Goal: Task Accomplishment & Management: Manage account settings

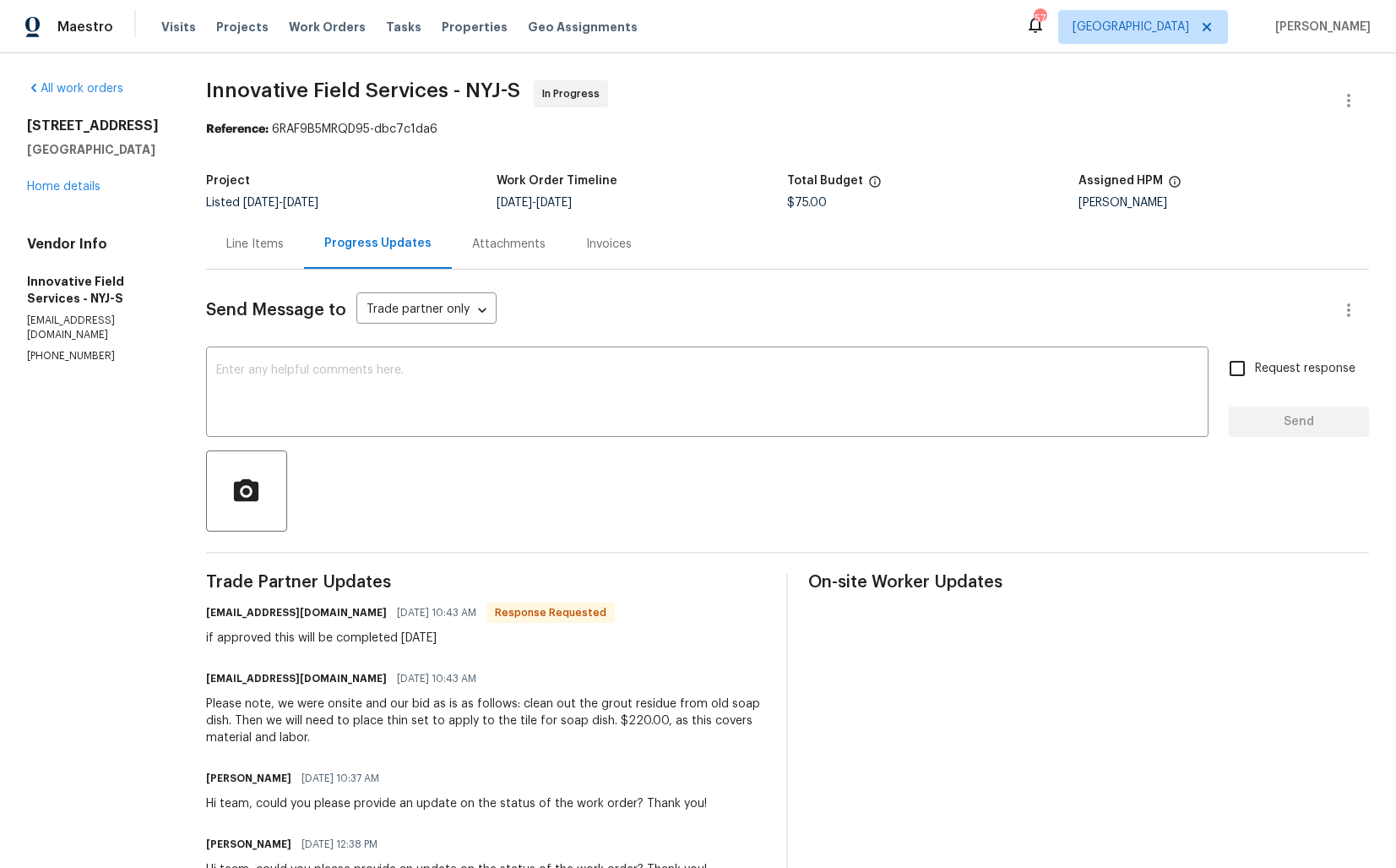
click at [244, 253] on div "Line Items" at bounding box center [255, 244] width 98 height 50
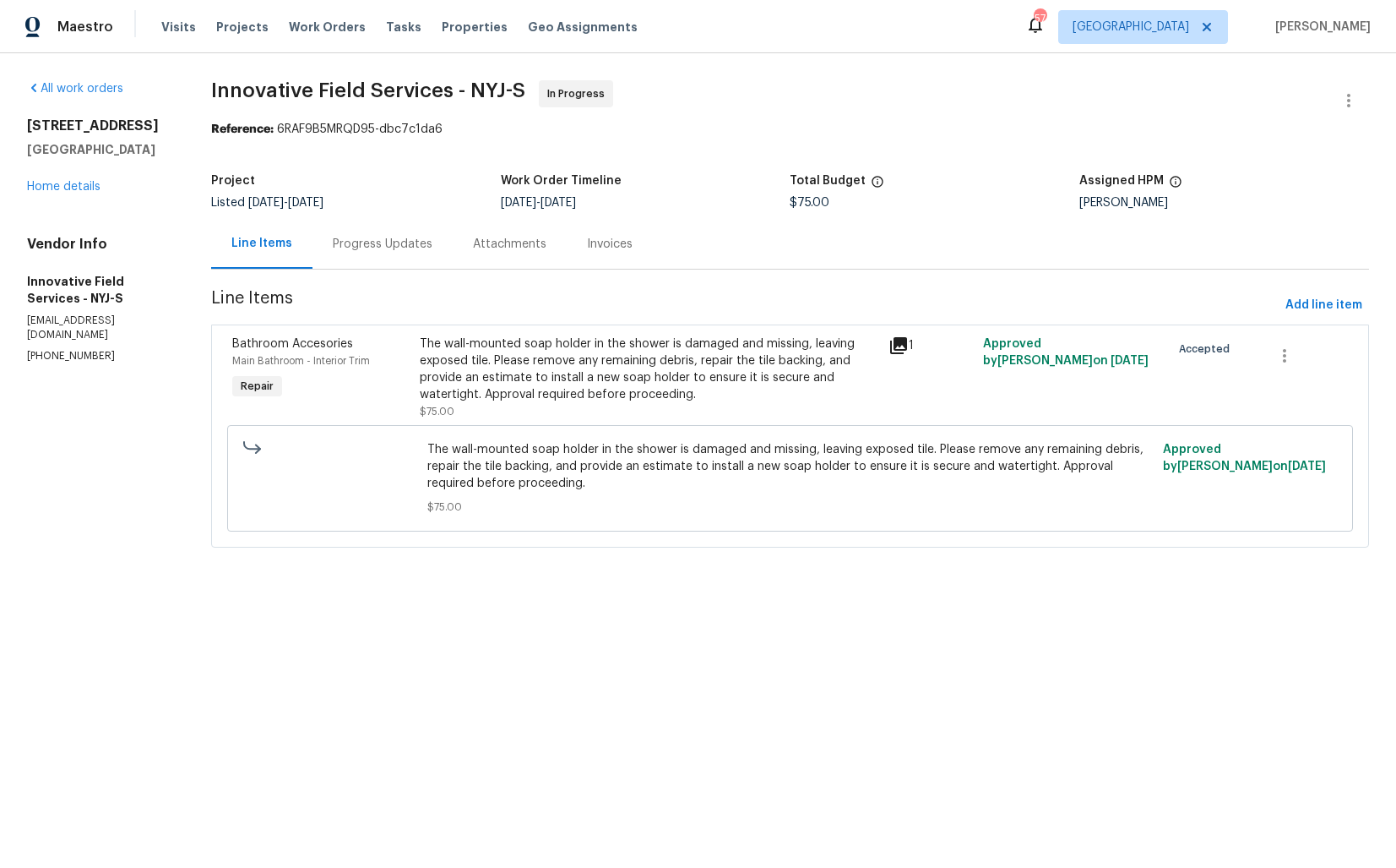
click at [585, 381] on div "The wall-mounted soap holder in the shower is damaged and missing, leaving expo…" at bounding box center [650, 368] width 460 height 67
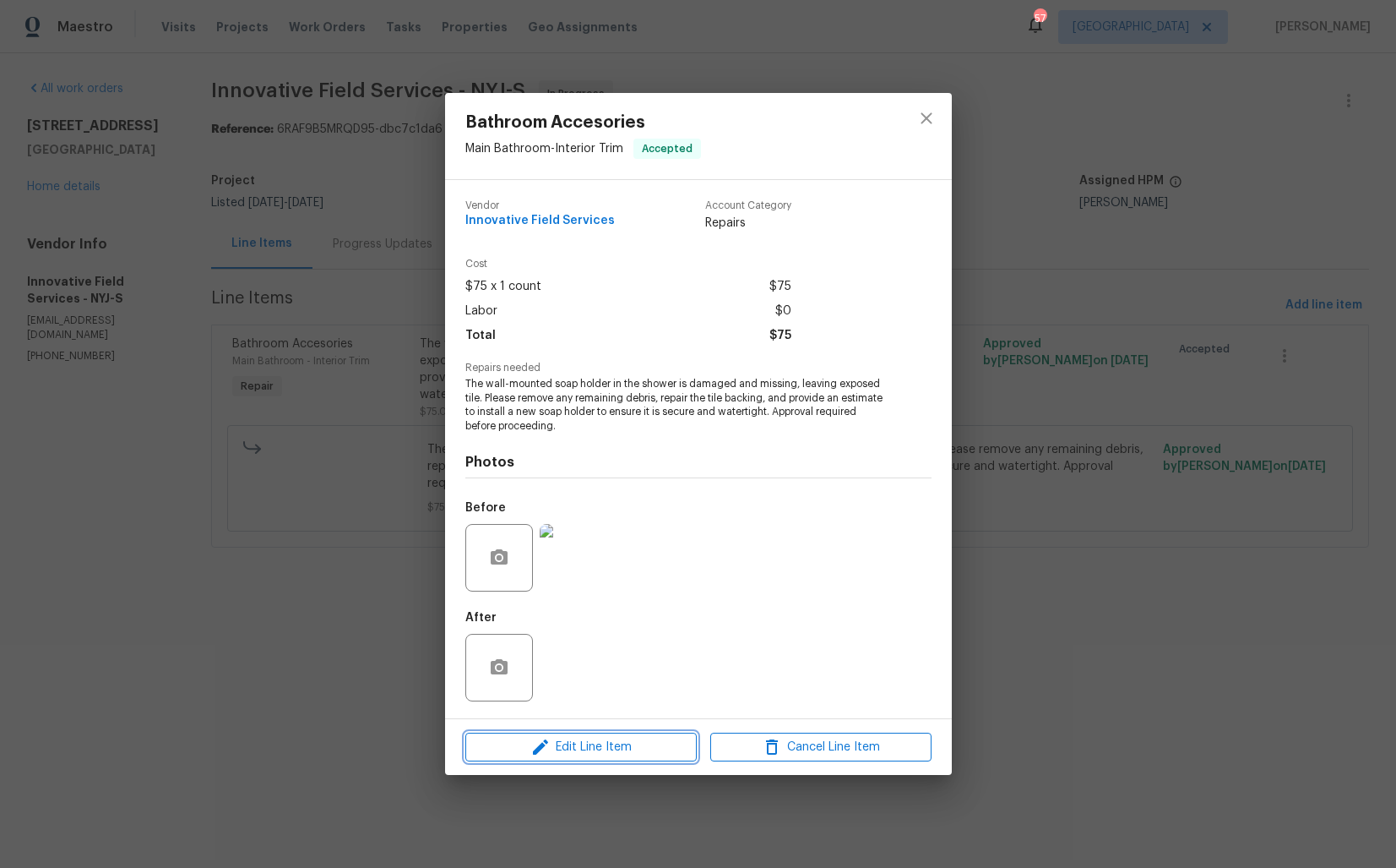
click at [511, 756] on span "Edit Line Item" at bounding box center [582, 747] width 222 height 21
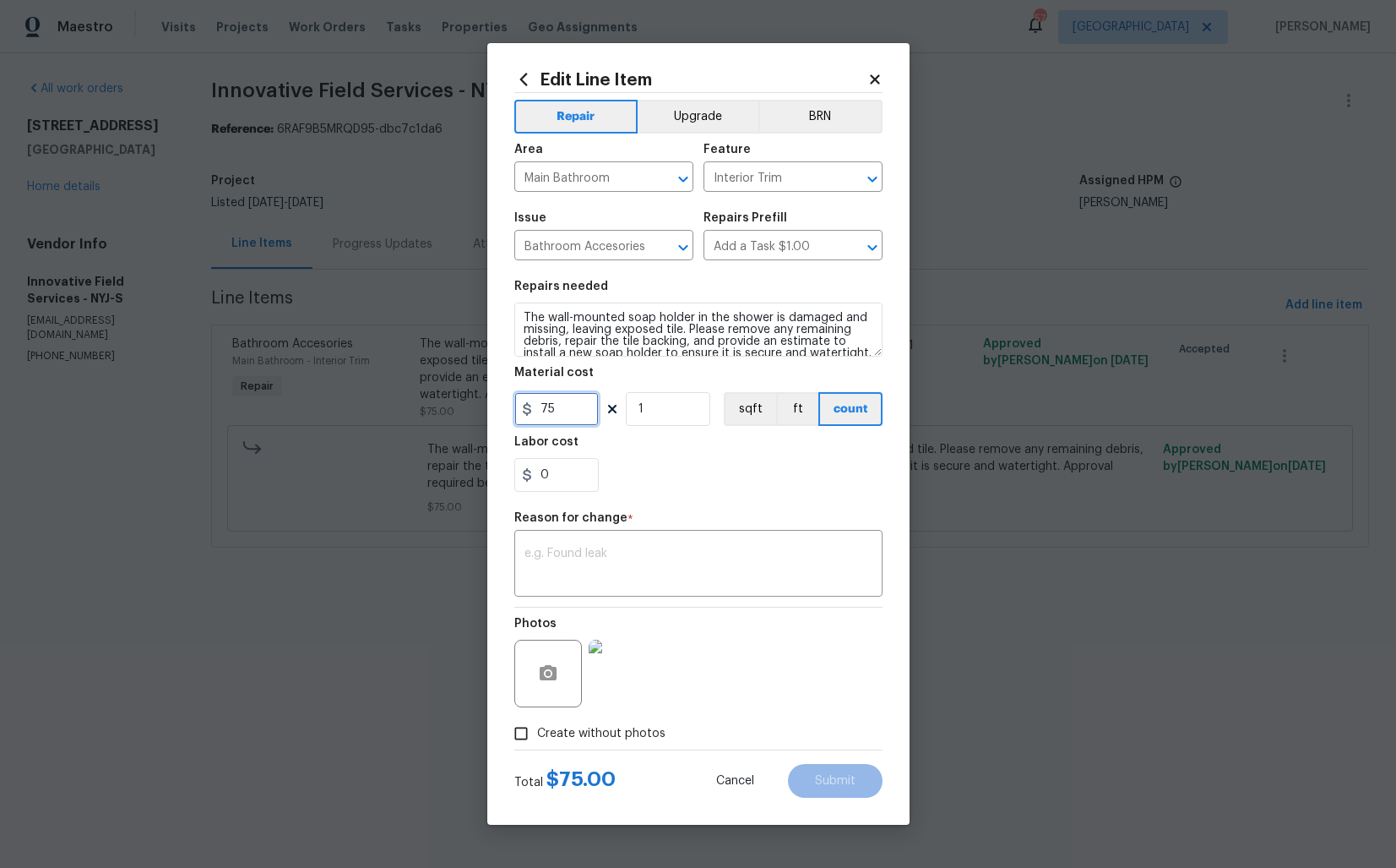
click at [586, 412] on input "75" at bounding box center [556, 408] width 84 height 34
type input "220"
click at [686, 565] on textarea at bounding box center [698, 565] width 348 height 35
click at [563, 560] on textarea at bounding box center [698, 565] width 348 height 35
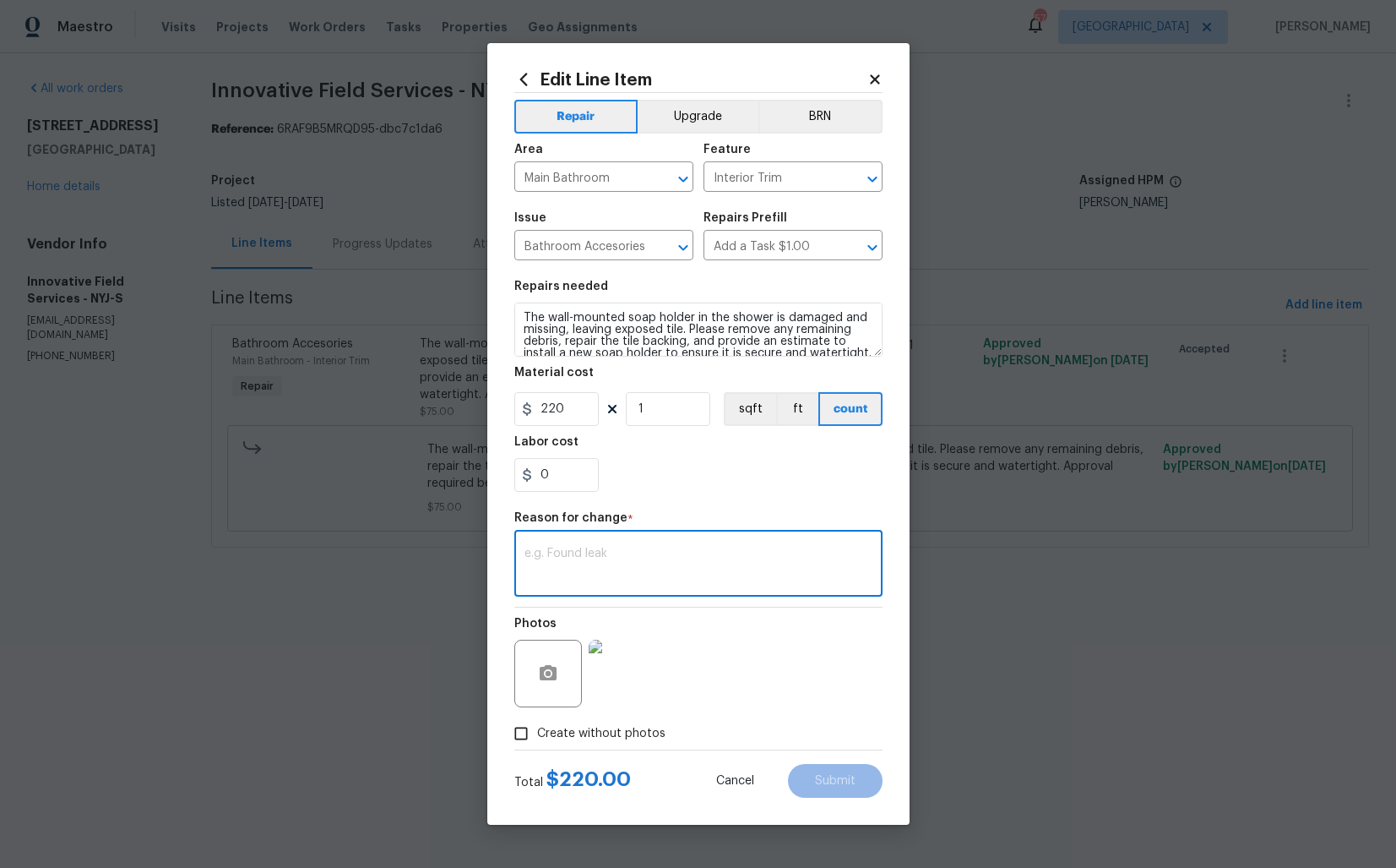
paste textarea "(AM) Updated per vendor’s final cost."
type textarea "(AM) Updated per vendor’s final cost."
click at [817, 787] on span "Submit" at bounding box center [836, 781] width 41 height 13
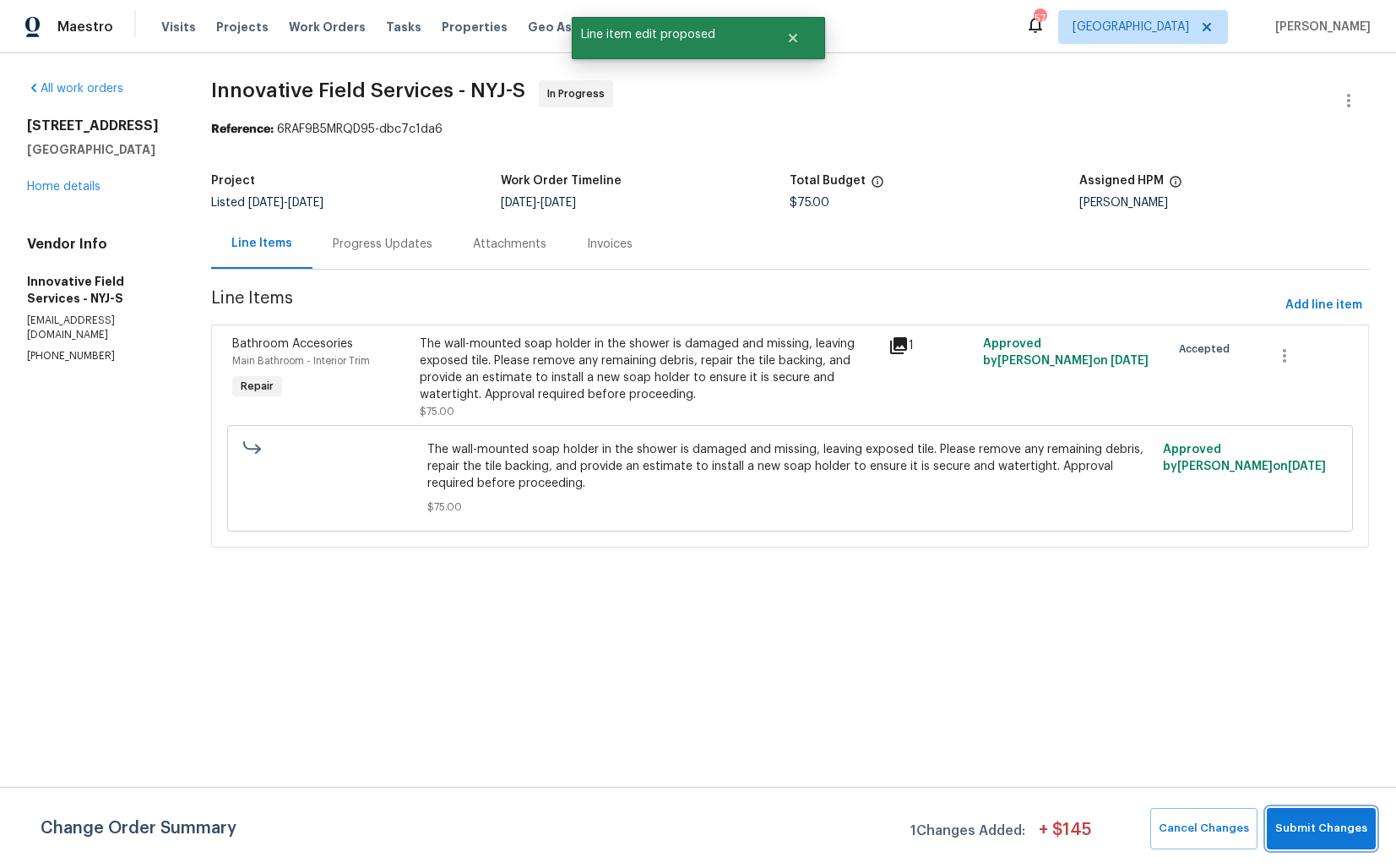
click at [1332, 839] on button "Submit Changes" at bounding box center [1321, 828] width 109 height 42
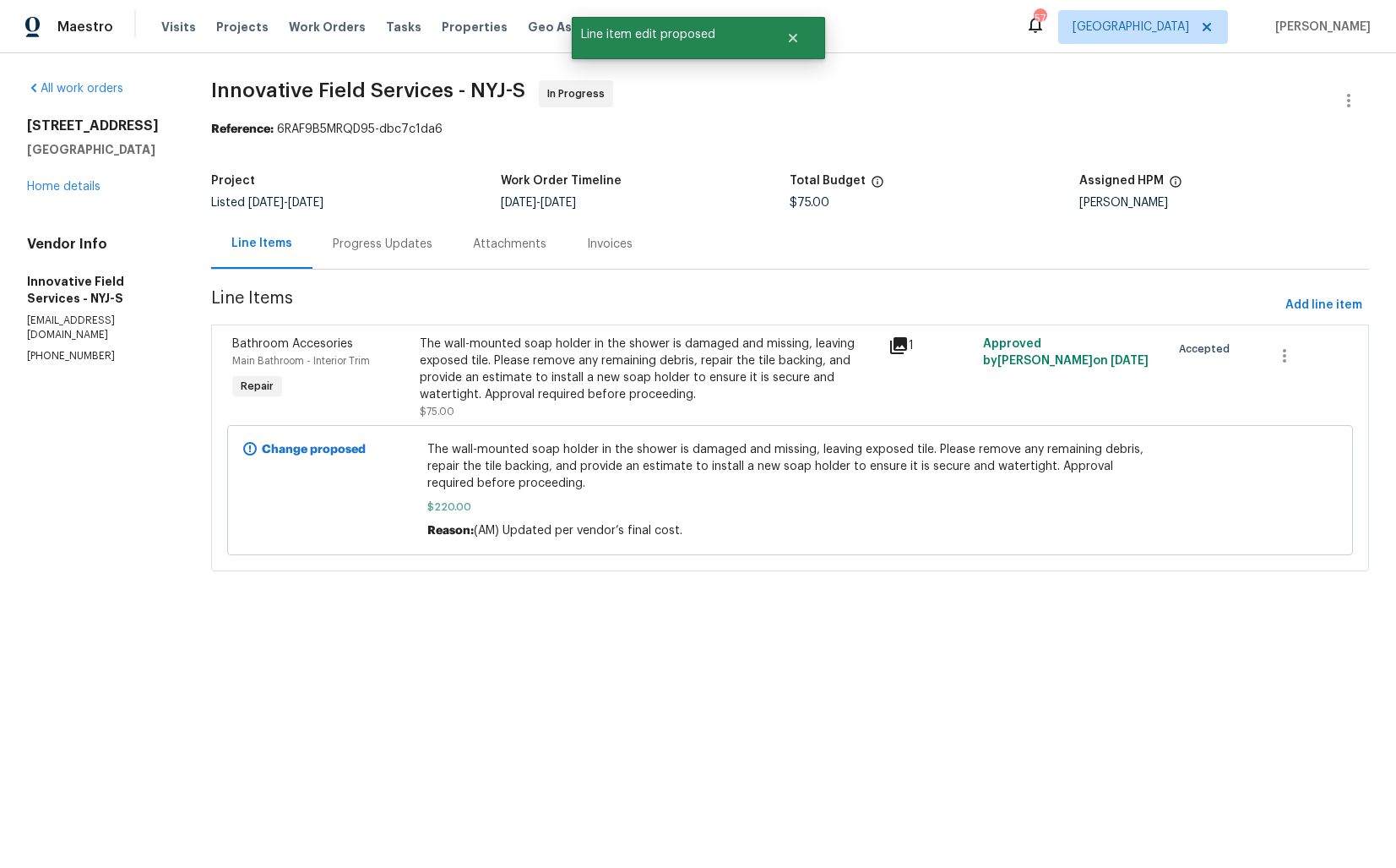
click at [396, 247] on div "Progress Updates" at bounding box center [382, 244] width 100 height 17
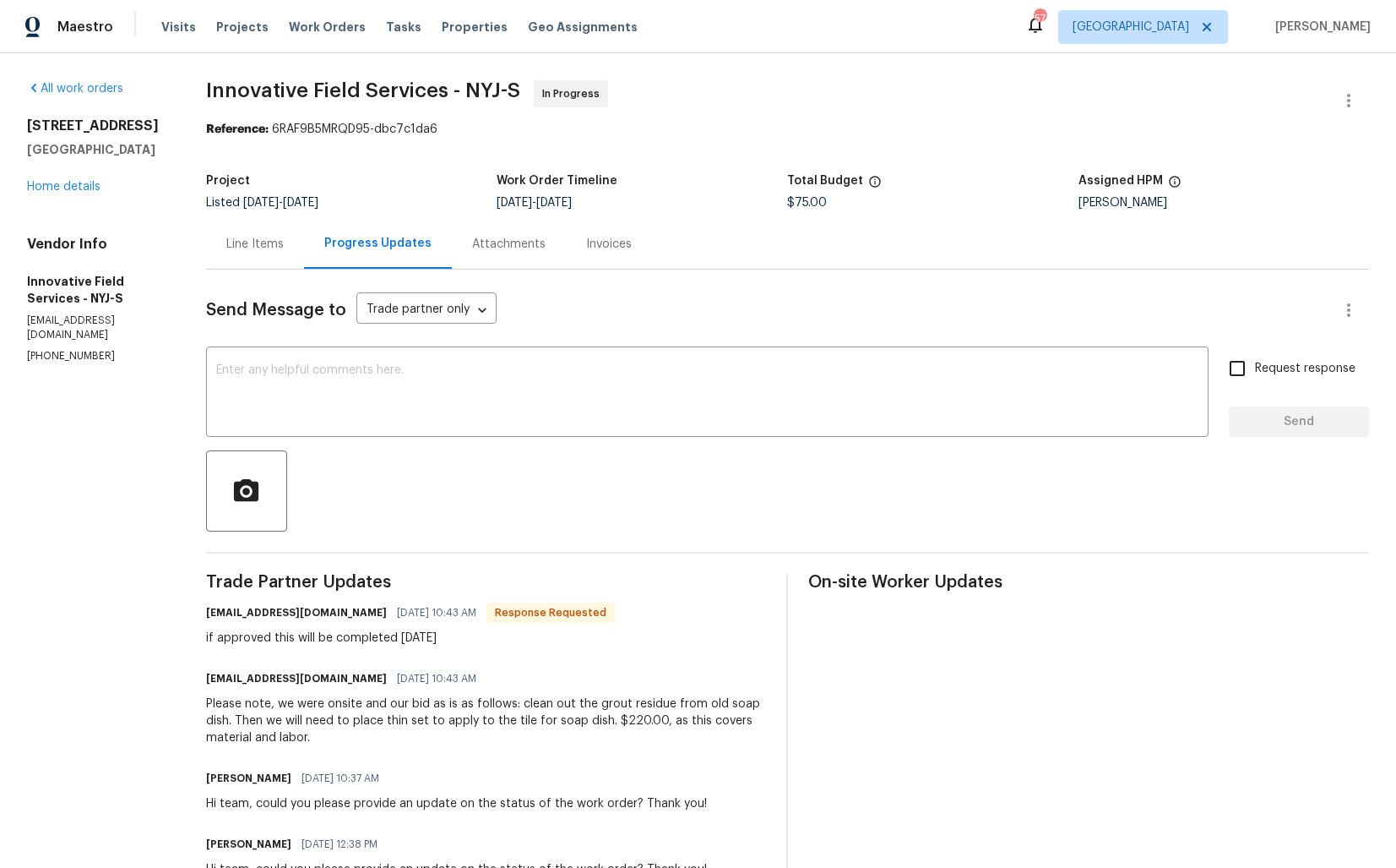
click at [266, 243] on div "Line Items" at bounding box center [255, 244] width 57 height 17
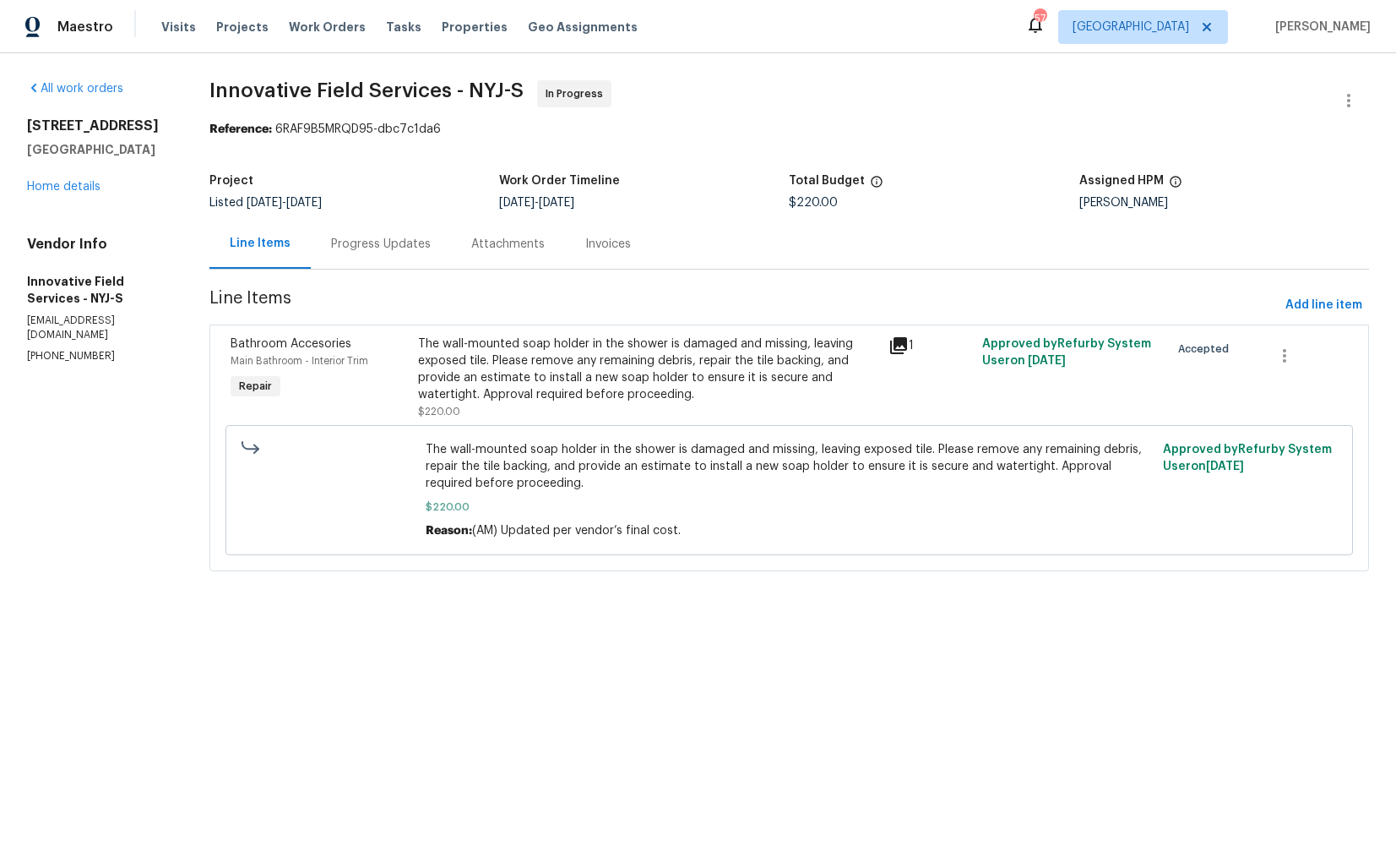
click at [393, 253] on div "Progress Updates" at bounding box center [381, 244] width 140 height 50
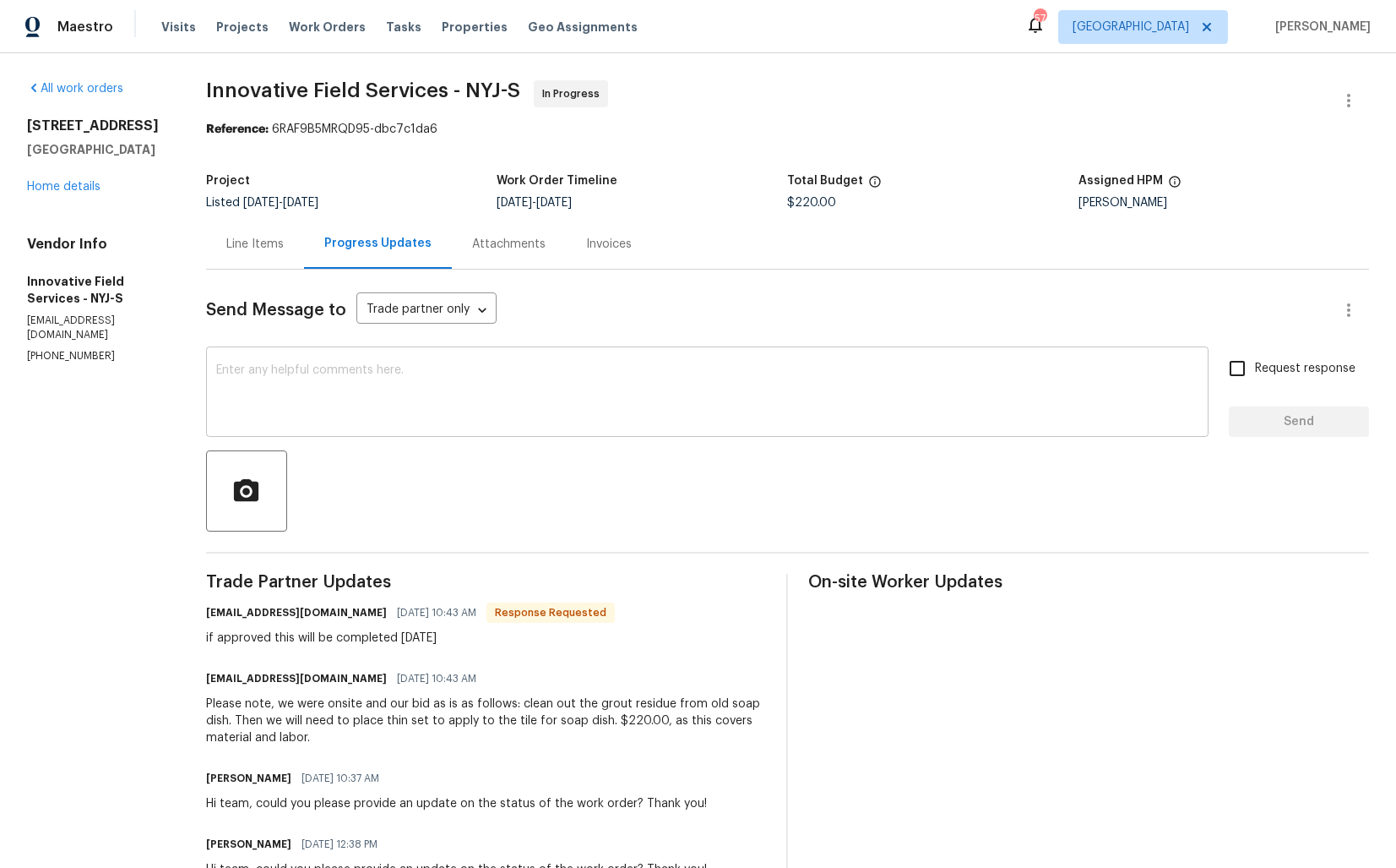
click at [419, 401] on textarea at bounding box center [707, 393] width 982 height 59
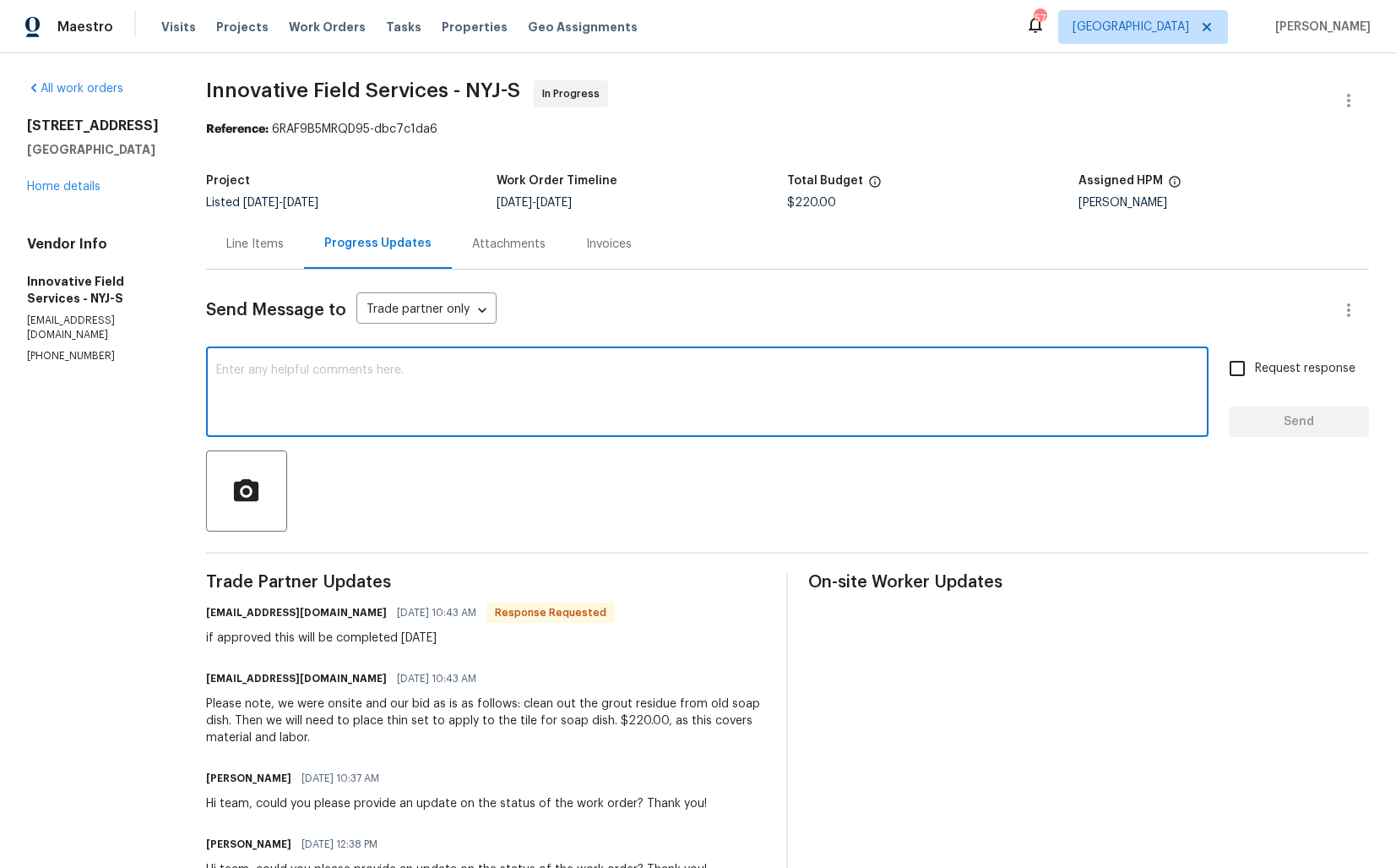
click at [464, 392] on textarea at bounding box center [707, 393] width 982 height 59
click at [419, 422] on textarea at bounding box center [707, 393] width 982 height 59
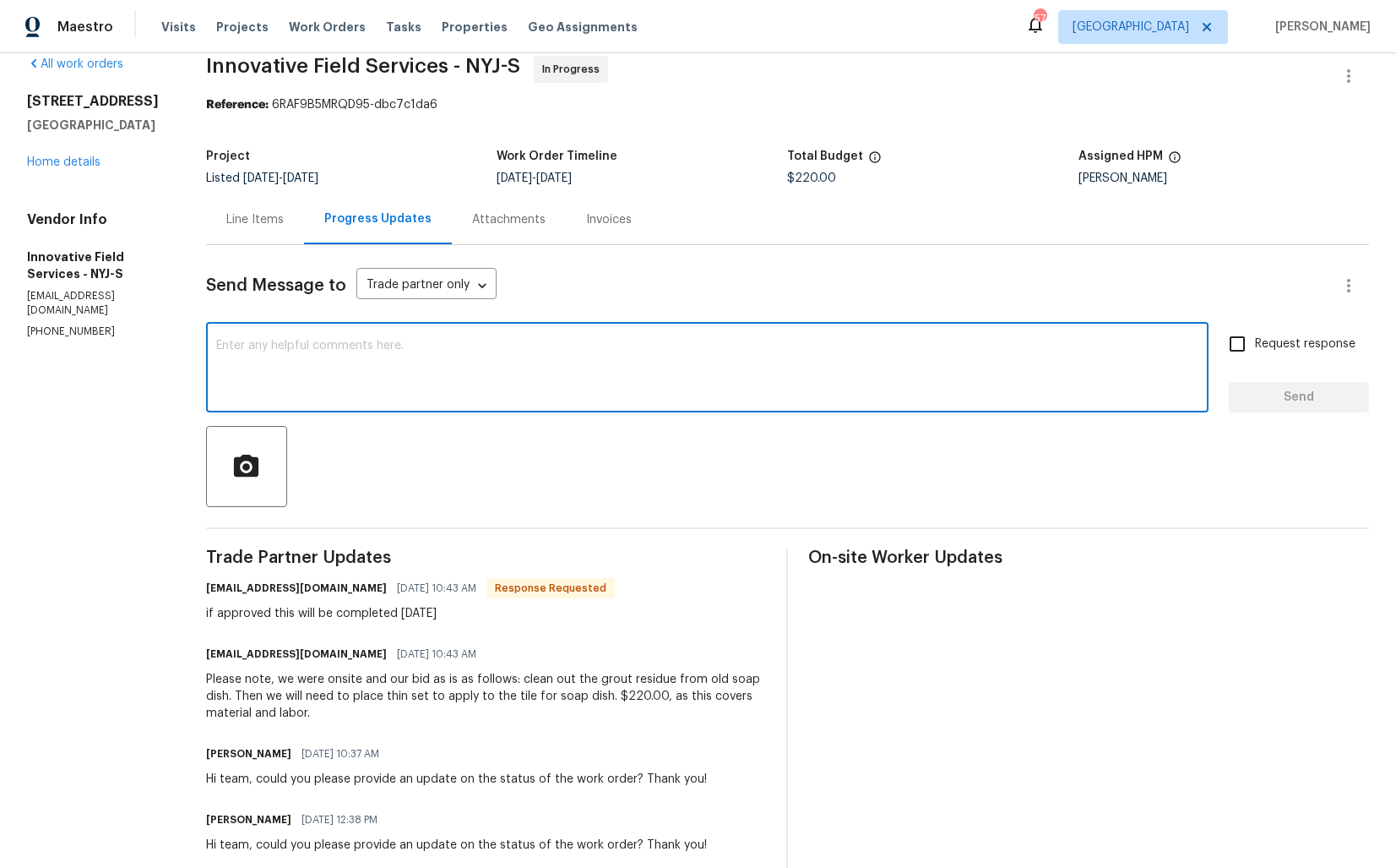
scroll to position [16, 0]
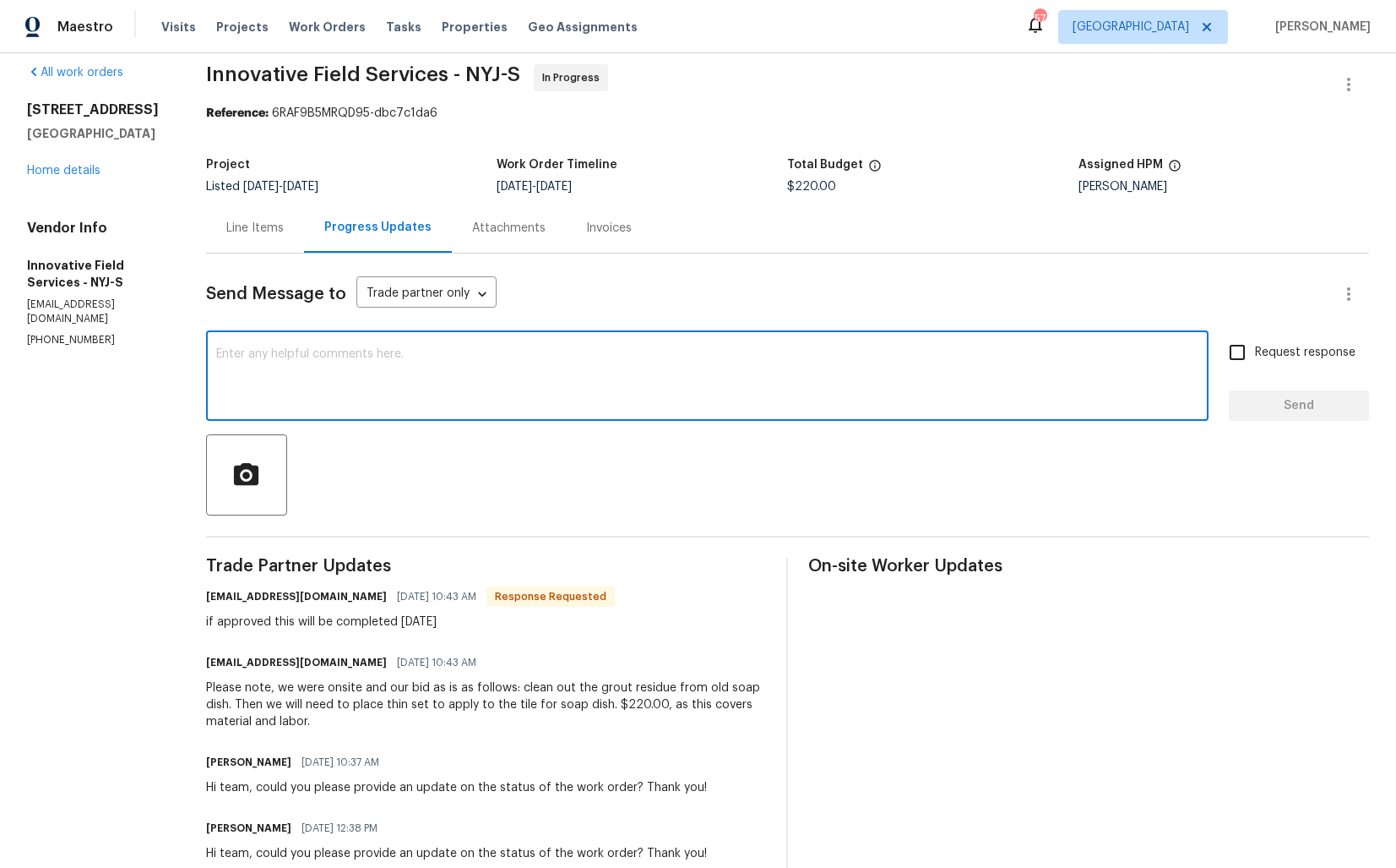
click at [433, 379] on textarea at bounding box center [707, 378] width 982 height 59
click at [232, 355] on textarea "HI team, the cost has been" at bounding box center [707, 378] width 982 height 59
click at [454, 352] on textarea "Hi team, the cost has been" at bounding box center [707, 378] width 982 height 59
click at [738, 354] on textarea "Hi team, the cost has been updated. Kindly proceed with the WO and keep me post…" at bounding box center [707, 378] width 982 height 59
click at [595, 358] on textarea "Hi team, the cost has been updated. Kindly proceed with the WO and keep me post…" at bounding box center [707, 378] width 982 height 59
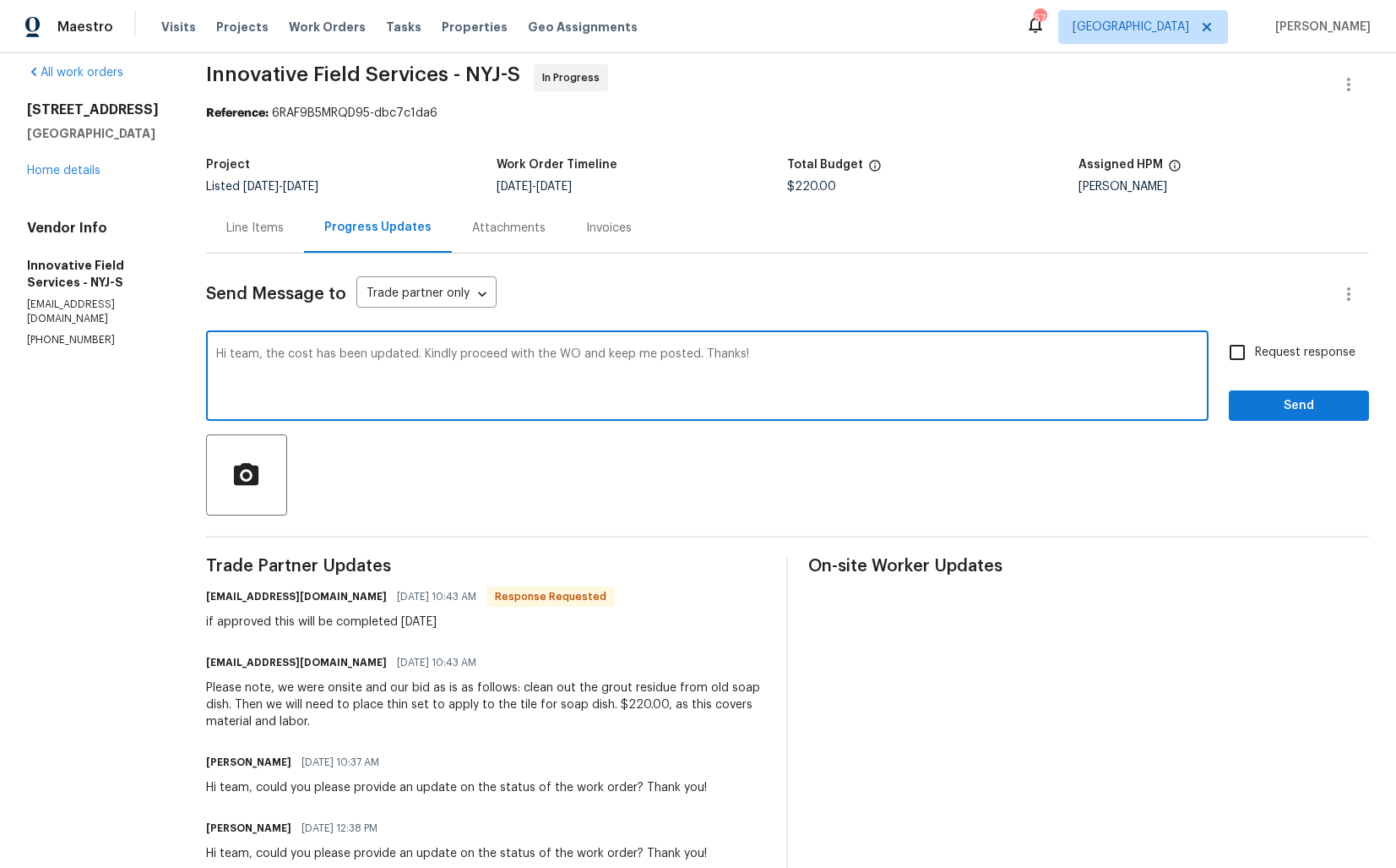
click at [595, 358] on textarea "Hi team, the cost has been updated. Kindly proceed with the WO and keep me post…" at bounding box center [707, 378] width 982 height 59
click at [812, 368] on textarea "Hi team, the cost has been updated. Kindly proceed with the WO and keep me post…" at bounding box center [707, 378] width 982 height 59
type textarea "Hi team, the cost has been updated. Kindly proceed with the WO and keep me post…"
click at [1250, 344] on input "Request response" at bounding box center [1237, 352] width 35 height 35
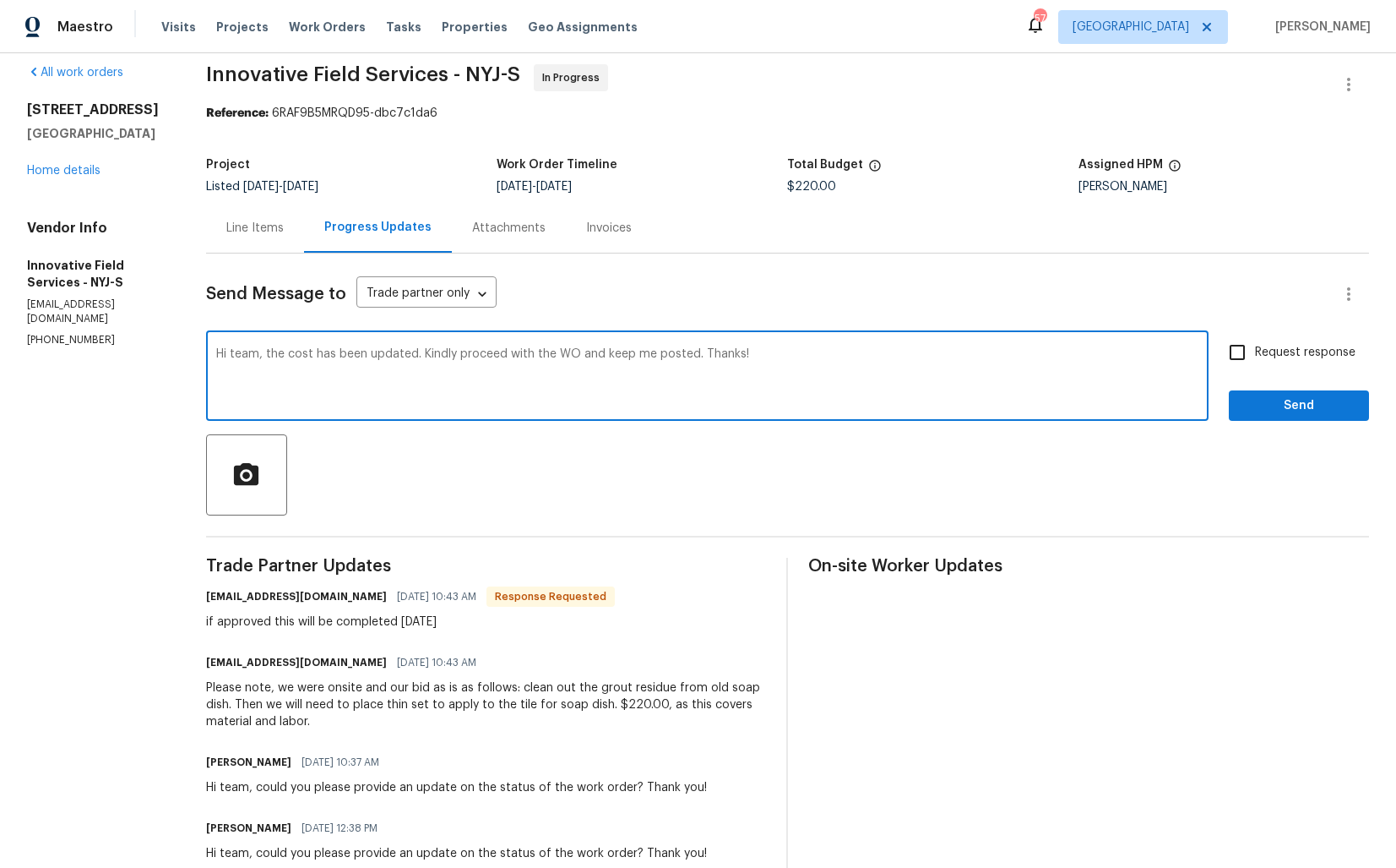
checkbox input "true"
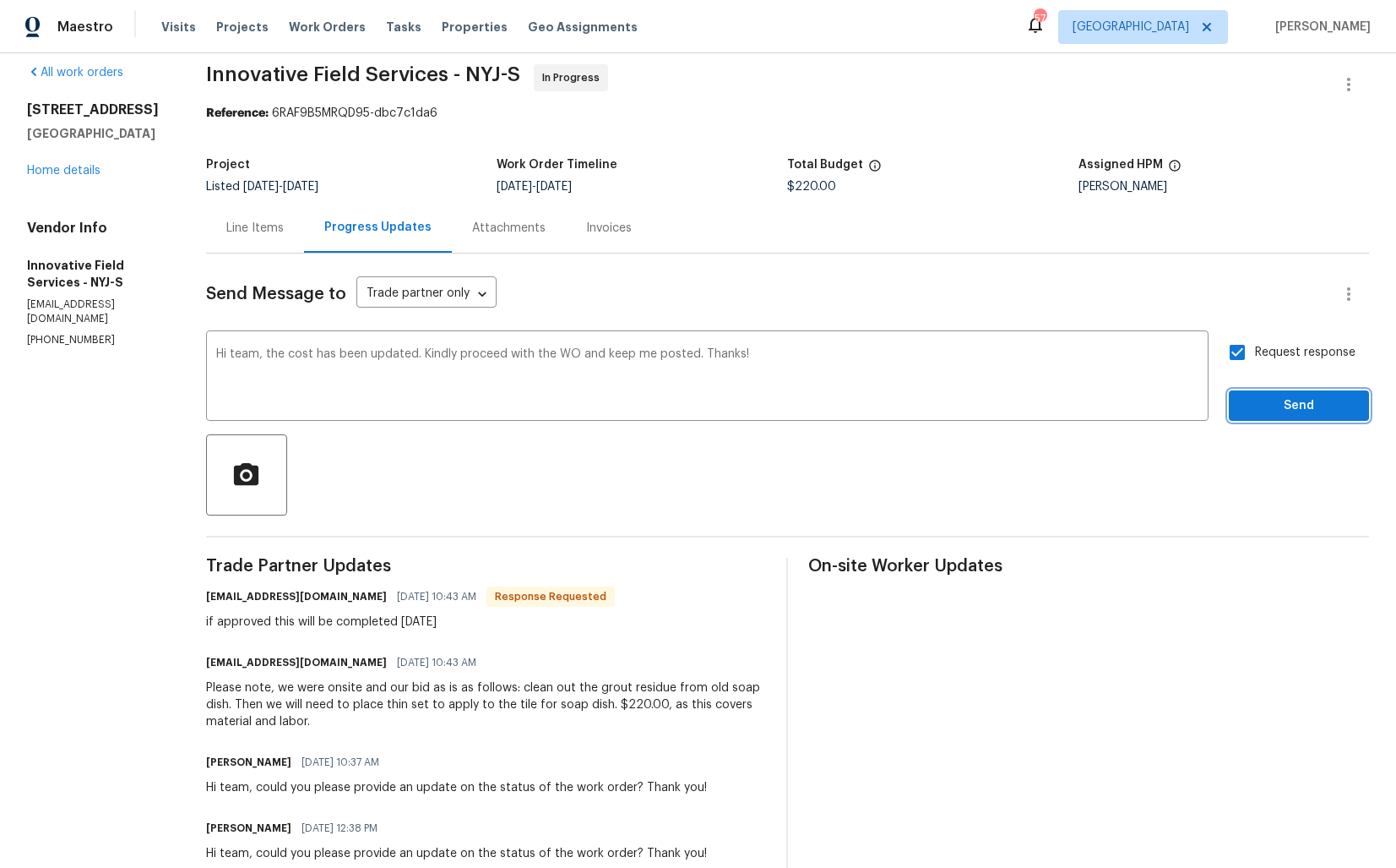
click at [1252, 404] on span "Send" at bounding box center [1299, 405] width 114 height 21
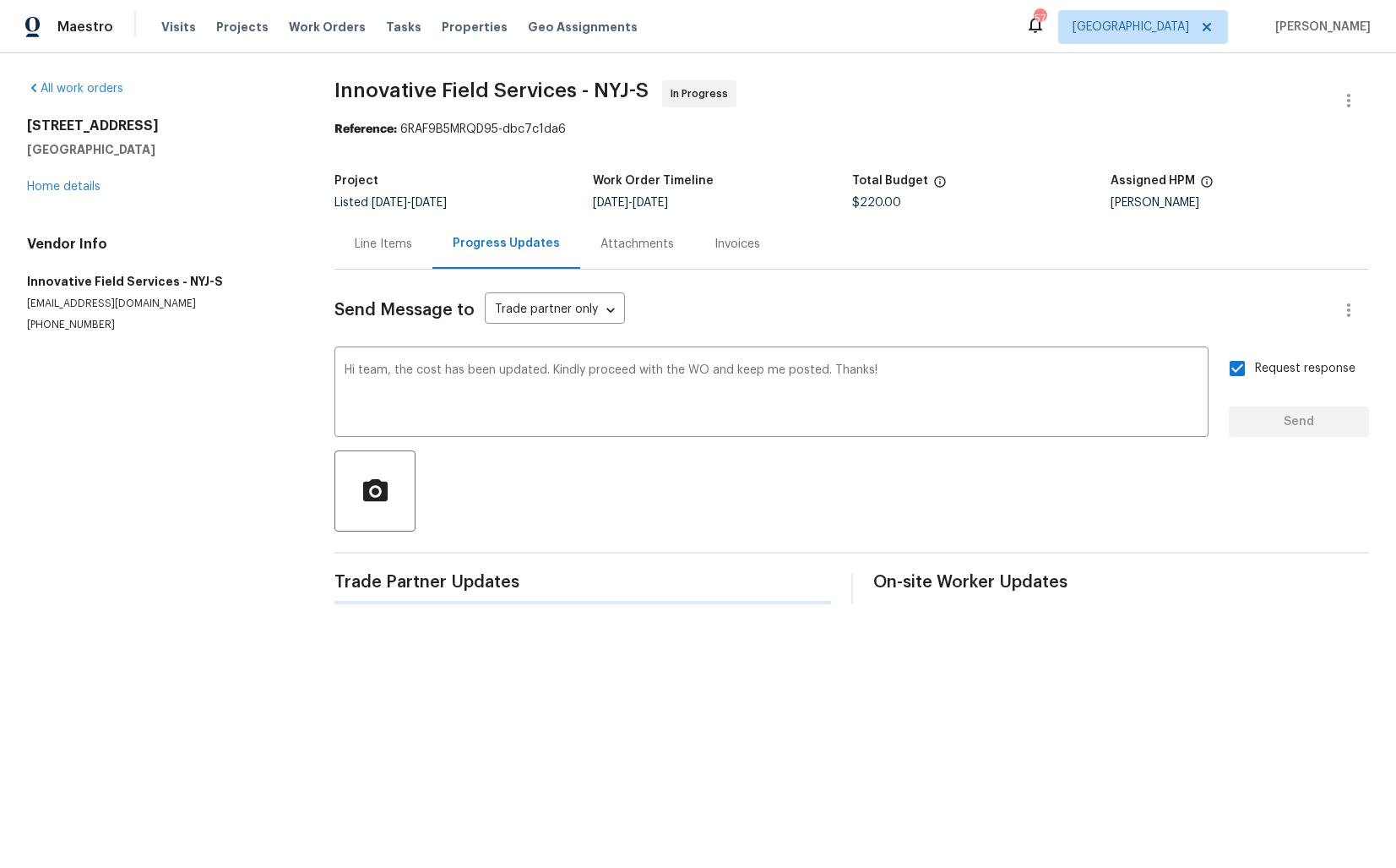
scroll to position [0, 0]
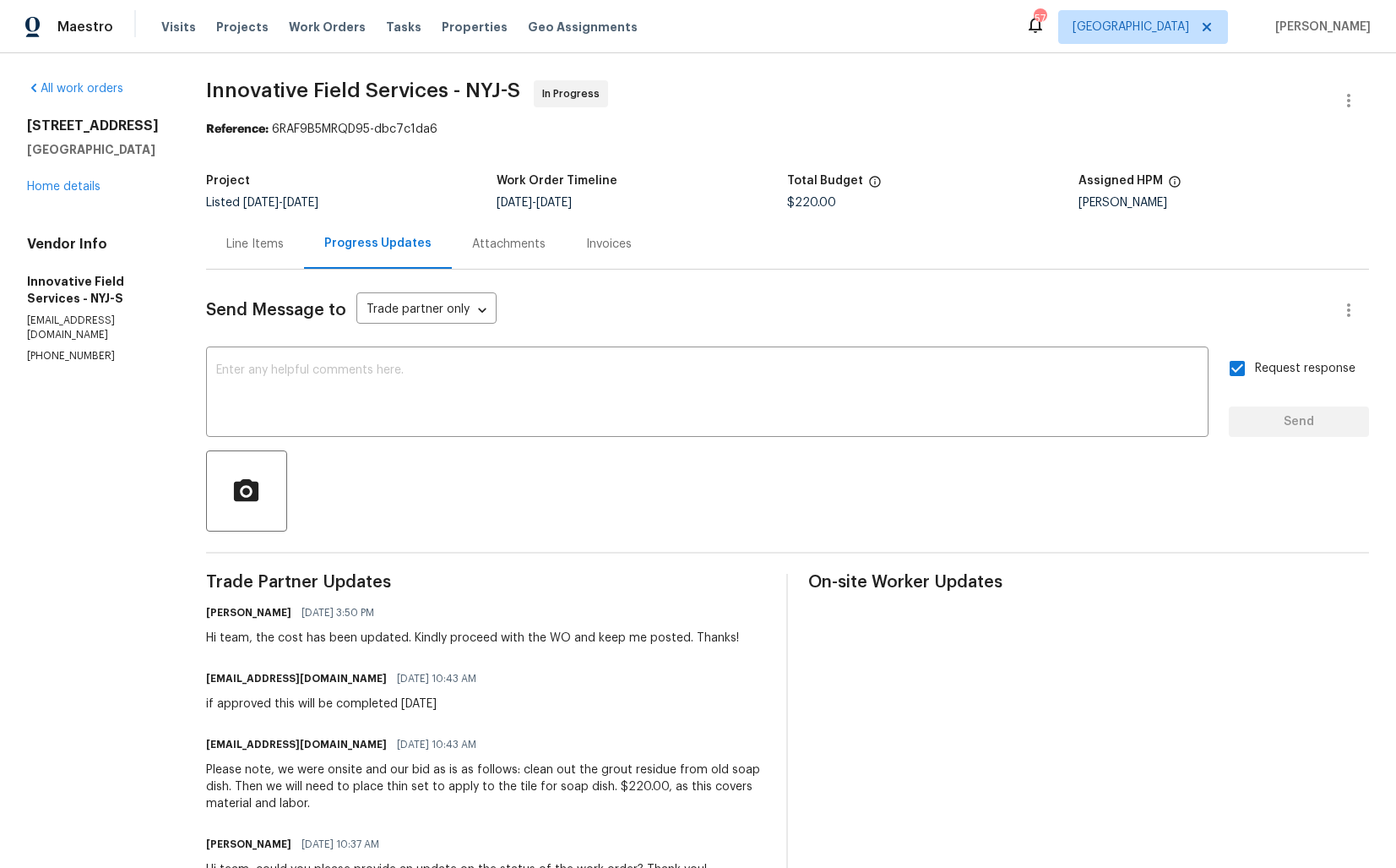
click at [259, 707] on div "if approved this will be completed tomorrow" at bounding box center [346, 704] width 281 height 17
click at [232, 799] on div "Please note, we were onsite and our bid as is as follows: clean out the grout r…" at bounding box center [486, 786] width 560 height 51
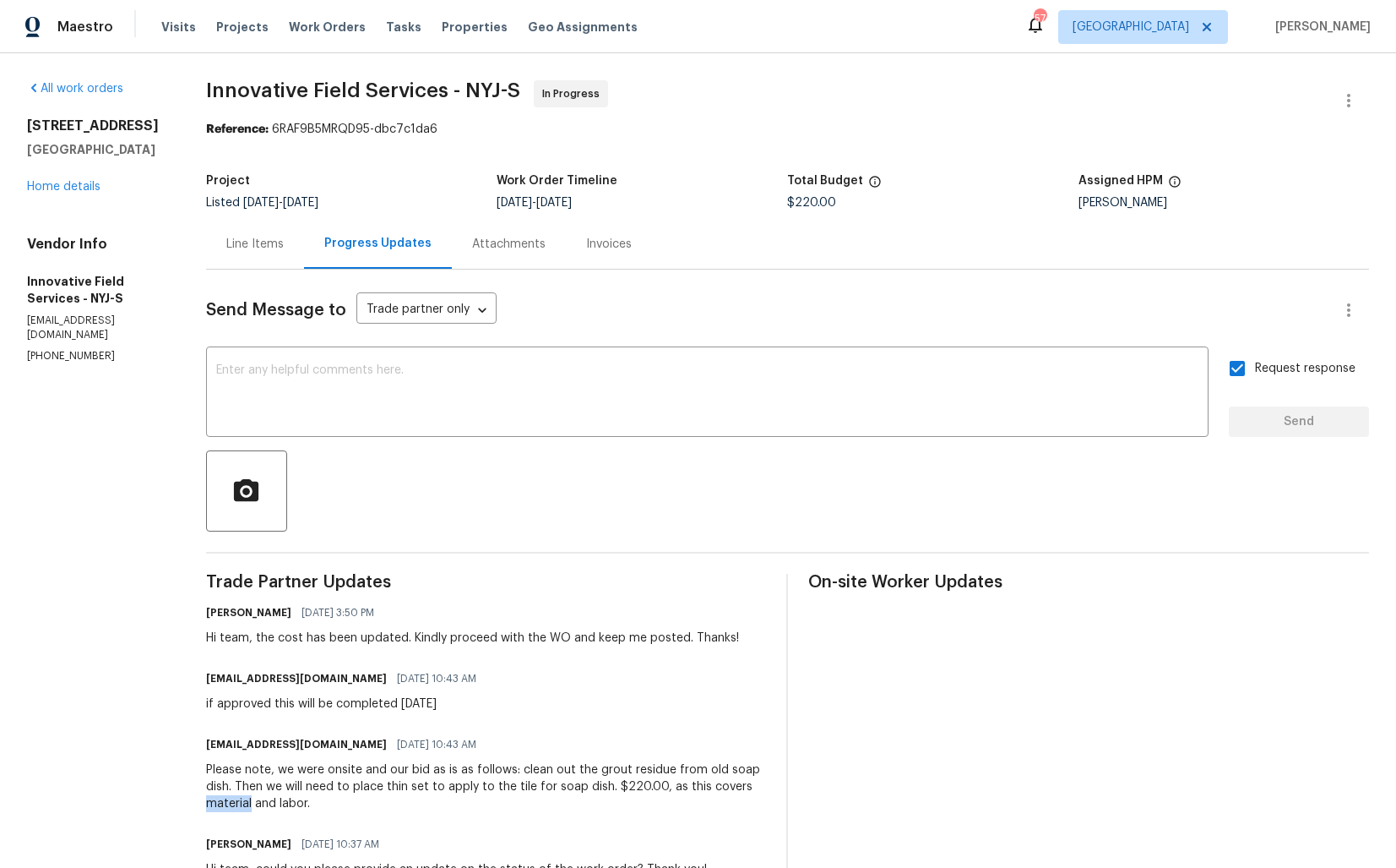
click at [232, 799] on div "Please note, we were onsite and our bid as is as follows: clean out the grout r…" at bounding box center [486, 786] width 560 height 51
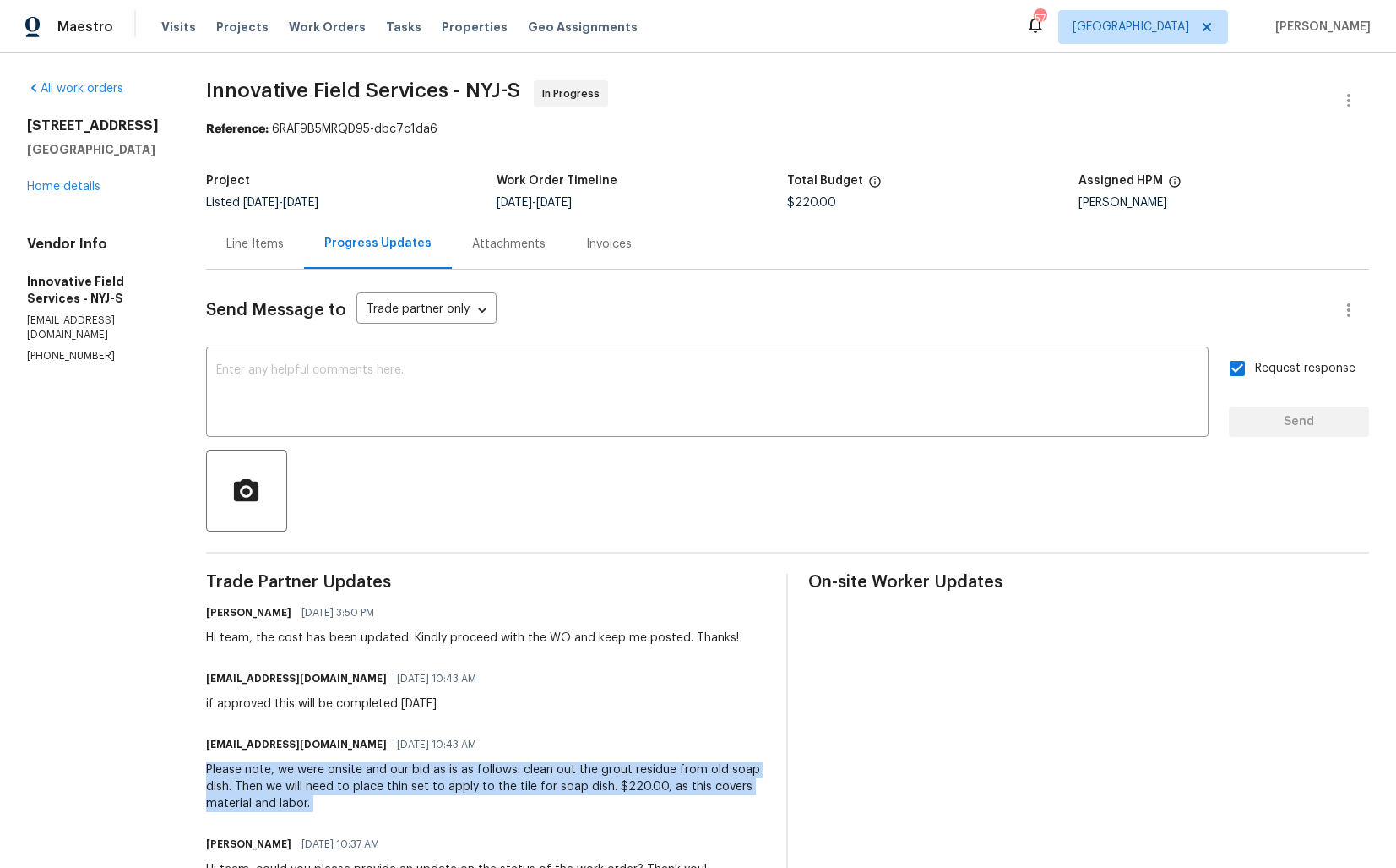
copy div "Please note, we were onsite and our bid as is as follows: clean out the grout r…"
click at [215, 700] on div "if approved this will be completed tomorrow" at bounding box center [346, 704] width 281 height 17
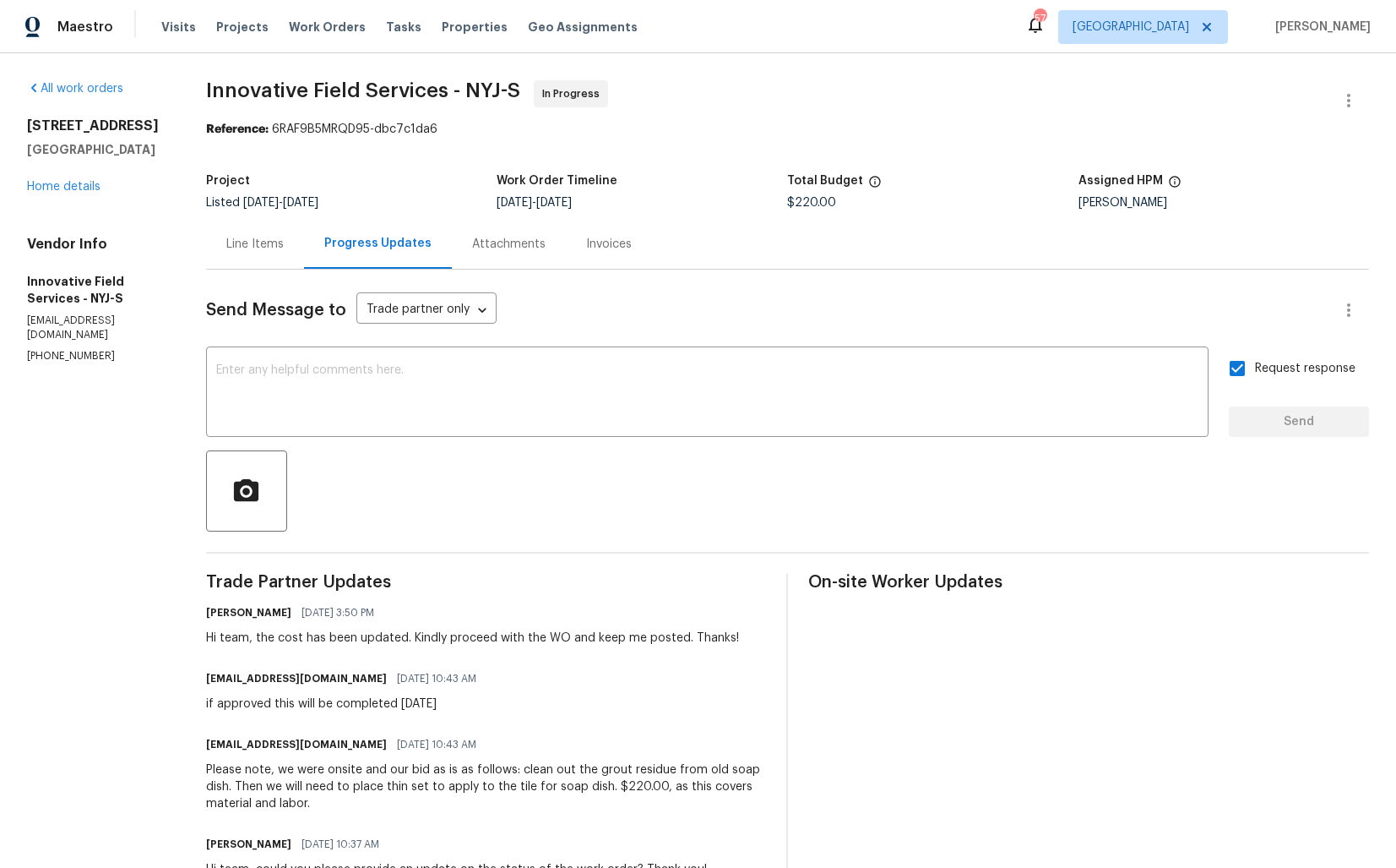
click at [215, 700] on div "if approved this will be completed tomorrow" at bounding box center [346, 704] width 281 height 17
copy div "if approved this will be completed tomorrow"
click at [131, 187] on div "46 Woodland Ave Maywood, NJ 07607 Home details" at bounding box center [96, 156] width 138 height 78
click at [63, 178] on div "46 Woodland Ave Maywood, NJ 07607 Home details" at bounding box center [96, 156] width 138 height 78
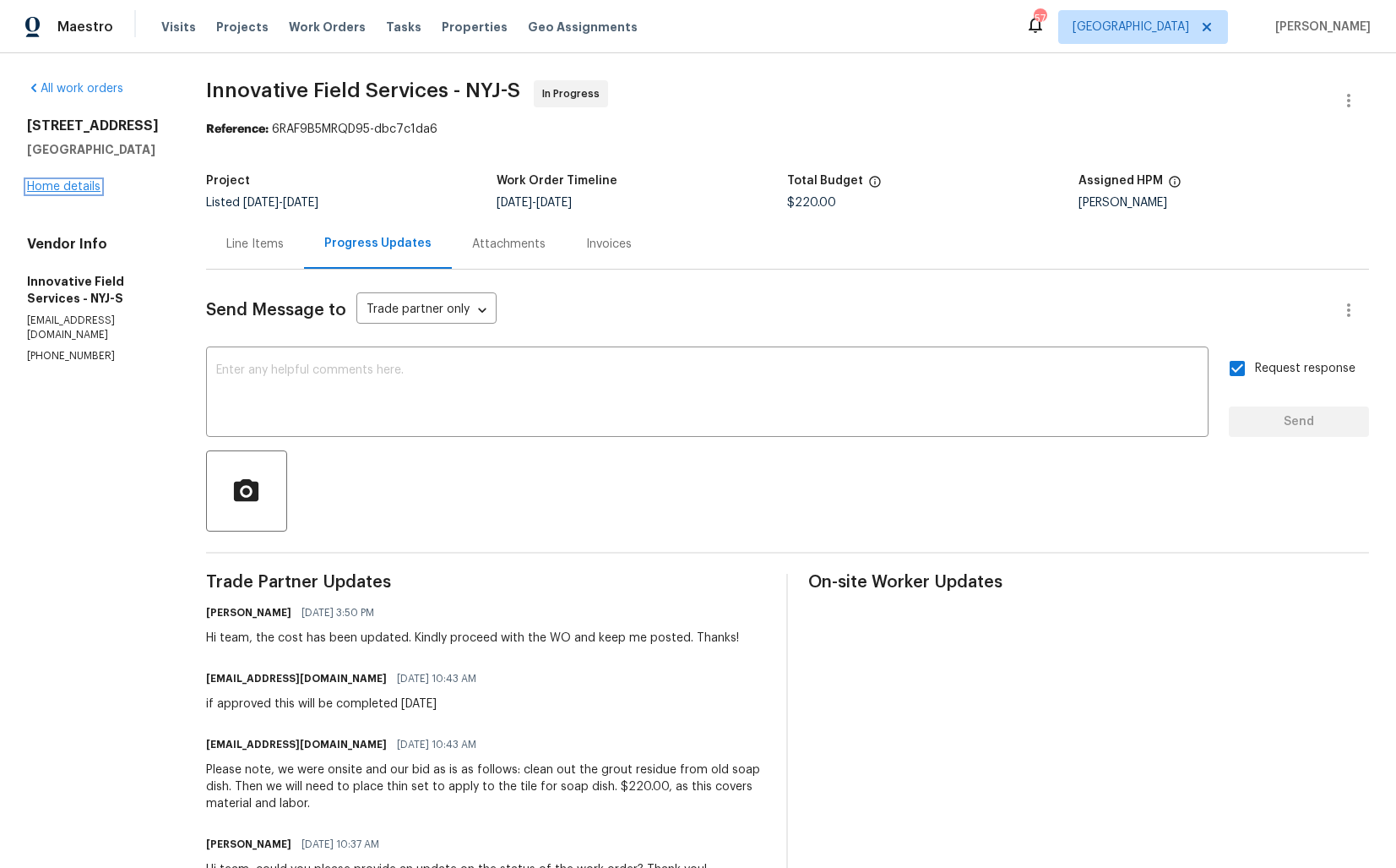
click at [44, 186] on link "Home details" at bounding box center [64, 187] width 74 height 12
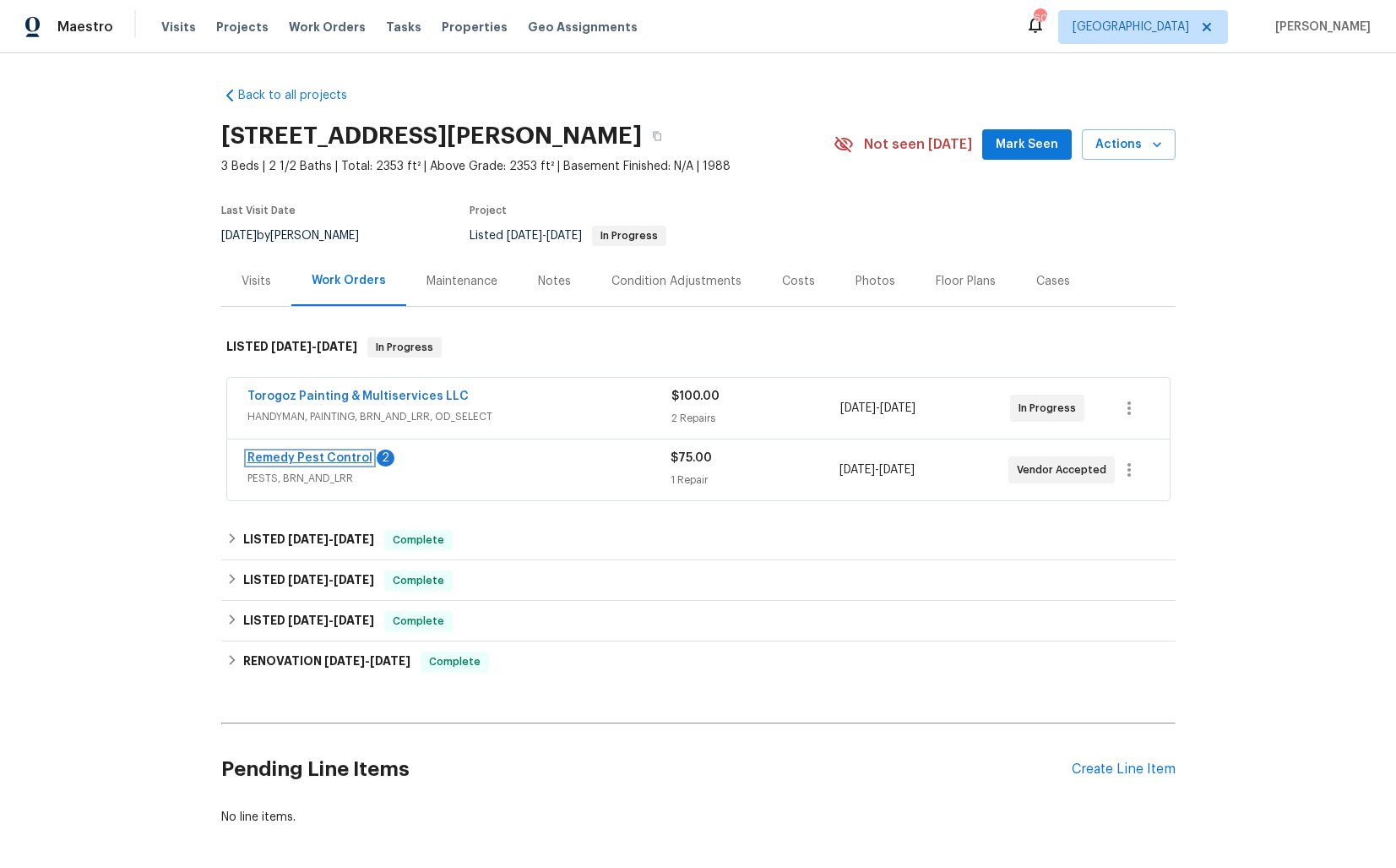
click at [294, 455] on link "Remedy Pest Control" at bounding box center [309, 457] width 125 height 12
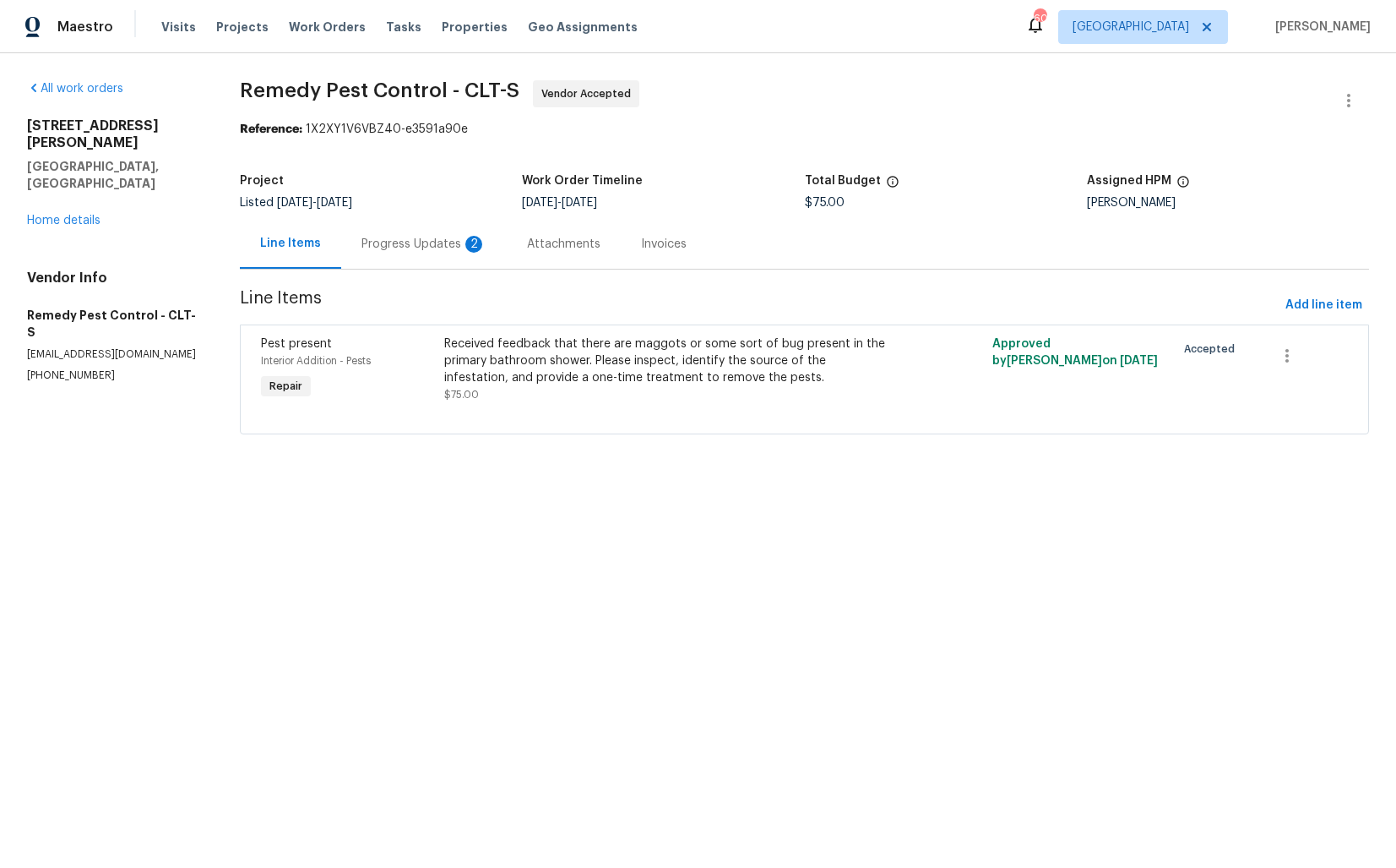
click at [391, 239] on div "Progress Updates 2" at bounding box center [424, 244] width 125 height 17
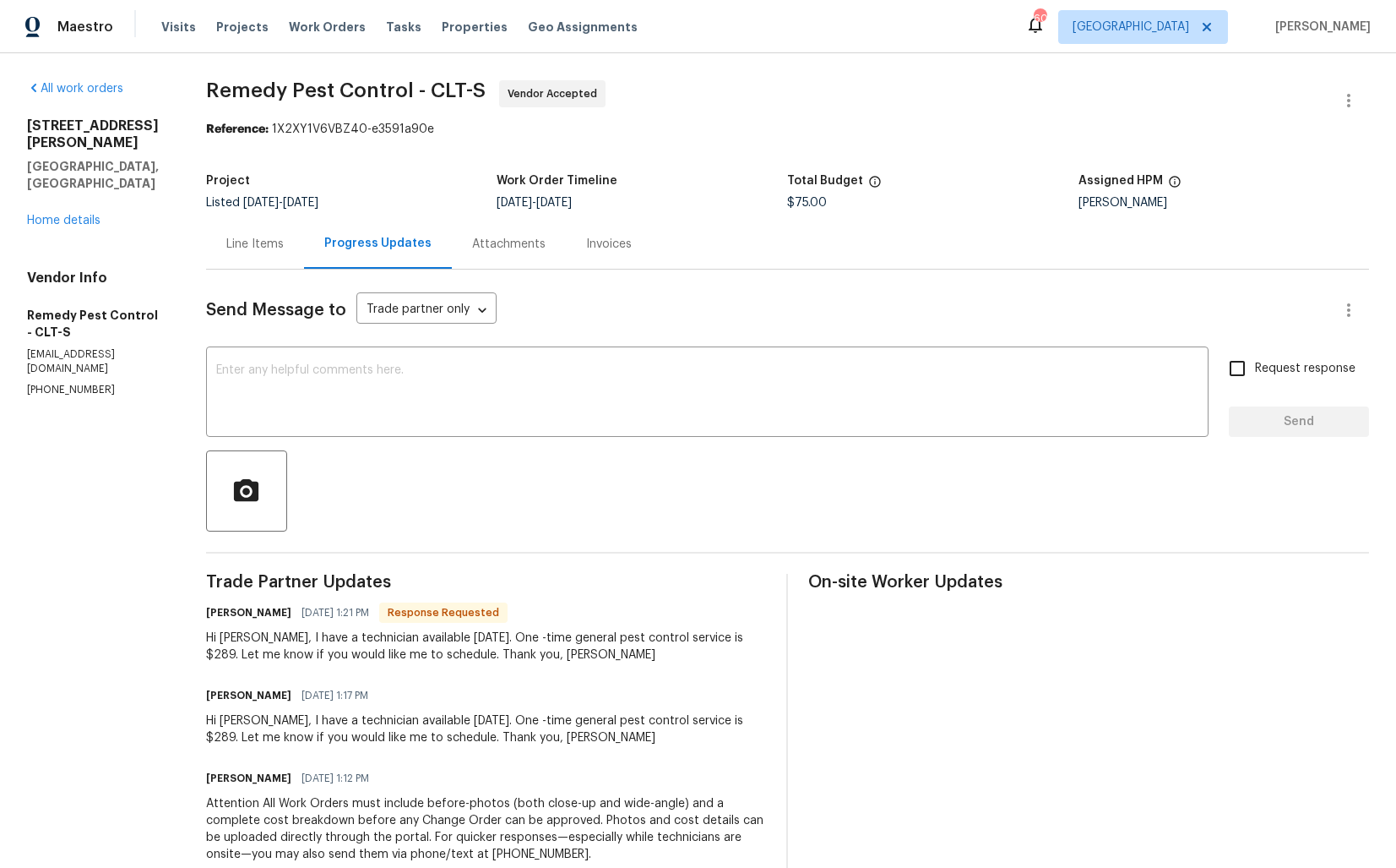
click at [236, 244] on div "Line Items" at bounding box center [255, 244] width 57 height 17
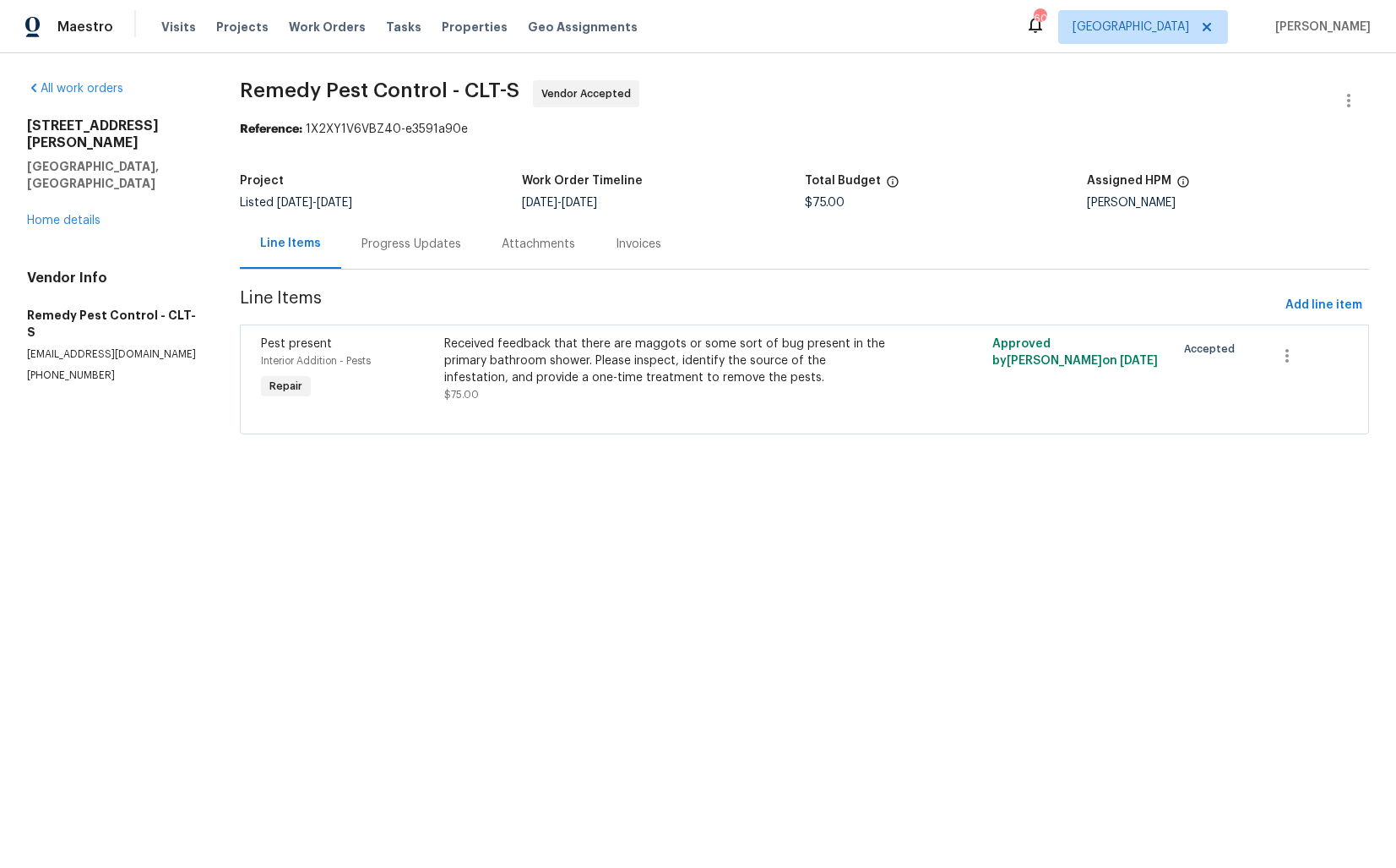
click at [397, 253] on div "Progress Updates" at bounding box center [412, 244] width 140 height 50
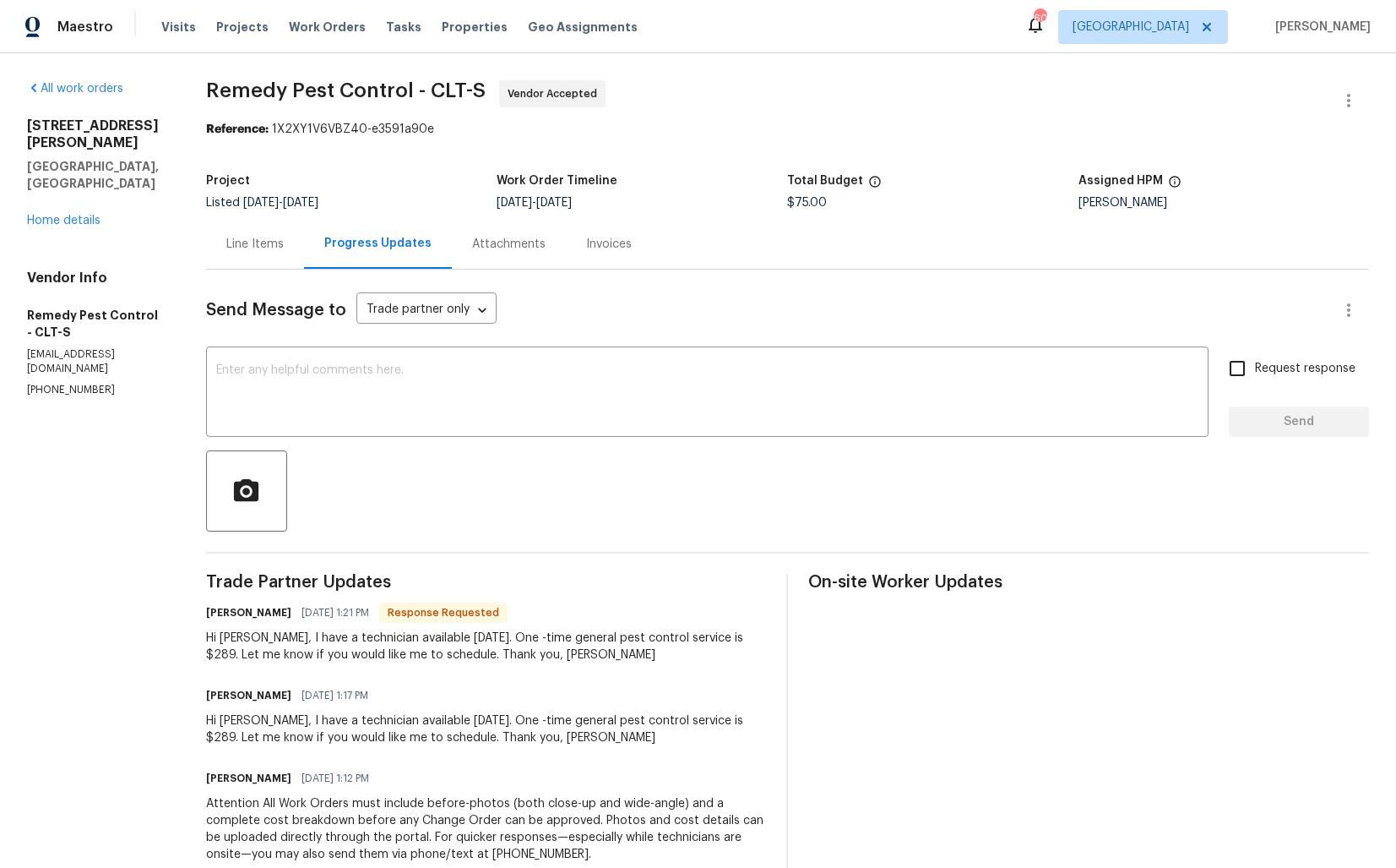
click at [259, 250] on div "Line Items" at bounding box center [255, 244] width 57 height 17
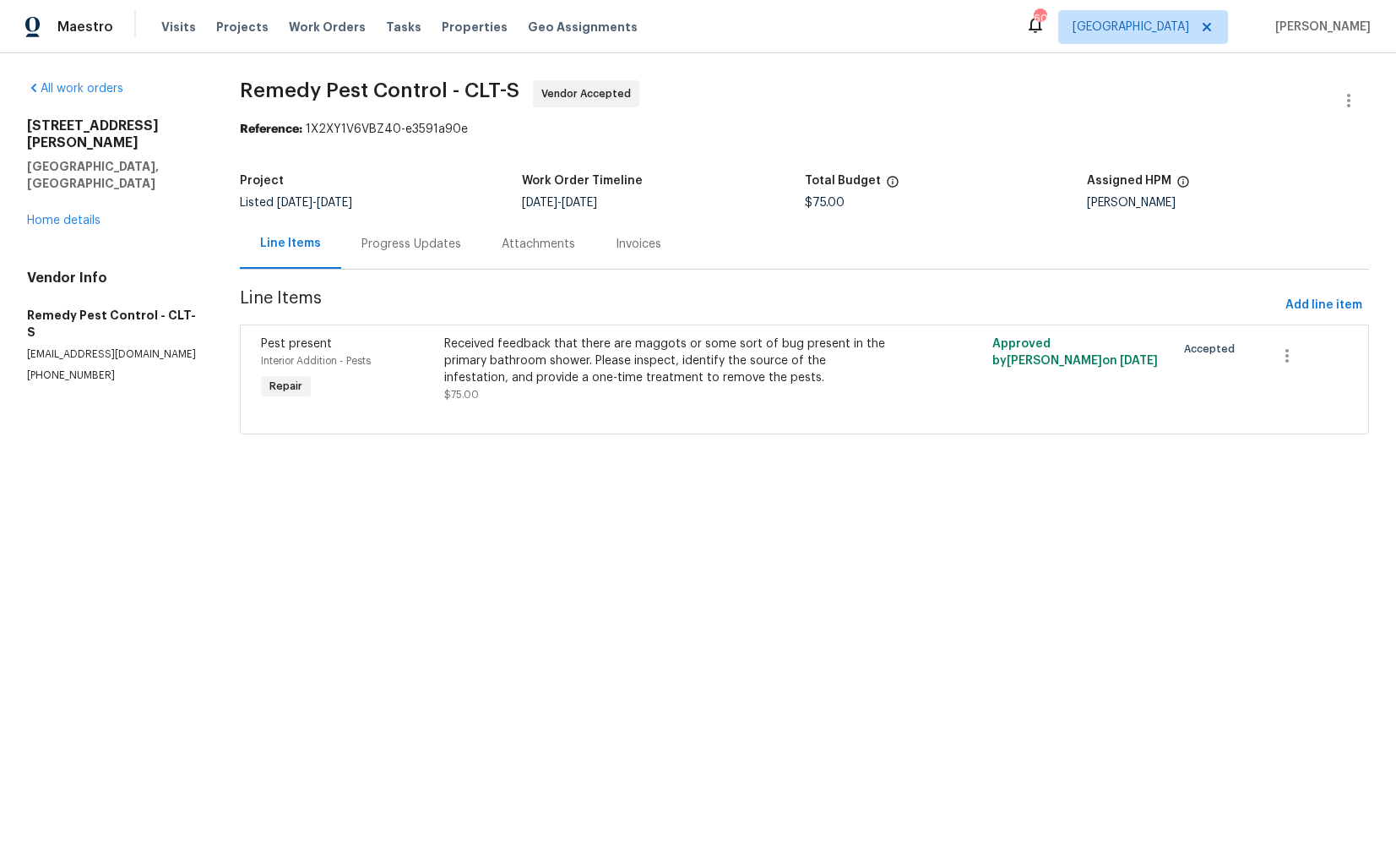
click at [452, 239] on div "Progress Updates" at bounding box center [412, 244] width 100 height 17
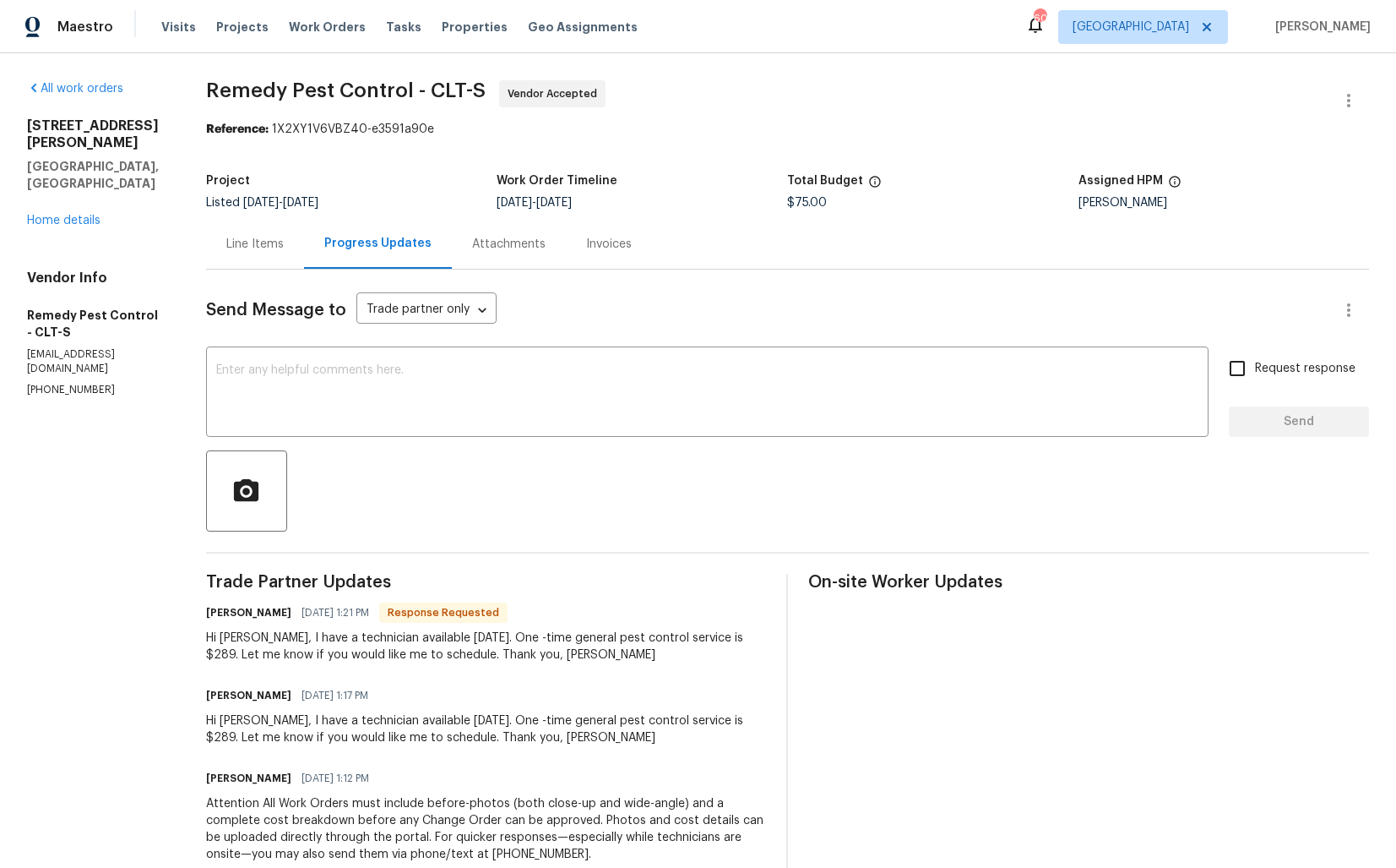
click at [265, 256] on div "Line Items" at bounding box center [255, 244] width 98 height 50
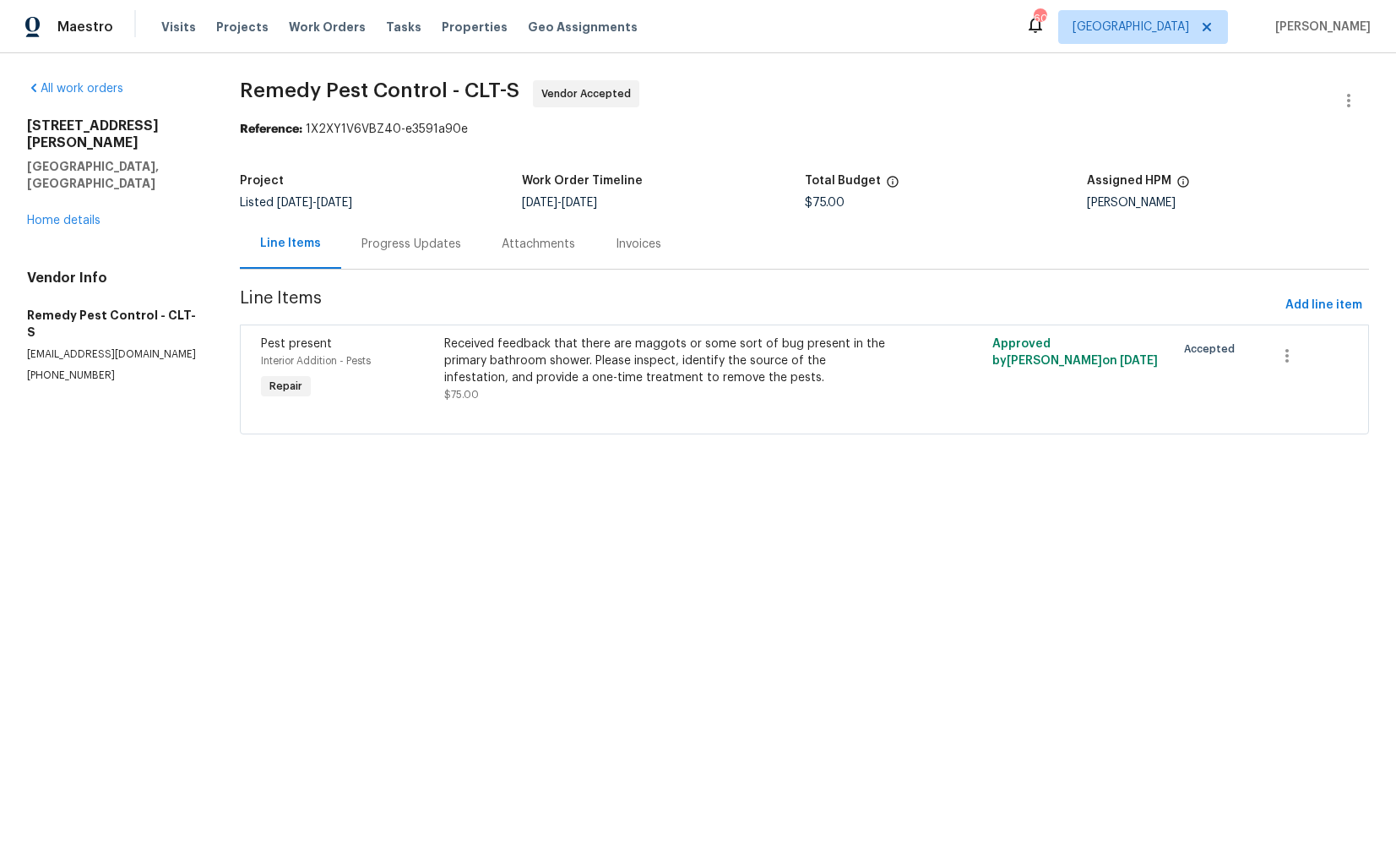
click at [634, 344] on div "Received feedback that there are maggots or some sort of bug present in the pri…" at bounding box center [668, 360] width 447 height 51
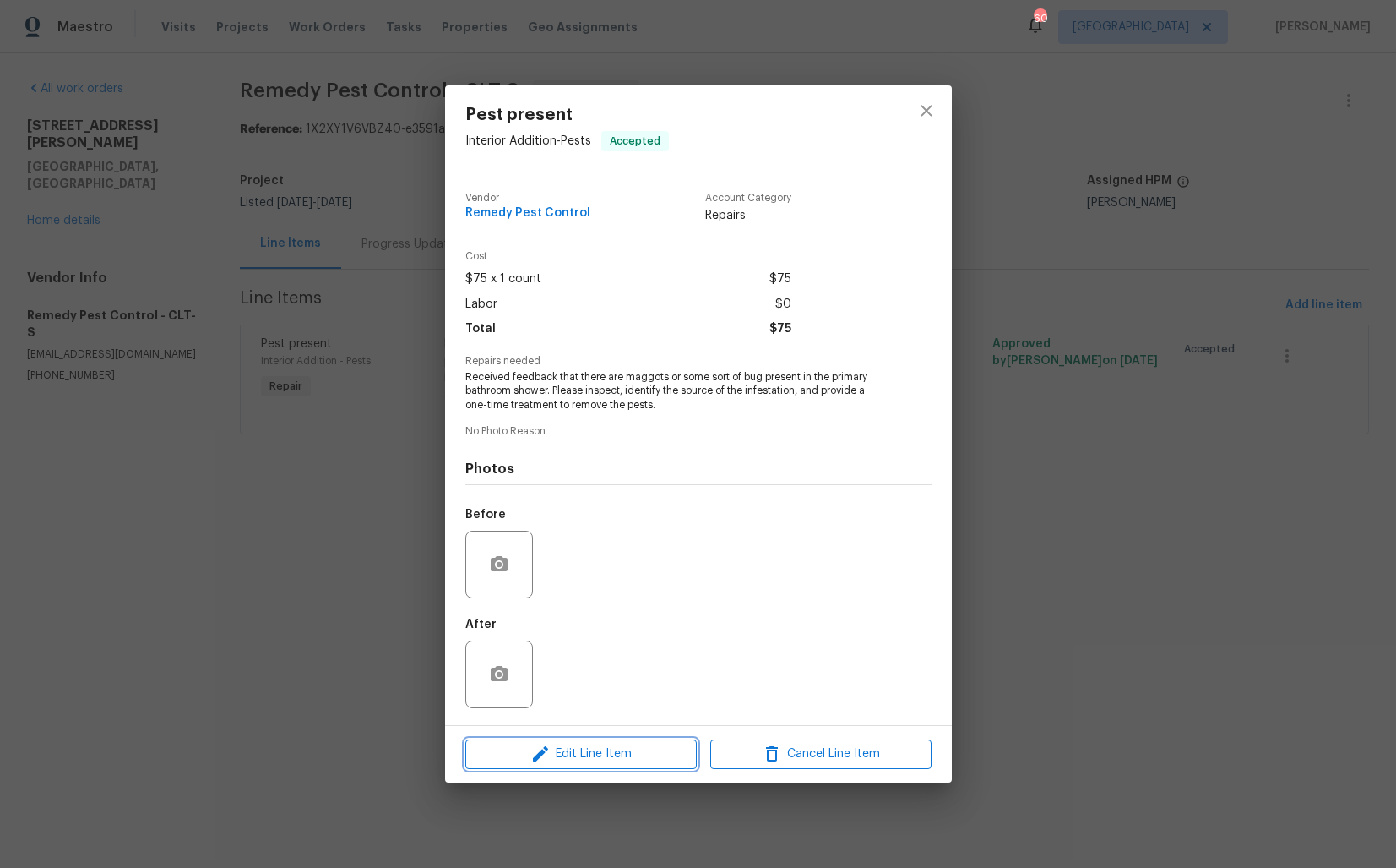
click at [495, 758] on span "Edit Line Item" at bounding box center [582, 753] width 222 height 21
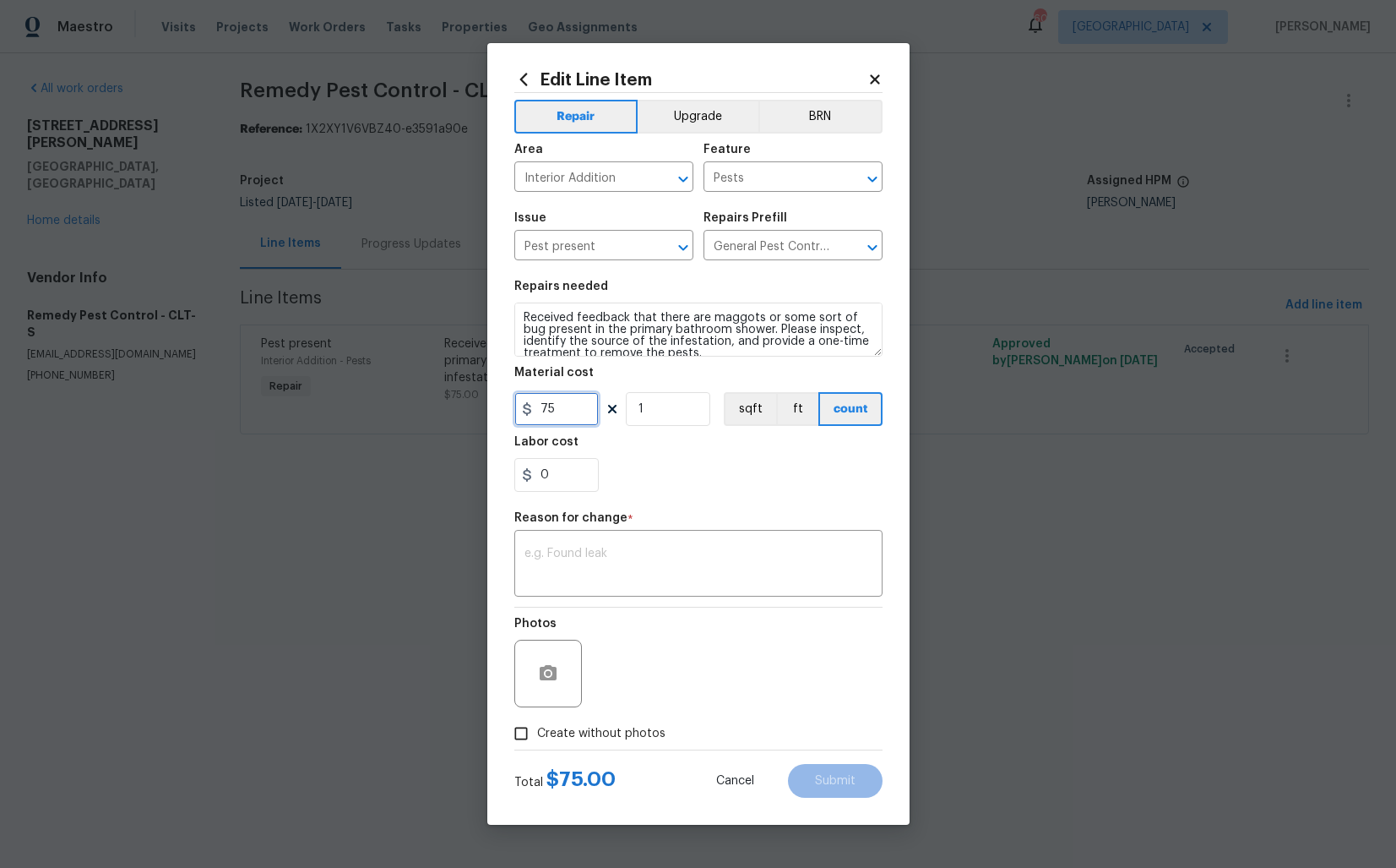
click at [576, 408] on input "75" at bounding box center [556, 408] width 84 height 34
type input "289"
click at [662, 549] on textarea at bounding box center [698, 565] width 348 height 35
click at [604, 565] on textarea at bounding box center [698, 565] width 348 height 35
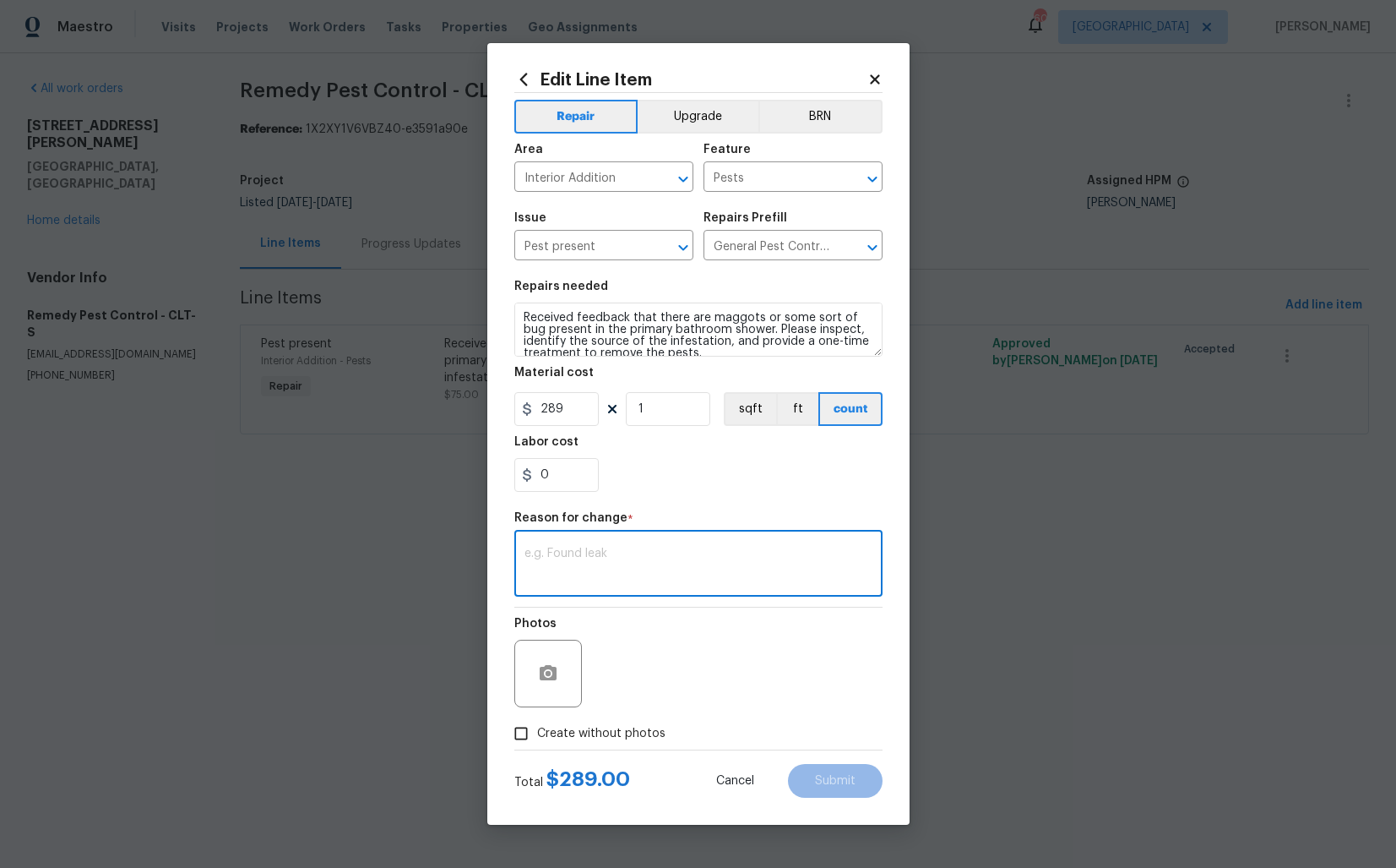
paste textarea "(AM) Updated per vendor’s final cost."
type textarea "(AM) Updated per vendor’s final cost."
click at [553, 733] on span "Create without photos" at bounding box center [601, 733] width 128 height 18
click at [537, 733] on input "Create without photos" at bounding box center [521, 733] width 32 height 32
checkbox input "true"
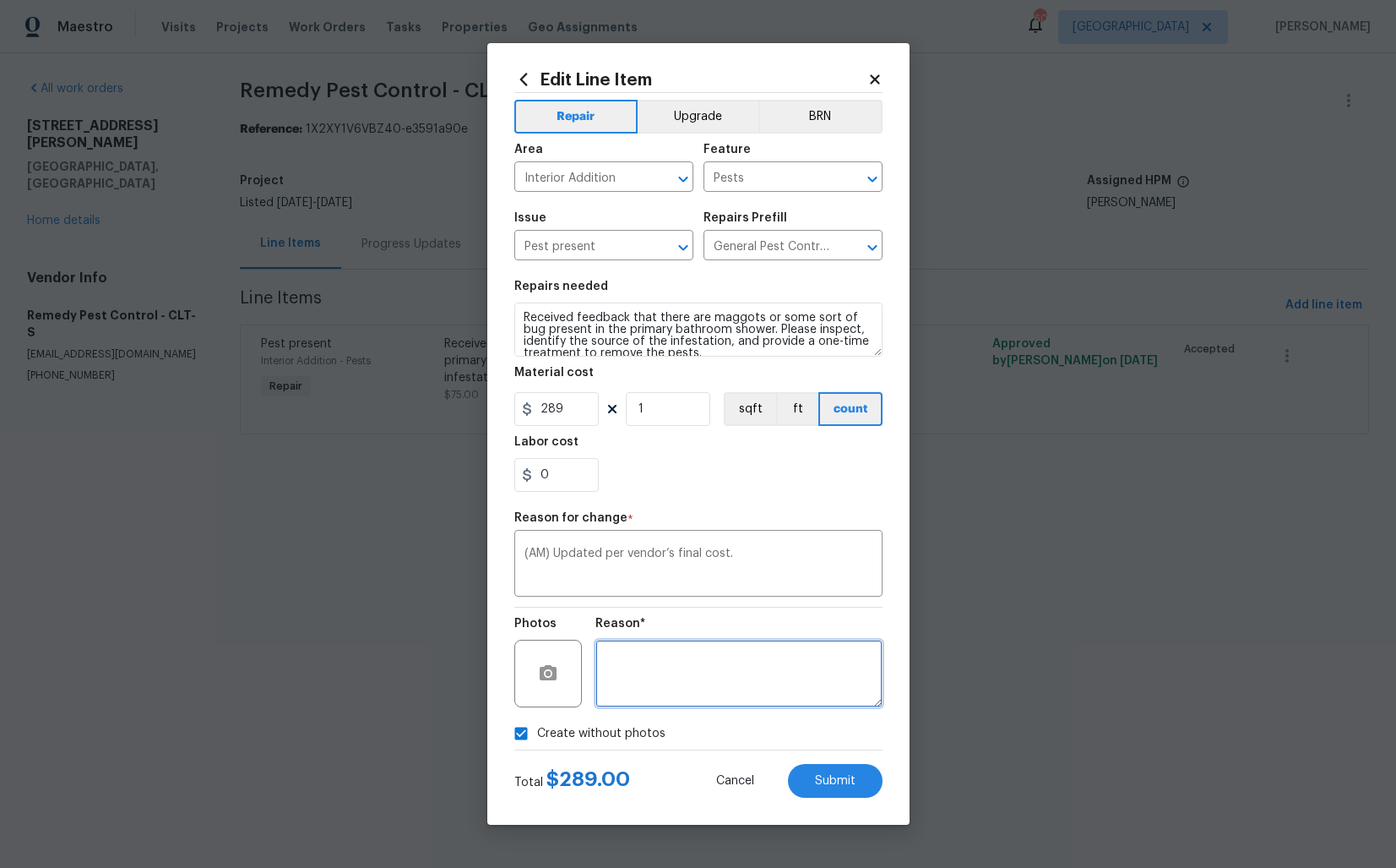
click at [699, 700] on textarea at bounding box center [739, 673] width 287 height 67
click at [757, 562] on textarea "(AM) Updated per vendor’s final cost." at bounding box center [698, 565] width 348 height 35
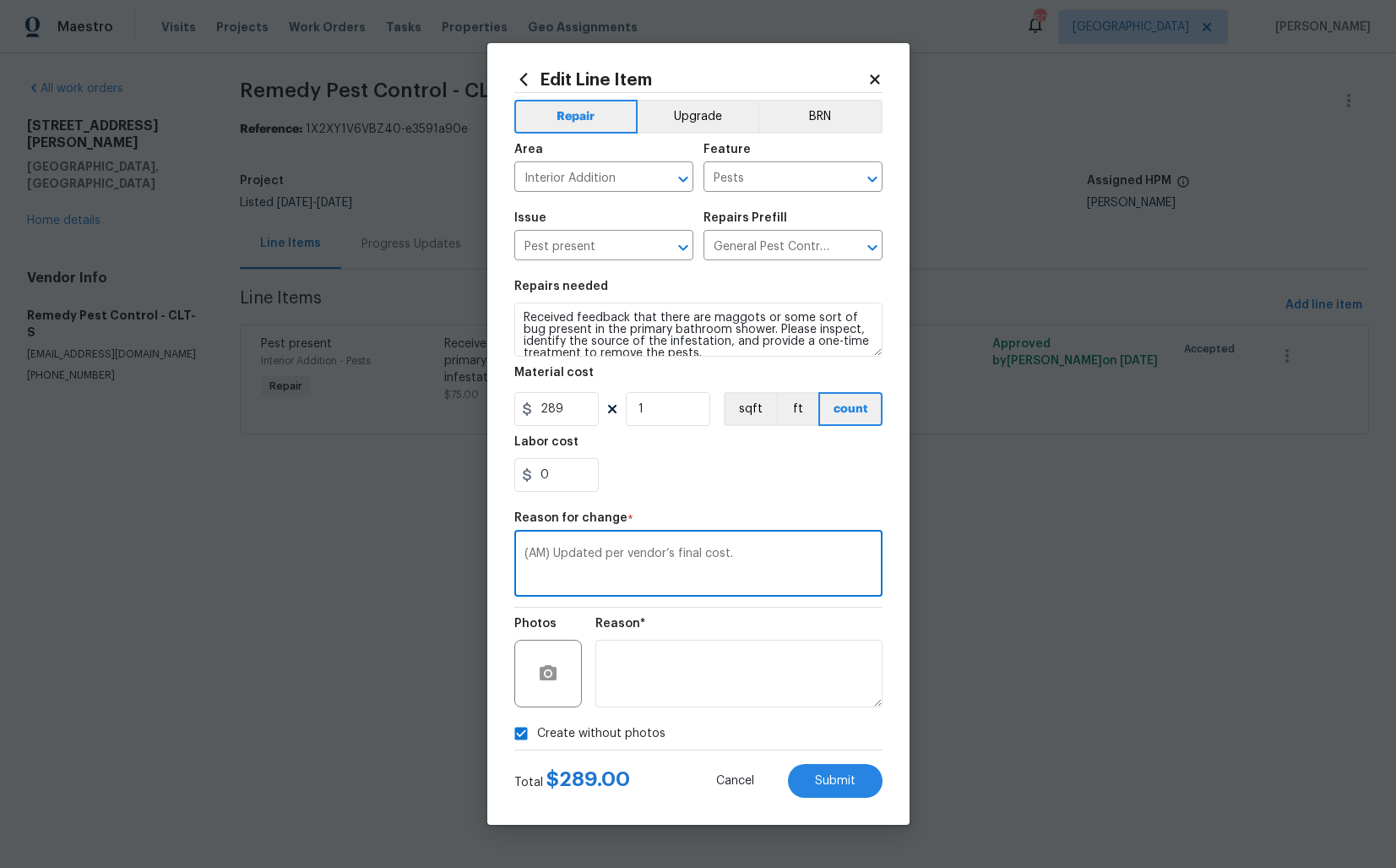
click at [762, 552] on textarea "(AM) Updated per vendor’s final cost." at bounding box center [698, 565] width 348 height 35
click at [820, 778] on span "Submit" at bounding box center [836, 781] width 41 height 13
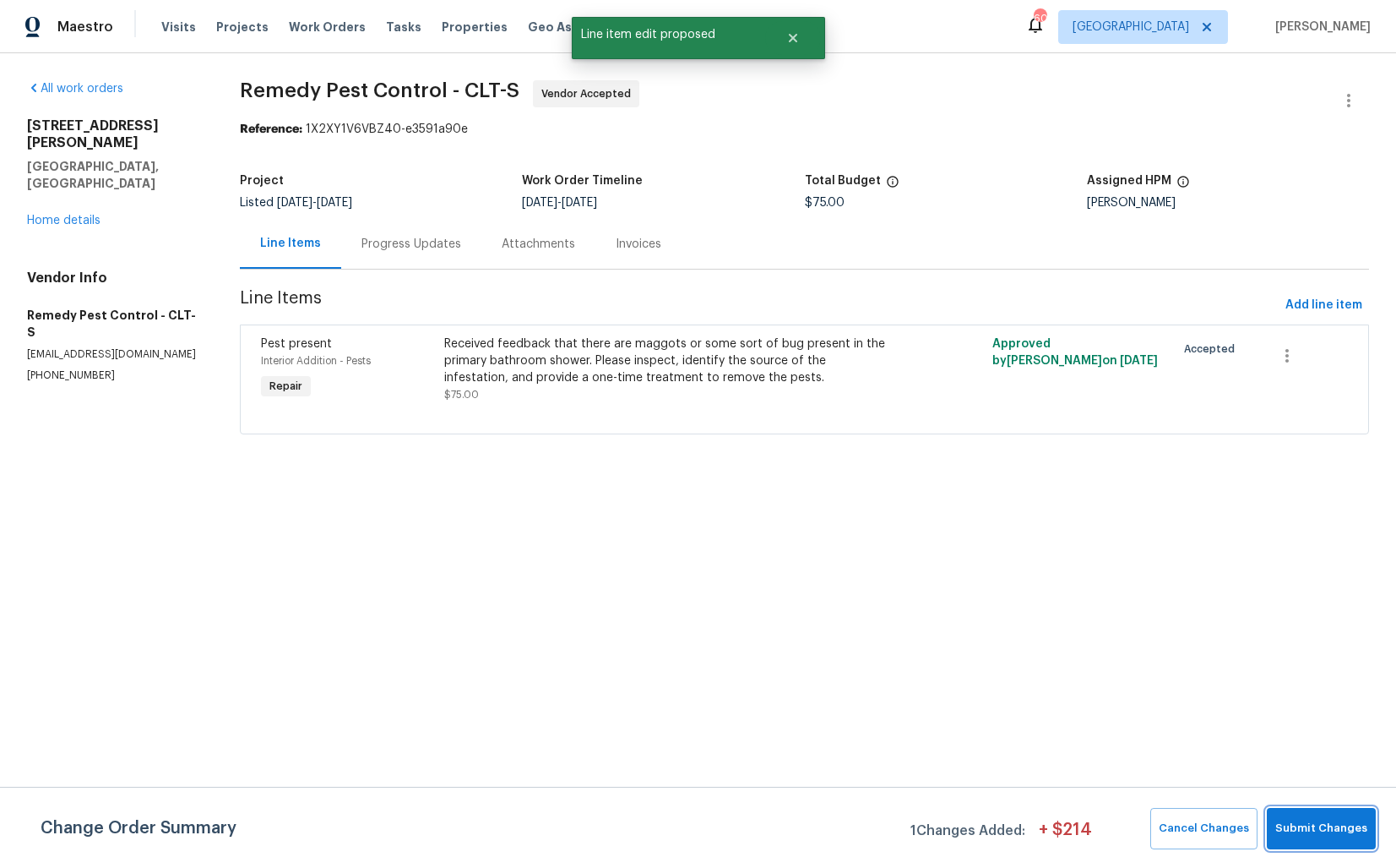
click at [1321, 834] on span "Submit Changes" at bounding box center [1321, 828] width 92 height 19
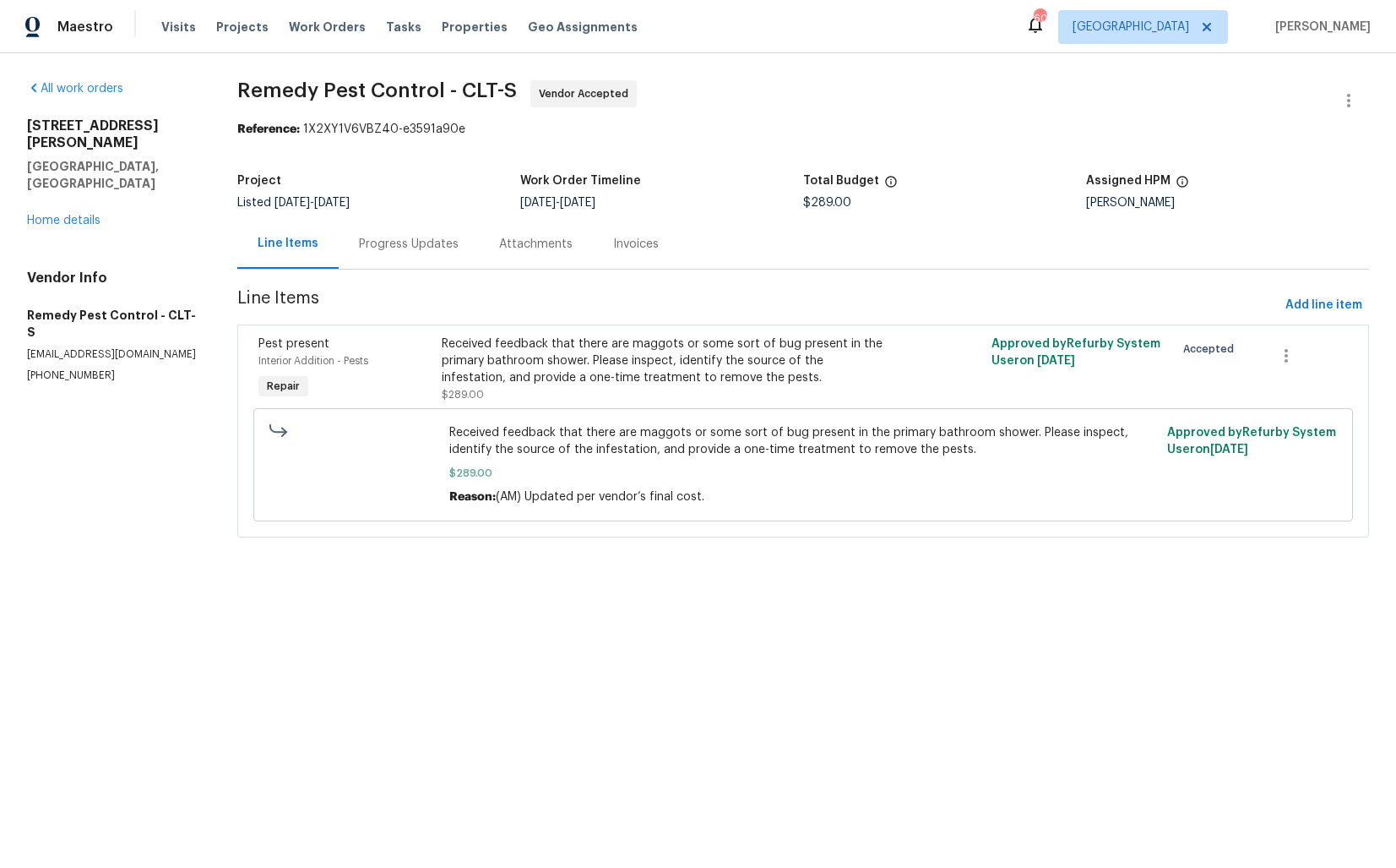
click at [380, 238] on div "Progress Updates" at bounding box center [409, 244] width 100 height 17
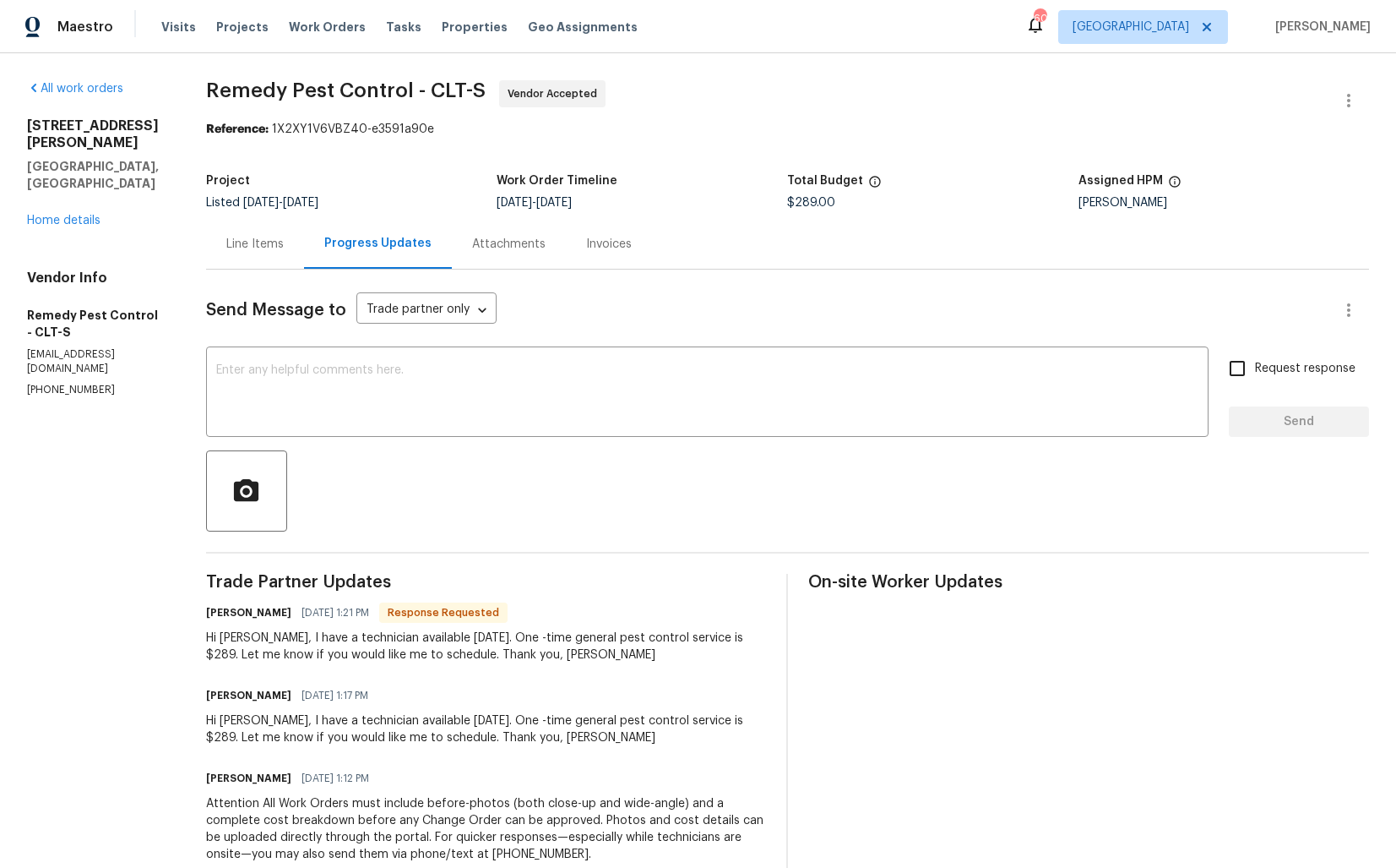
click at [225, 609] on h6 "Brandon" at bounding box center [248, 612] width 85 height 17
copy h6 "Brandon"
click at [505, 402] on textarea at bounding box center [707, 393] width 982 height 59
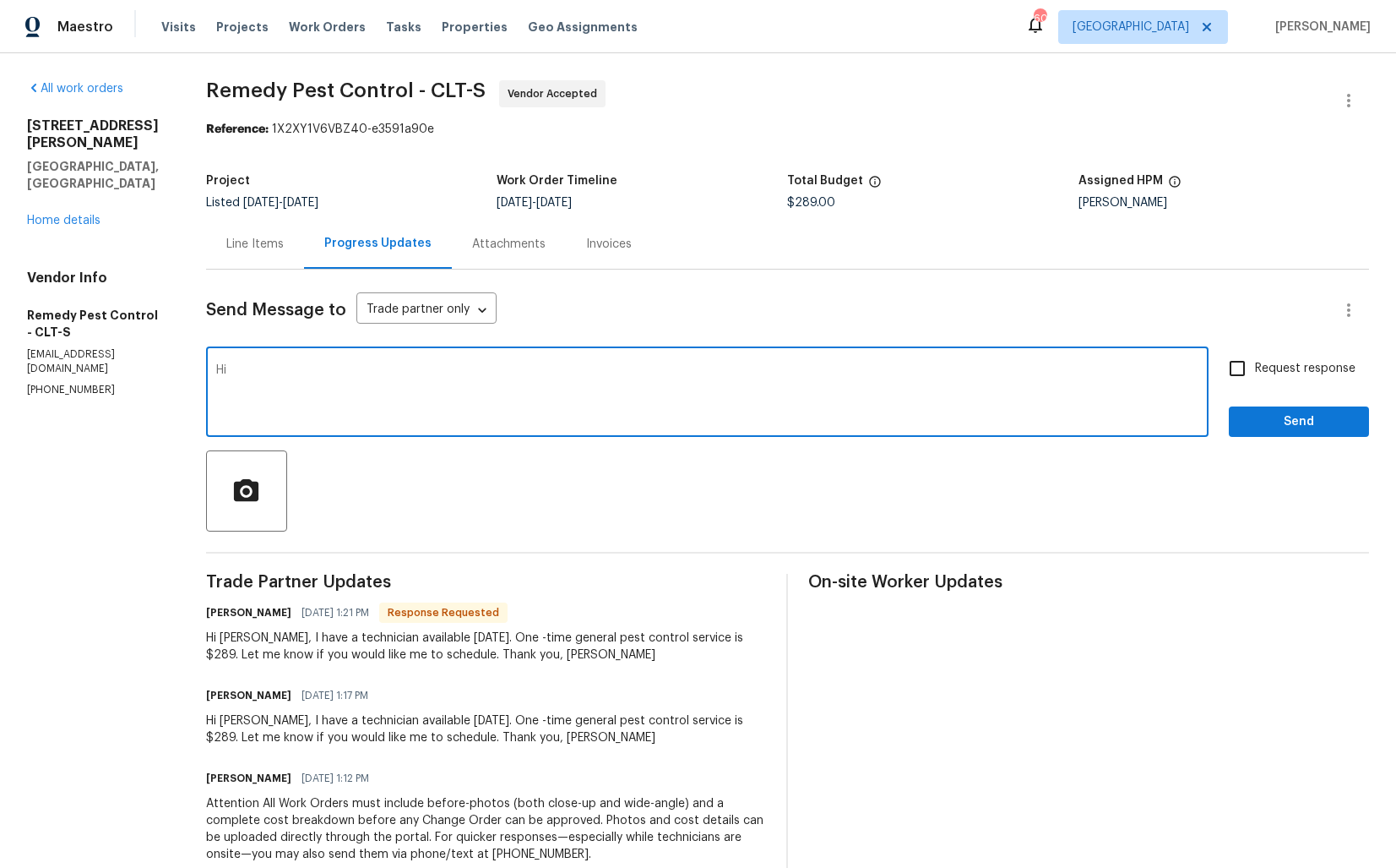
paste textarea "Brandon"
click at [322, 375] on textarea "Hi Brandon, thank. you" at bounding box center [707, 393] width 982 height 59
click at [391, 381] on textarea "Hi Brandon, thank you" at bounding box center [707, 393] width 982 height 59
drag, startPoint x: 289, startPoint y: 373, endPoint x: 410, endPoint y: 372, distance: 121.0
click at [410, 372] on textarea "Hi Brandon, thank you for" at bounding box center [707, 393] width 982 height 59
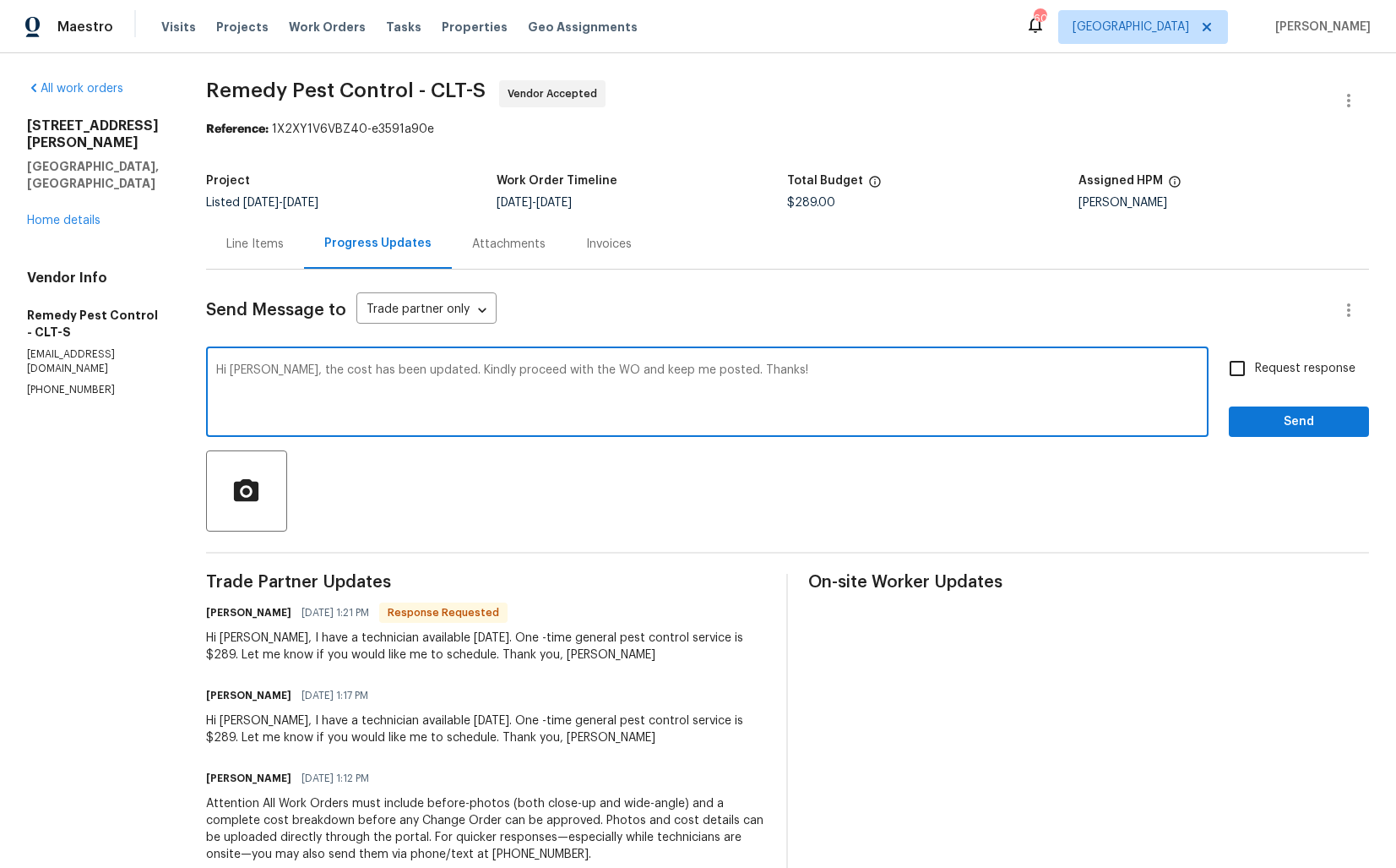
type textarea "Hi Brandon, the cost has been updated. Kindly proceed with the WO and keep me p…"
click at [1272, 366] on span "Request response" at bounding box center [1305, 368] width 101 height 18
click at [1255, 366] on input "Request response" at bounding box center [1237, 368] width 35 height 35
checkbox input "true"
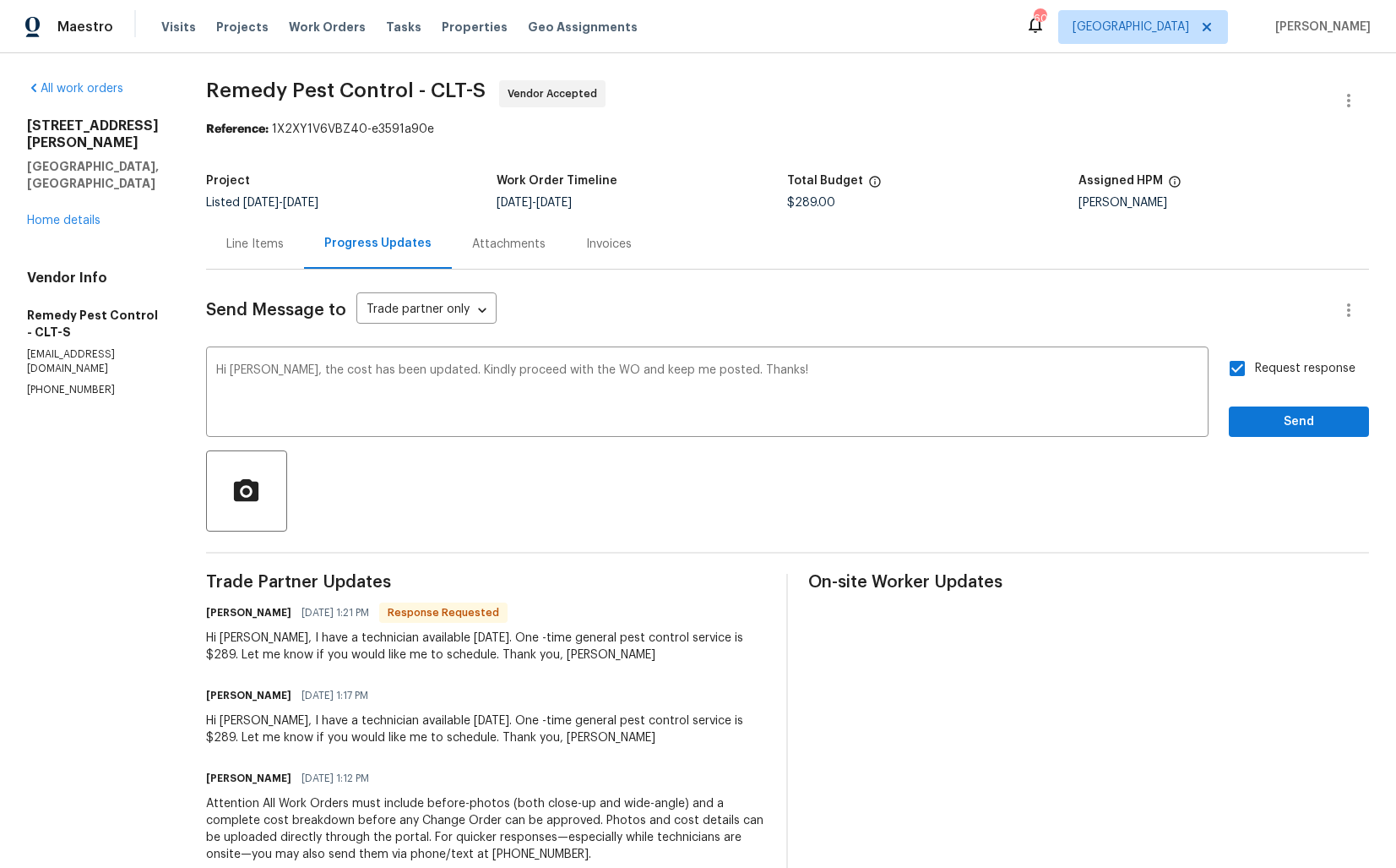
click at [1268, 439] on div "Send Message to Trade partner only Trade partner only ​ Hi Brandon, the cost ha…" at bounding box center [788, 634] width 1163 height 729
click at [1268, 427] on span "Send" at bounding box center [1299, 422] width 114 height 21
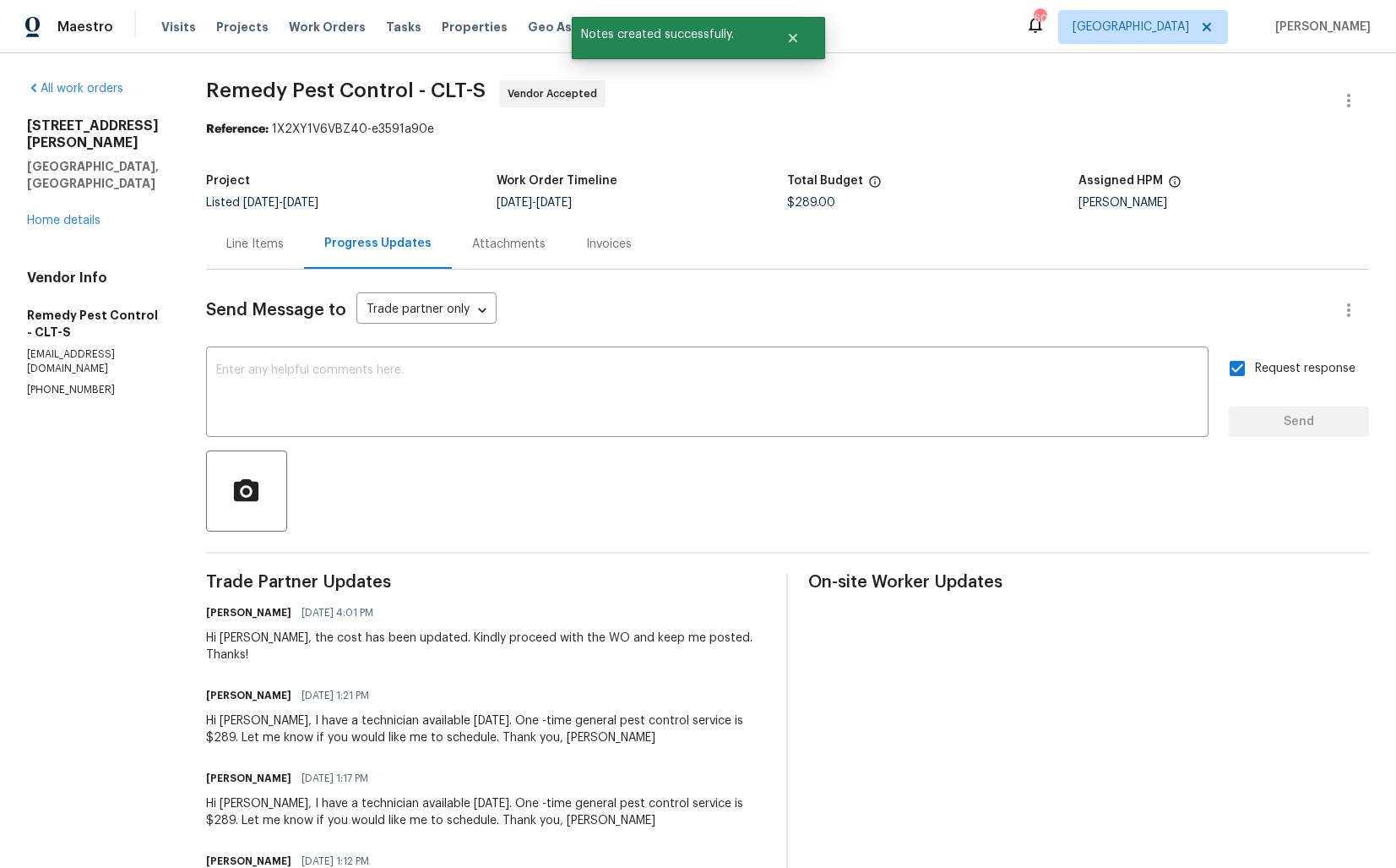
click at [261, 717] on div "Hi Arvind, I have a technician available this Wednesday. One -time general pest…" at bounding box center [486, 729] width 560 height 34
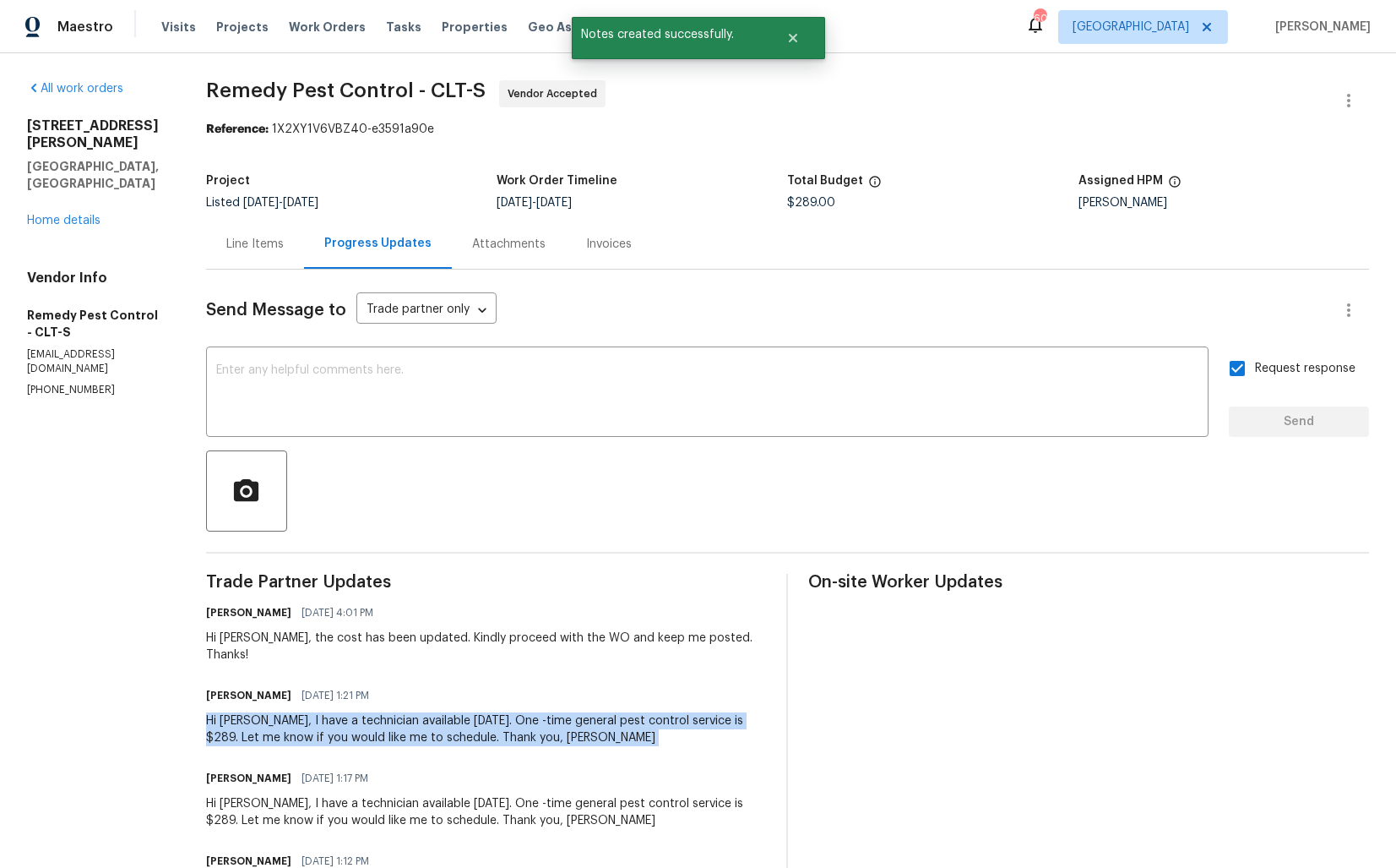
copy div "Hi Arvind, I have a technician available this Wednesday. One -time general pest…"
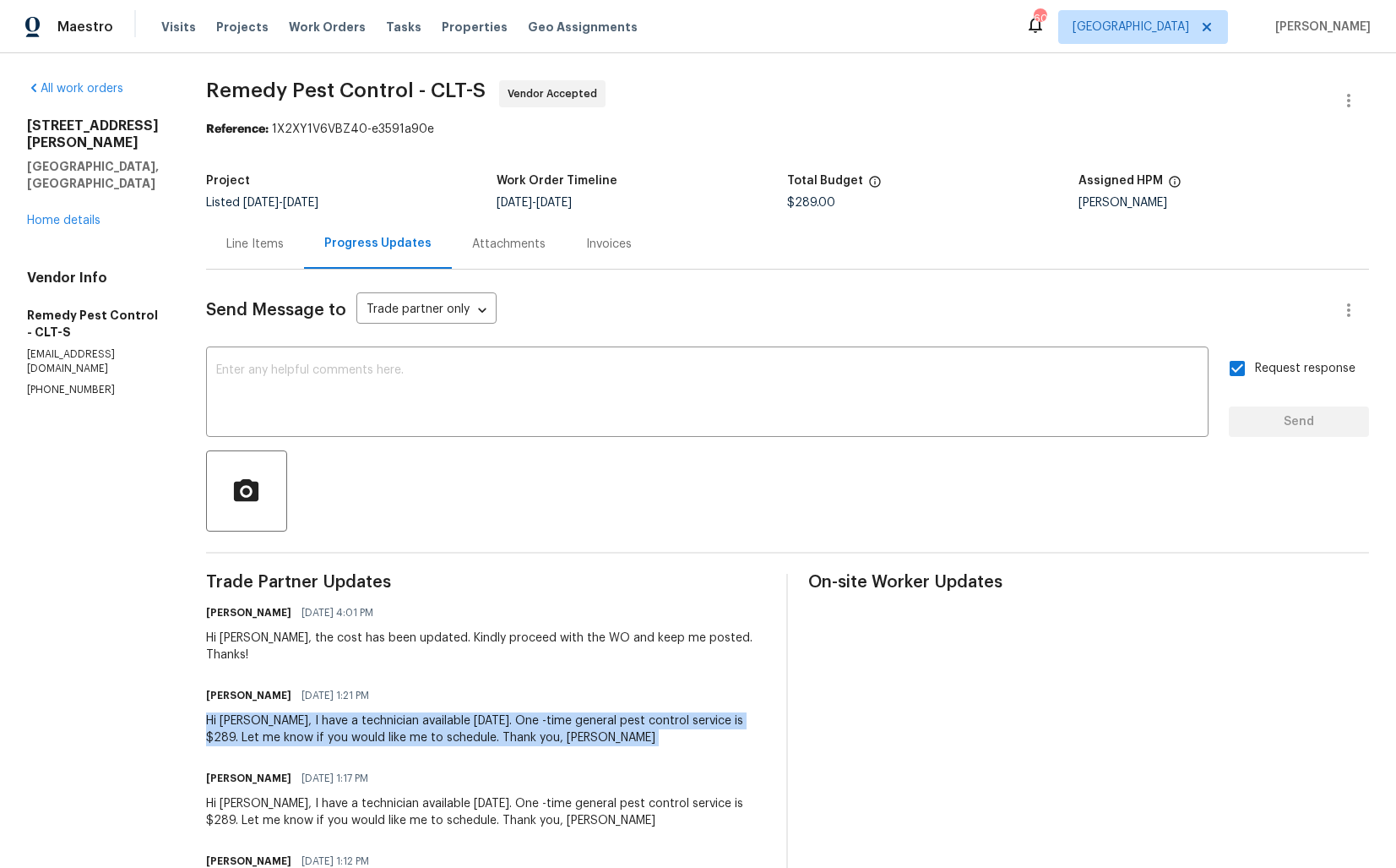
click at [182, 216] on div "All work orders 9116 Torrence Creek Ct Huntersville, NC 28078 Home details Vend…" at bounding box center [698, 582] width 1396 height 1056
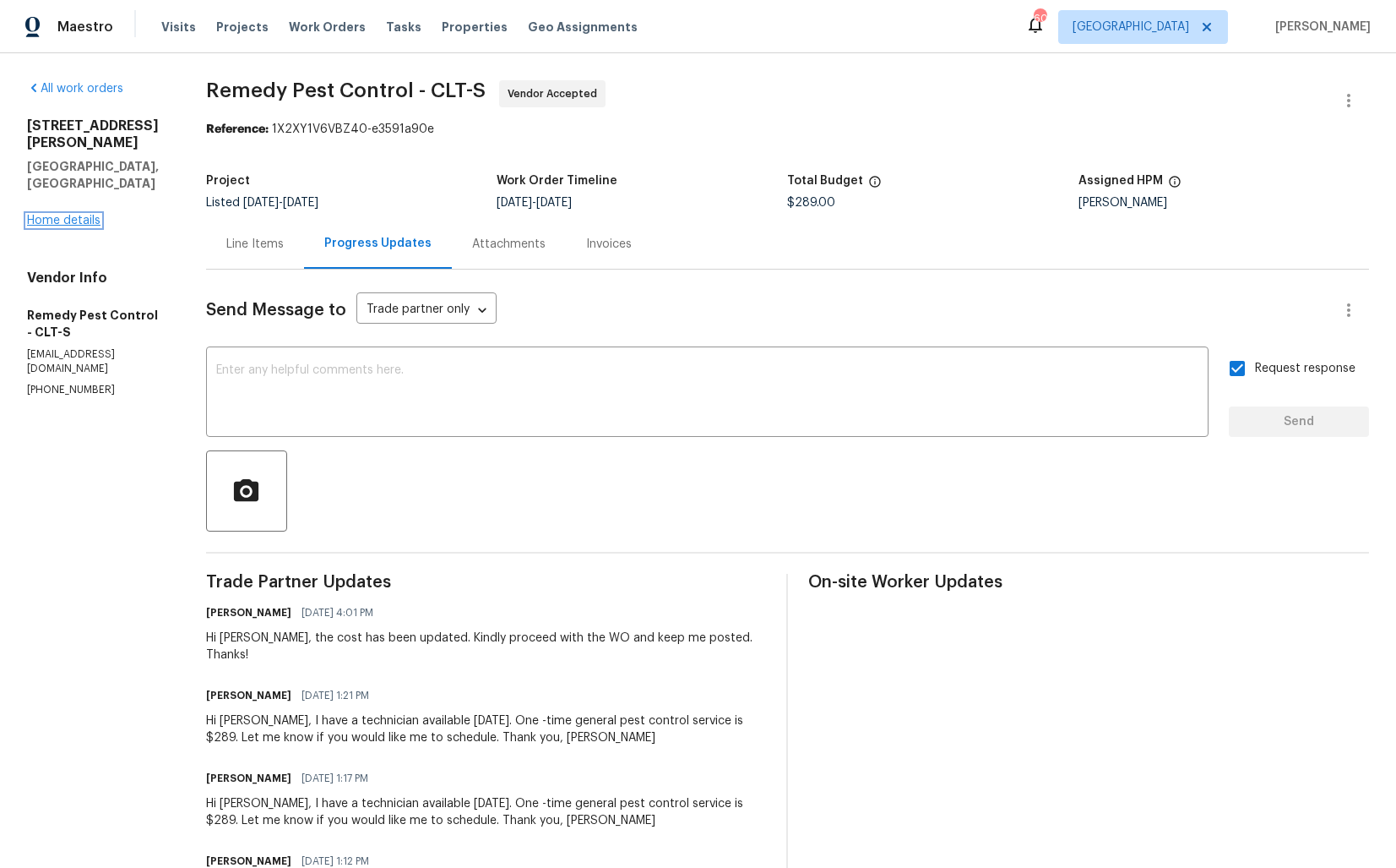
click at [75, 214] on link "Home details" at bounding box center [64, 220] width 74 height 12
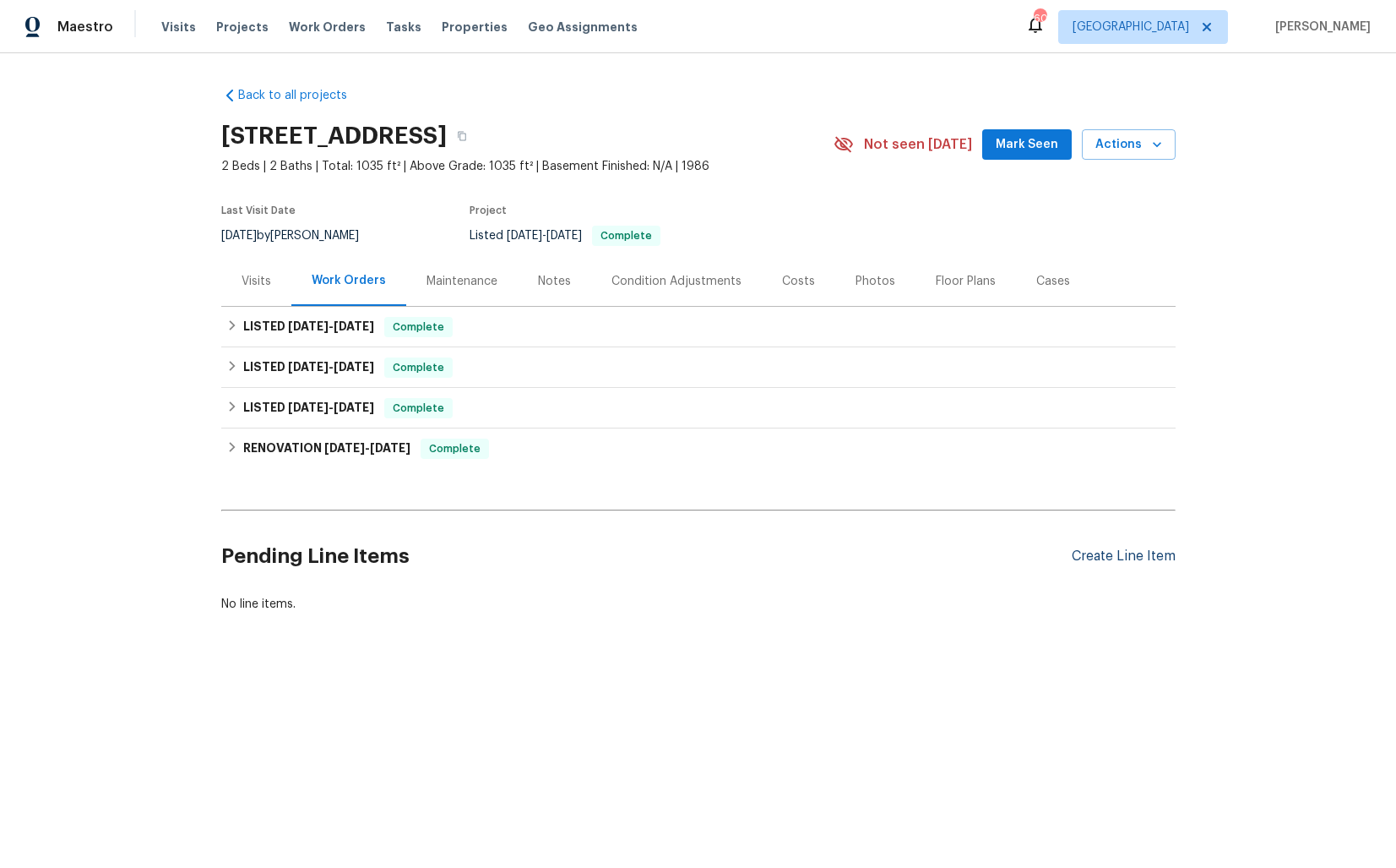
click at [1092, 560] on div "Create Line Item" at bounding box center [1124, 556] width 104 height 16
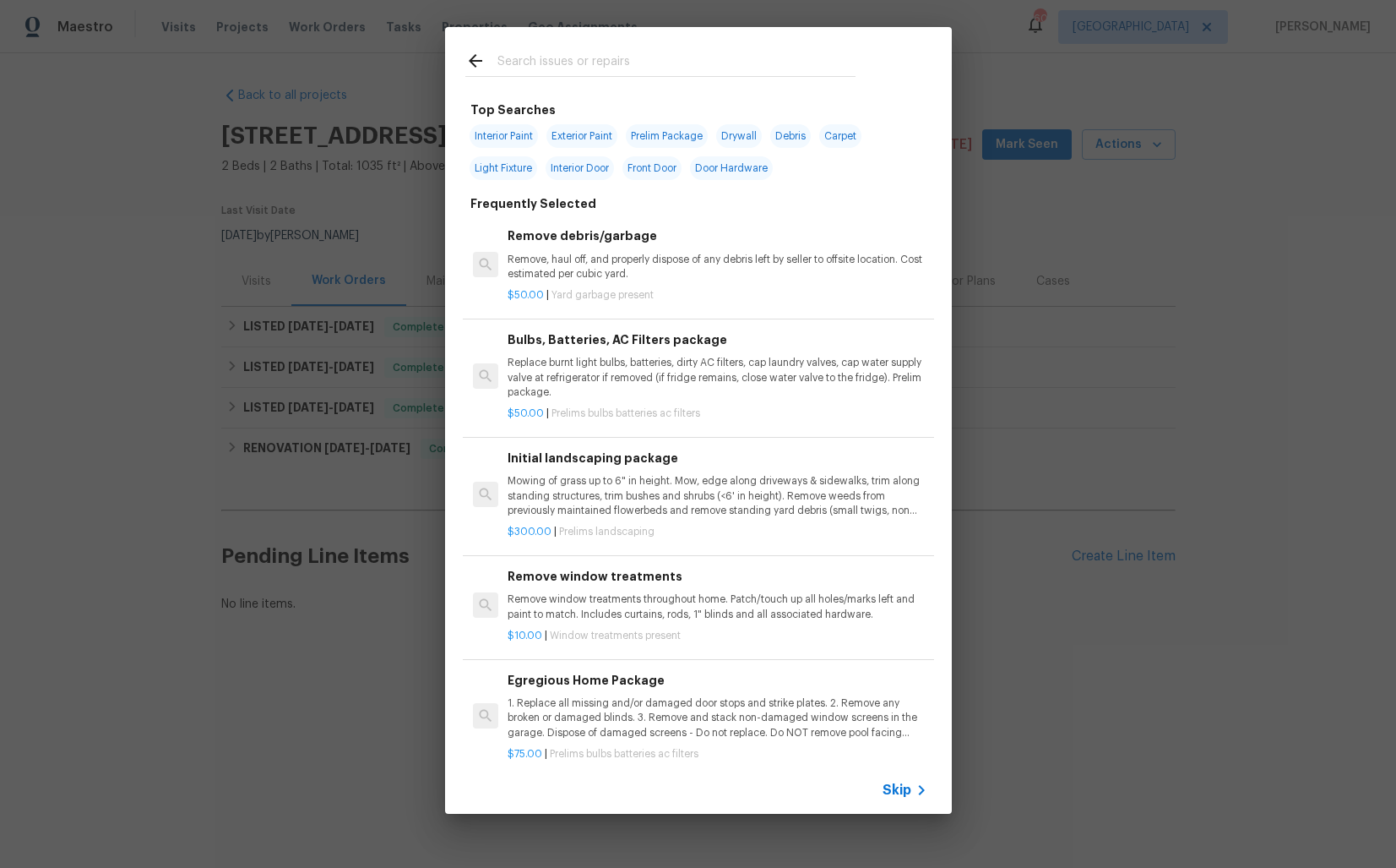
click at [569, 65] on input "text" at bounding box center [677, 63] width 358 height 25
type input "pest"
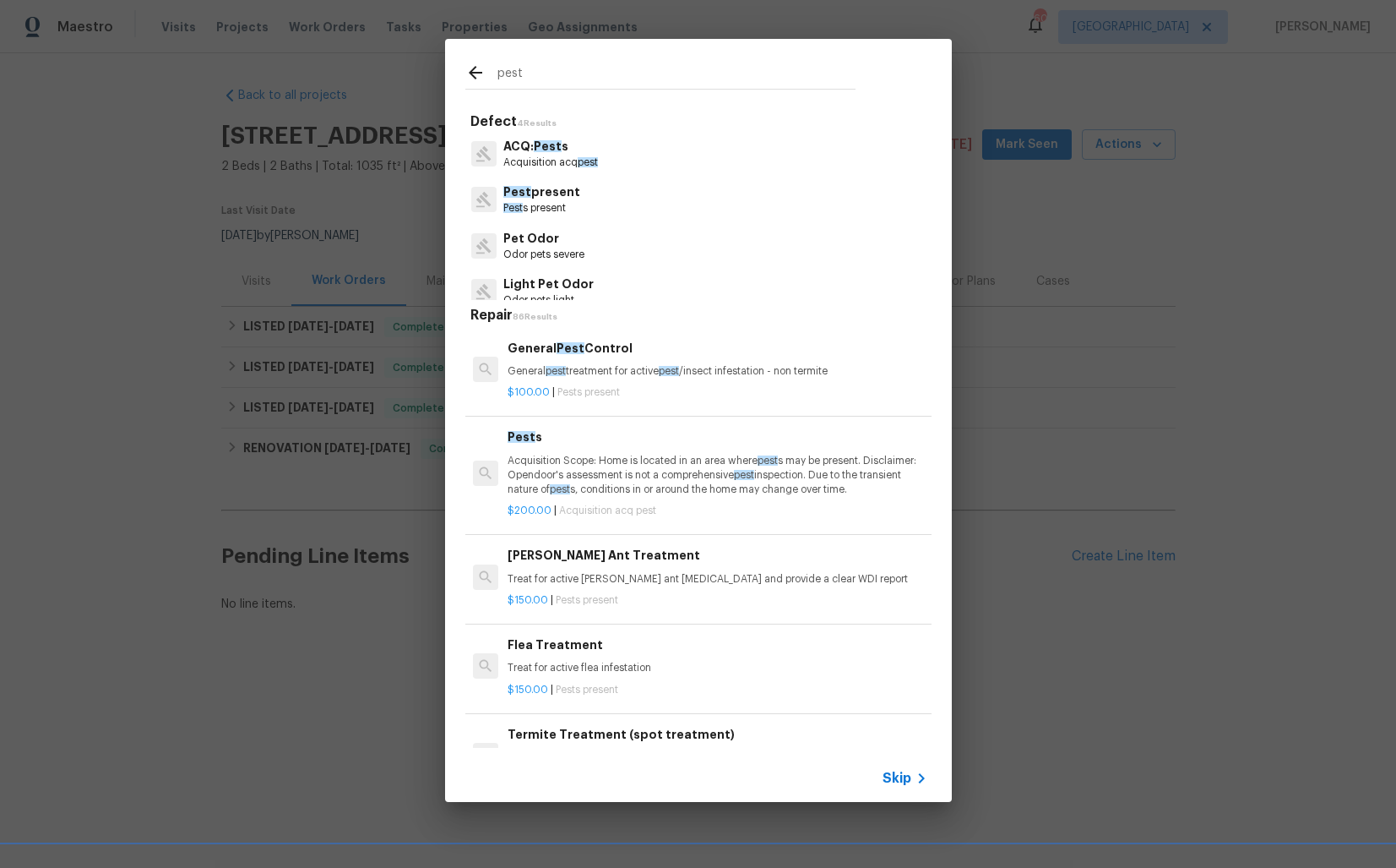
click at [550, 364] on p "General pest treatment for active pest /insect infestation - non termite" at bounding box center [717, 371] width 419 height 15
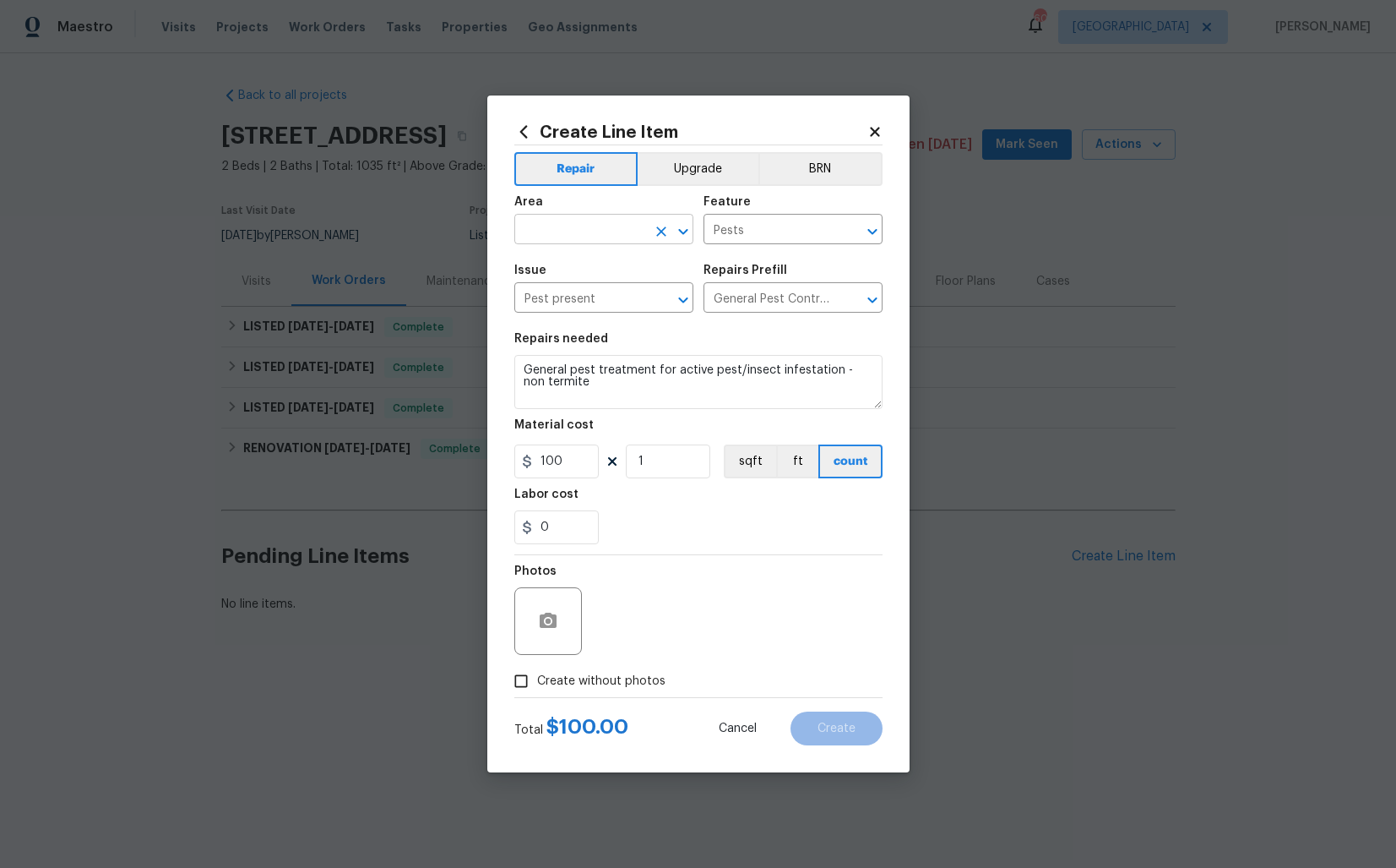
click at [563, 235] on input "text" at bounding box center [580, 231] width 132 height 26
click at [585, 305] on li "Interior Overall" at bounding box center [604, 296] width 179 height 28
type input "Interior Overall"
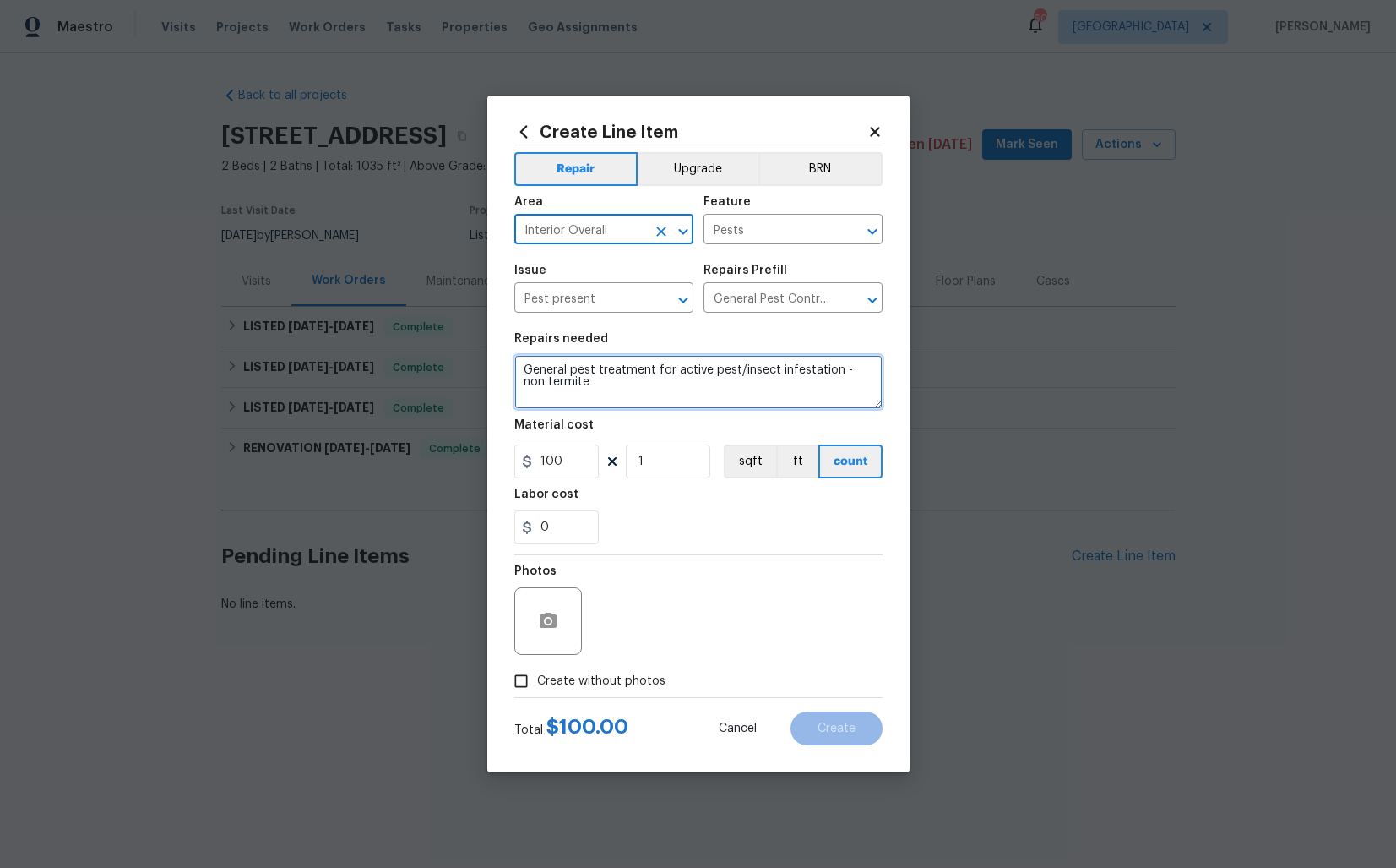
click at [595, 369] on textarea "General pest treatment for active pest/insect infestation - non termite" at bounding box center [698, 381] width 368 height 54
paste textarea "there are ants climbing the wall in the living room and a good size hornets nes…"
click at [530, 371] on textarea "there are ants climbing the wall in the living room and a good size hornets nes…" at bounding box center [698, 381] width 368 height 54
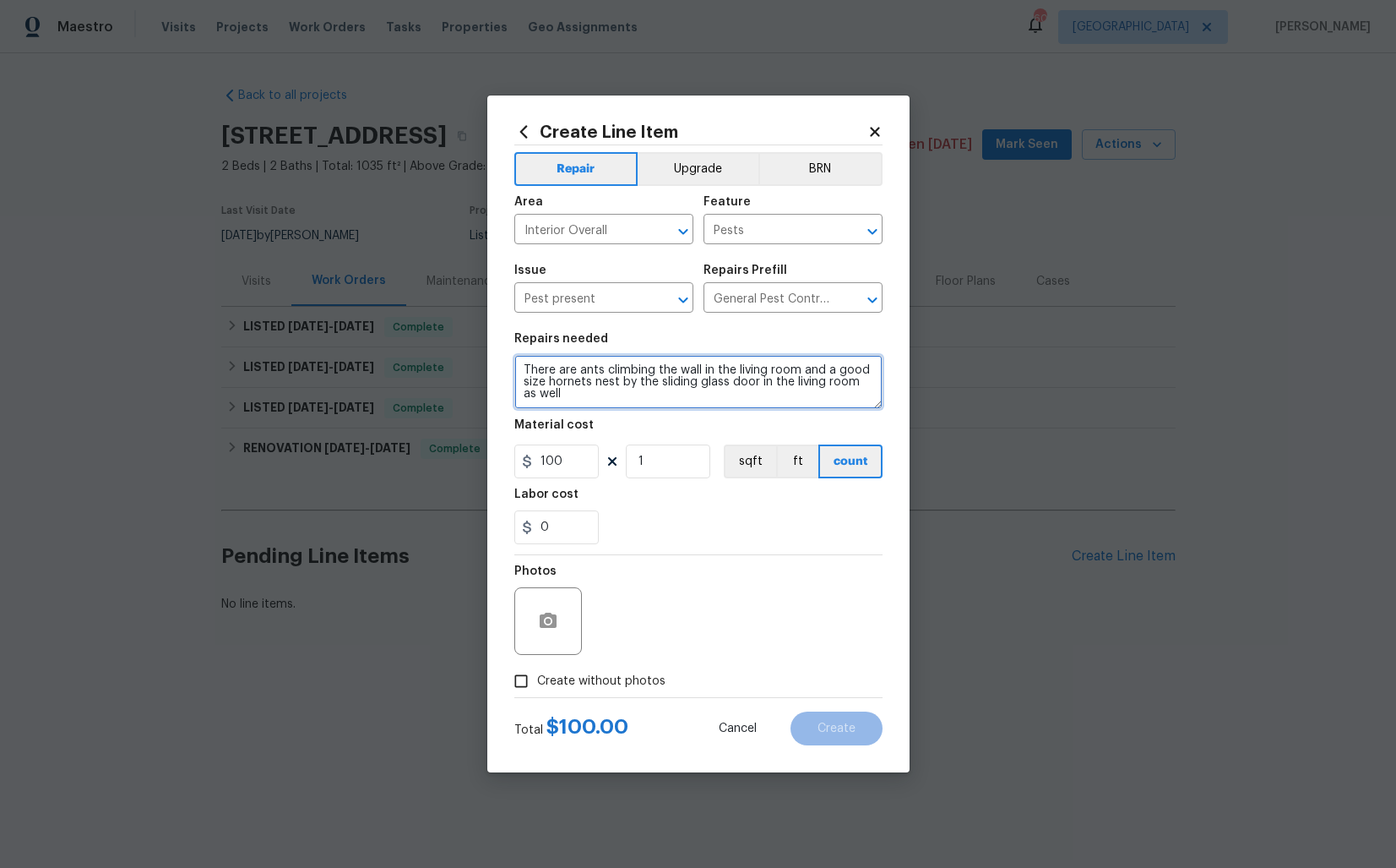
click at [590, 396] on textarea "There are ants climbing the wall in the living room and a good size hornets nes…" at bounding box center [698, 381] width 368 height 54
type textarea "There are ants climbing the wall in the living room and a good size hornets nes…"
click at [560, 466] on input "100" at bounding box center [556, 461] width 84 height 34
type input "75"
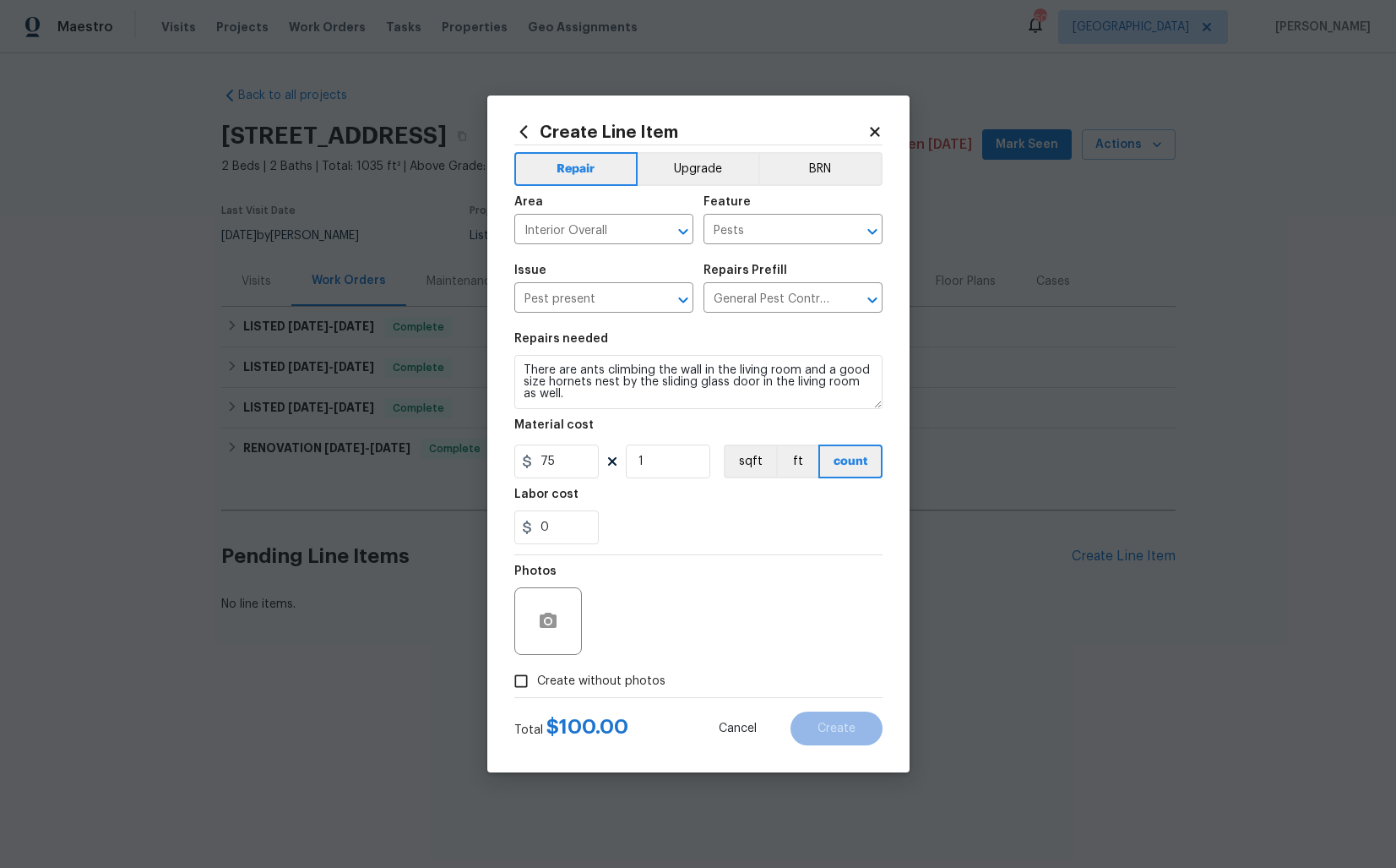
click at [564, 681] on span "Create without photos" at bounding box center [601, 681] width 128 height 18
click at [537, 681] on input "Create without photos" at bounding box center [521, 681] width 32 height 32
checkbox input "true"
click at [680, 649] on textarea at bounding box center [739, 621] width 287 height 67
click at [844, 733] on span "Create" at bounding box center [836, 729] width 38 height 13
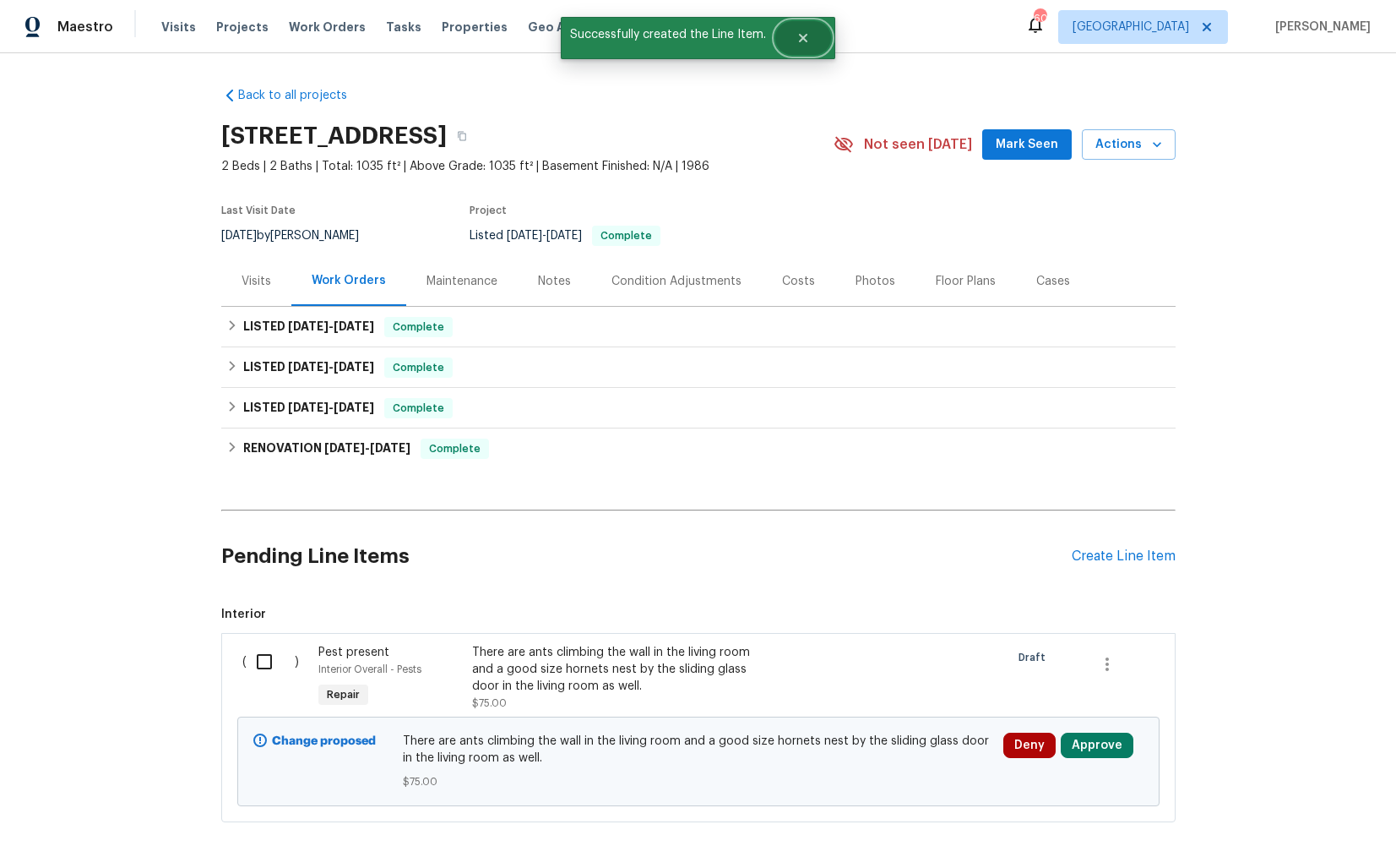
click at [811, 42] on button "Close" at bounding box center [803, 38] width 55 height 34
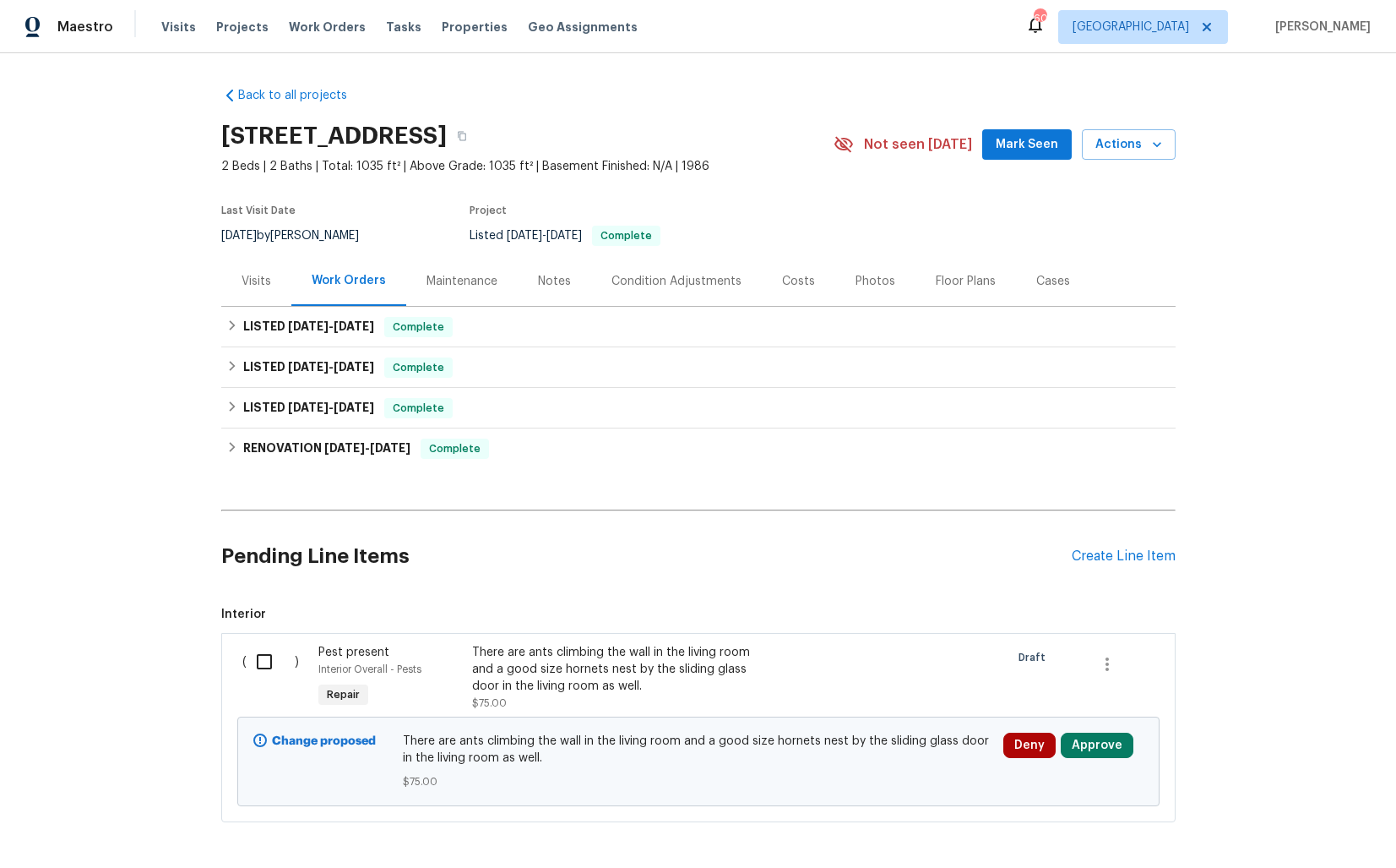
scroll to position [69, 0]
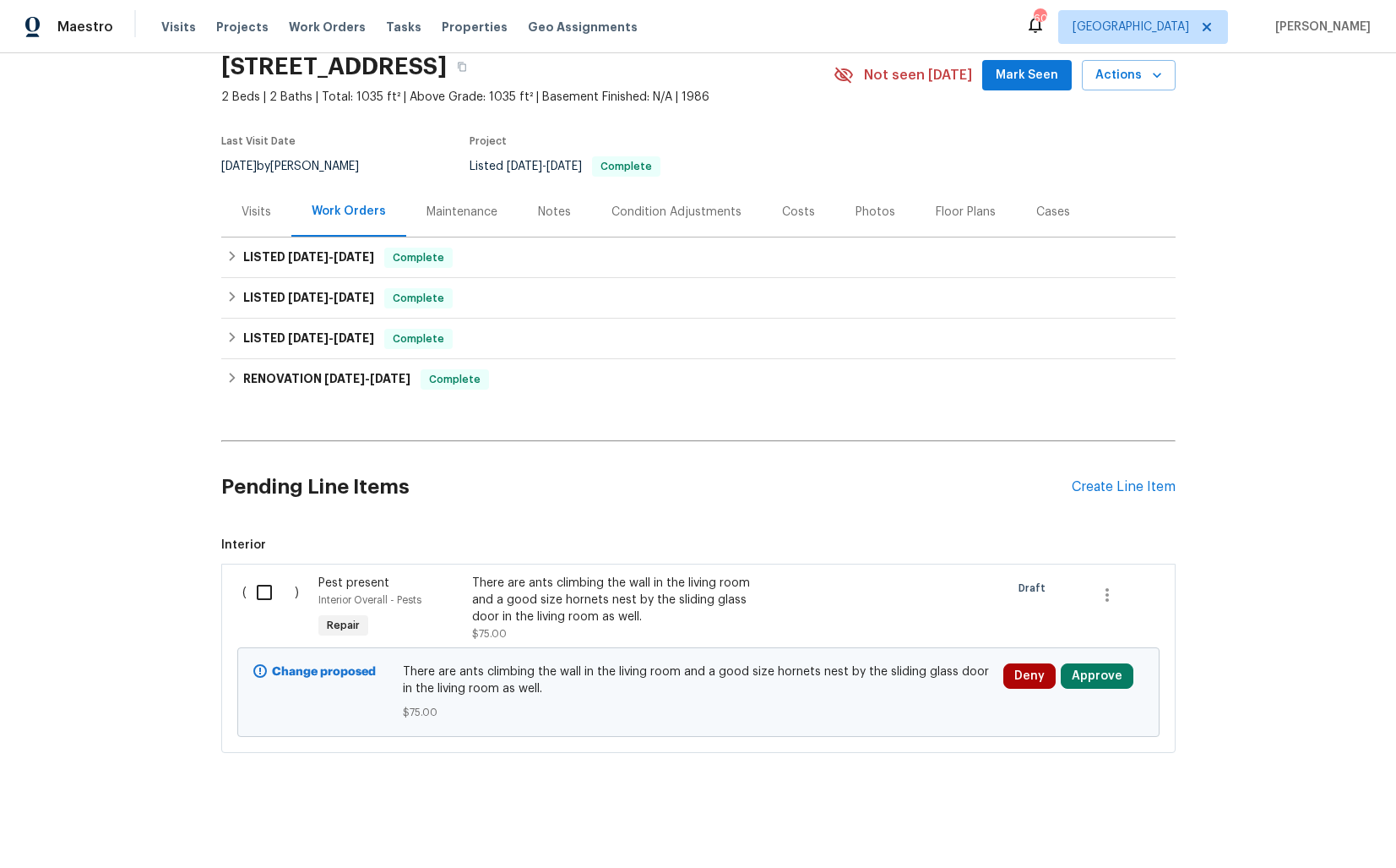
click at [264, 602] on input "checkbox" at bounding box center [271, 592] width 48 height 35
checkbox input "true"
click at [1279, 826] on span "Create Work Order" at bounding box center [1300, 826] width 113 height 21
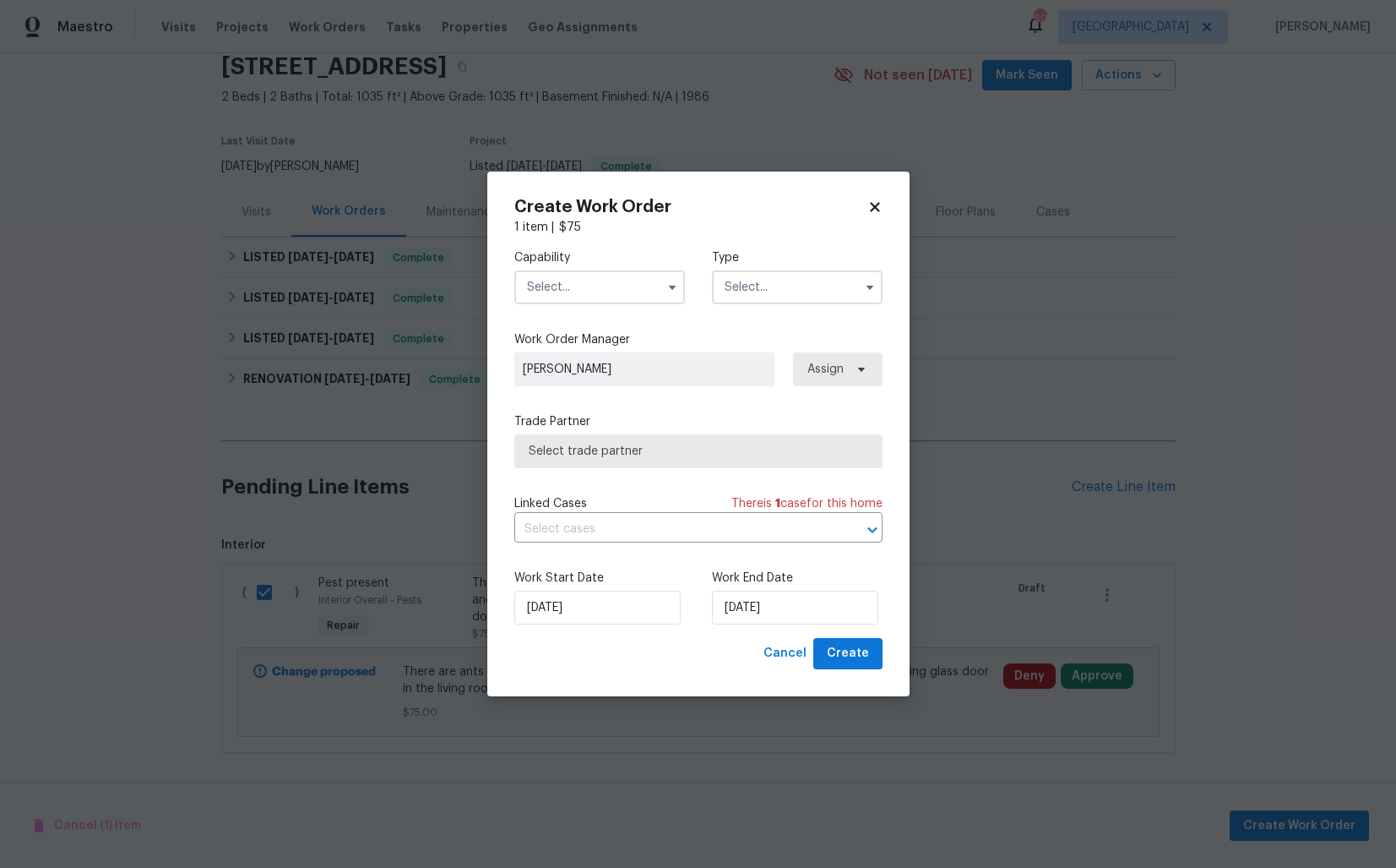
click at [601, 280] on input "text" at bounding box center [599, 287] width 171 height 34
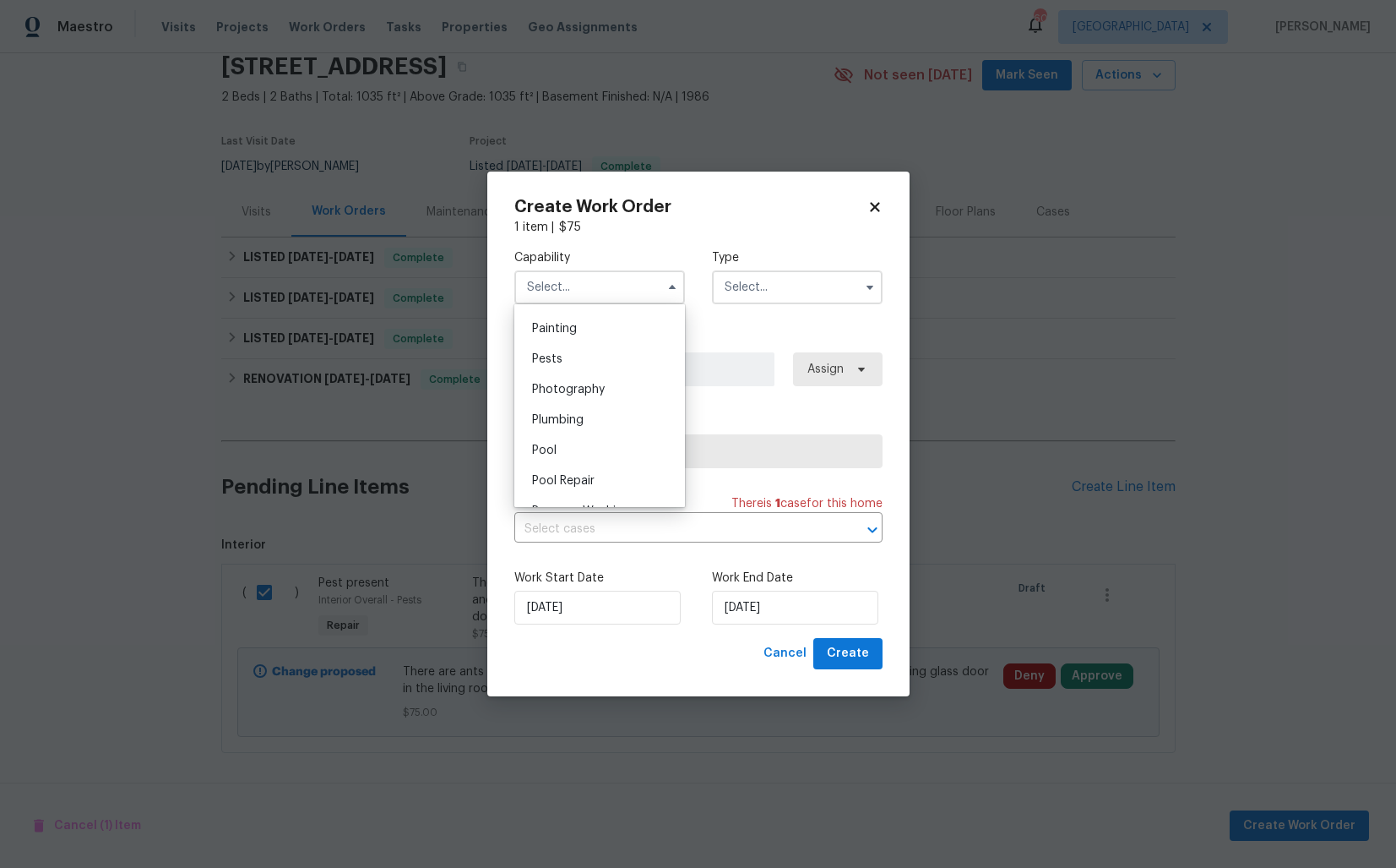
scroll to position [1410, 0]
click at [581, 364] on div "Pests" at bounding box center [600, 363] width 162 height 30
type input "Pests"
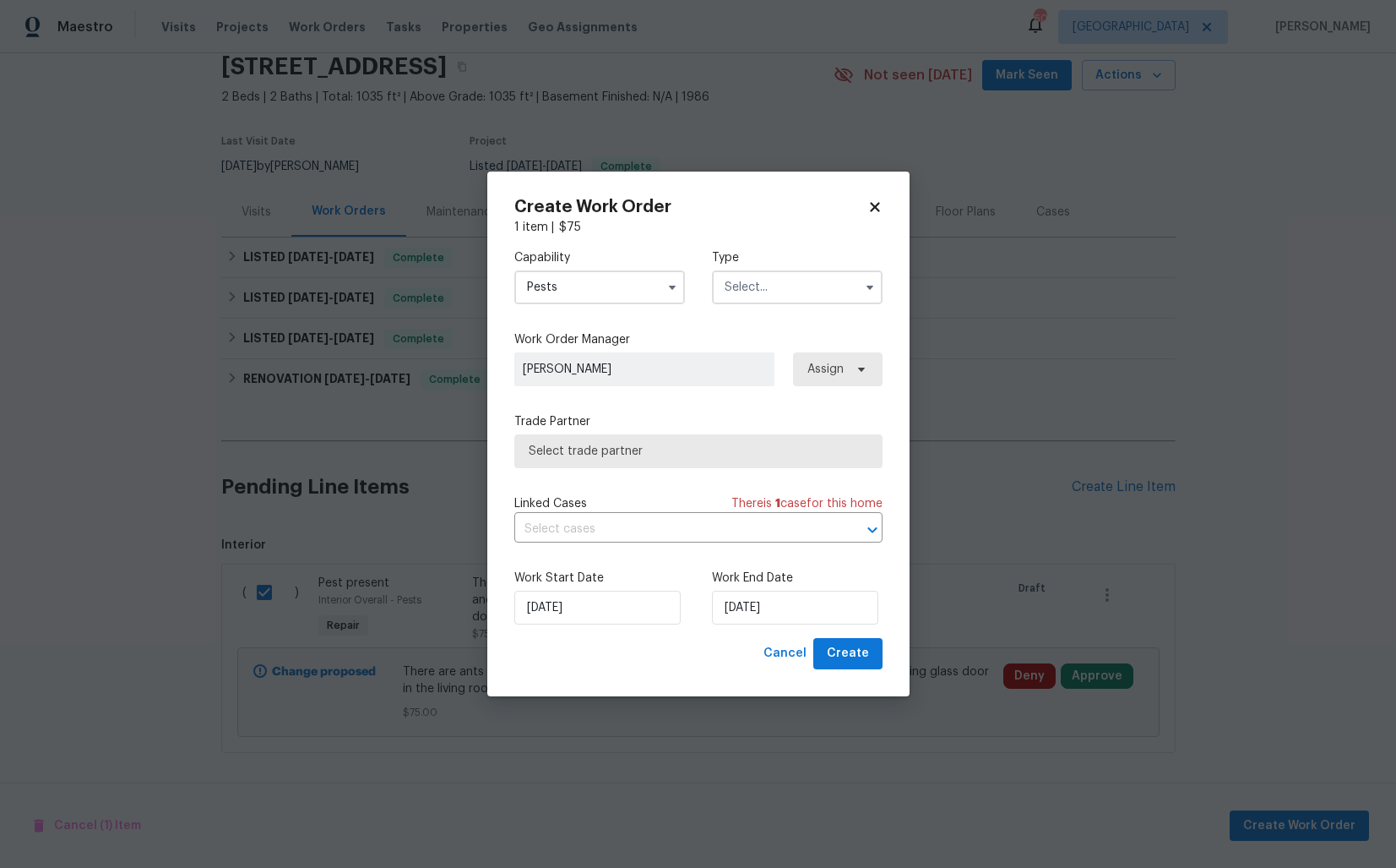
click at [770, 293] on input "text" at bounding box center [797, 287] width 171 height 34
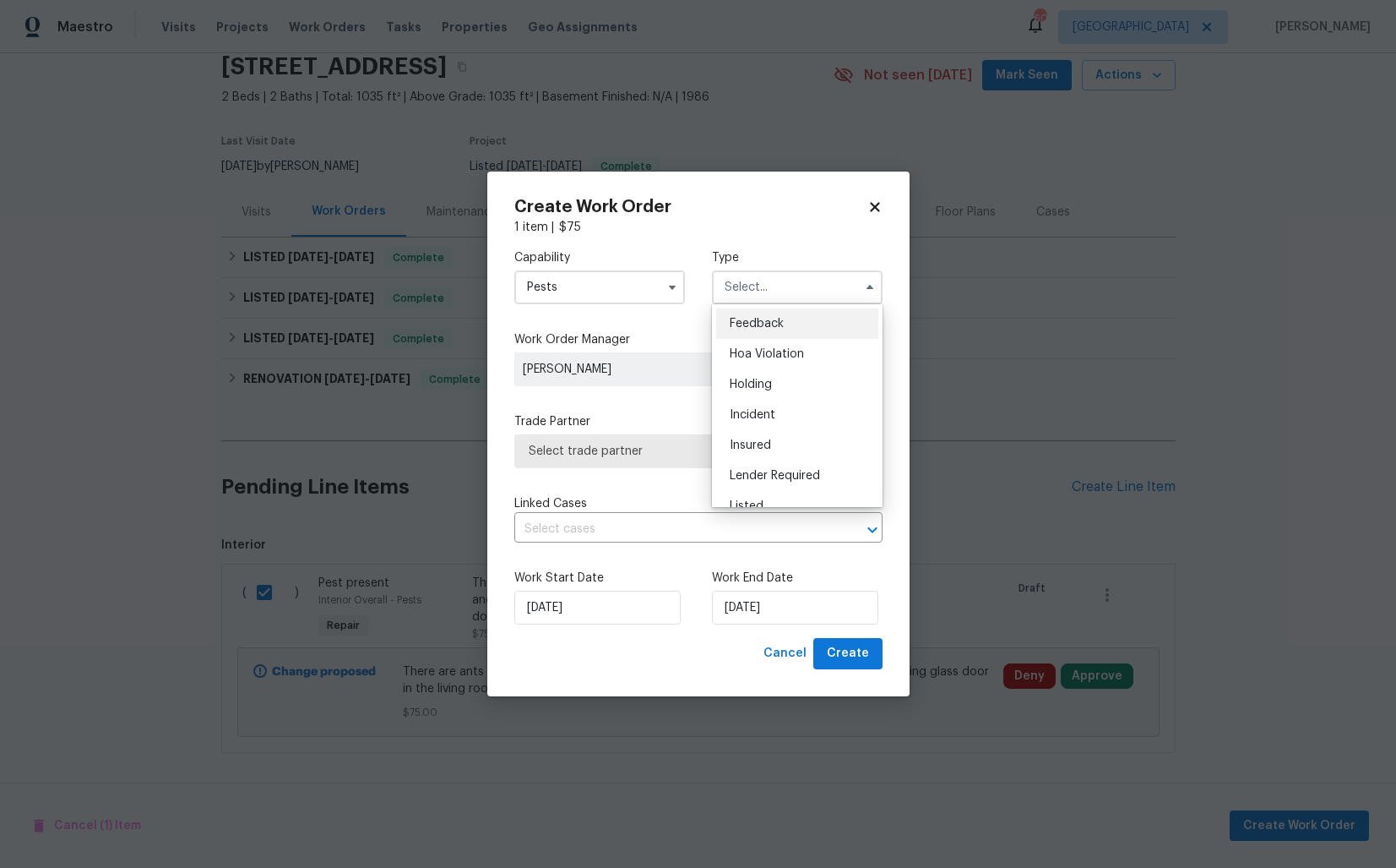
click at [775, 333] on div "Feedback" at bounding box center [798, 323] width 162 height 30
type input "Feedback"
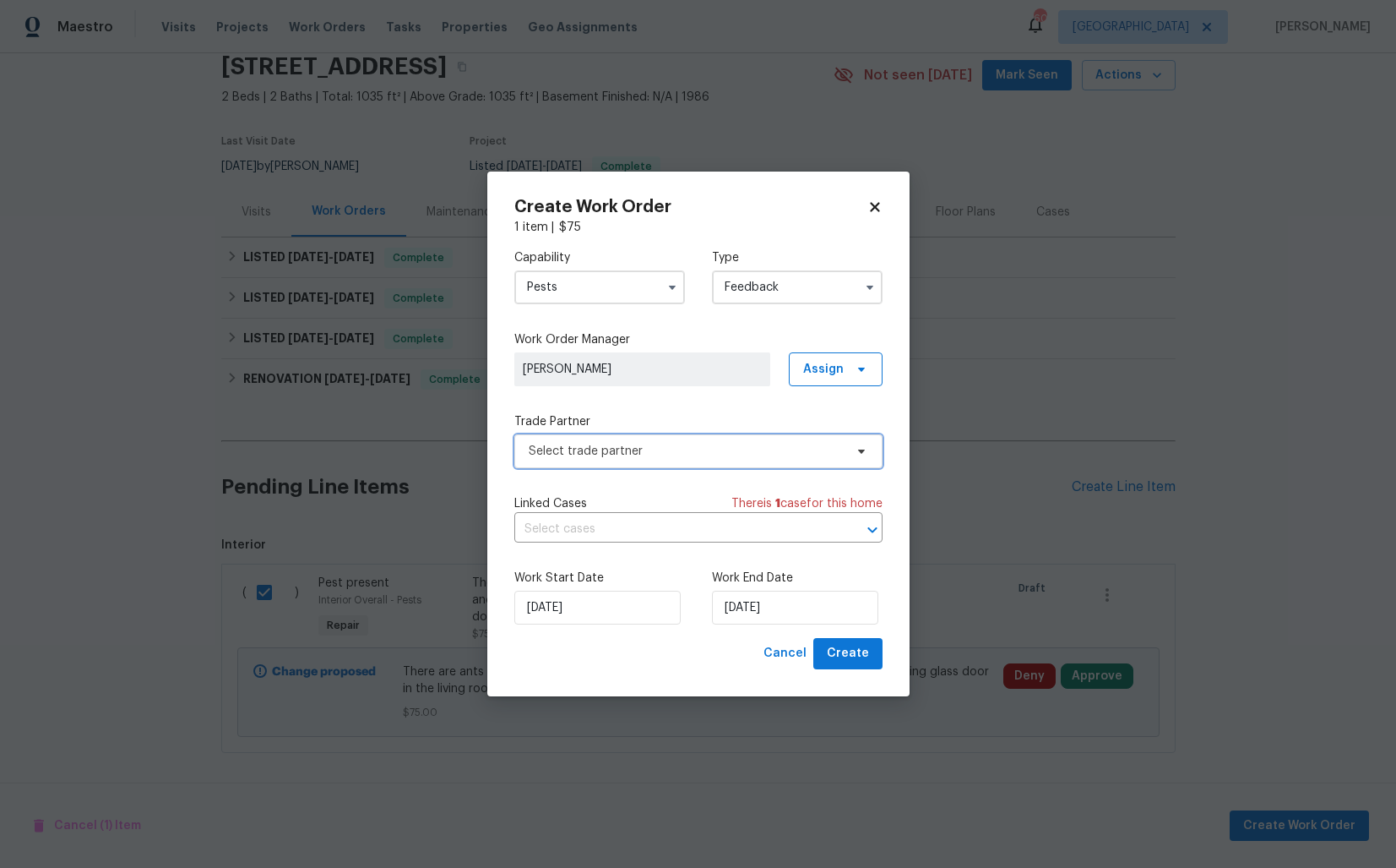
click at [616, 452] on span "Select trade partner" at bounding box center [686, 451] width 315 height 17
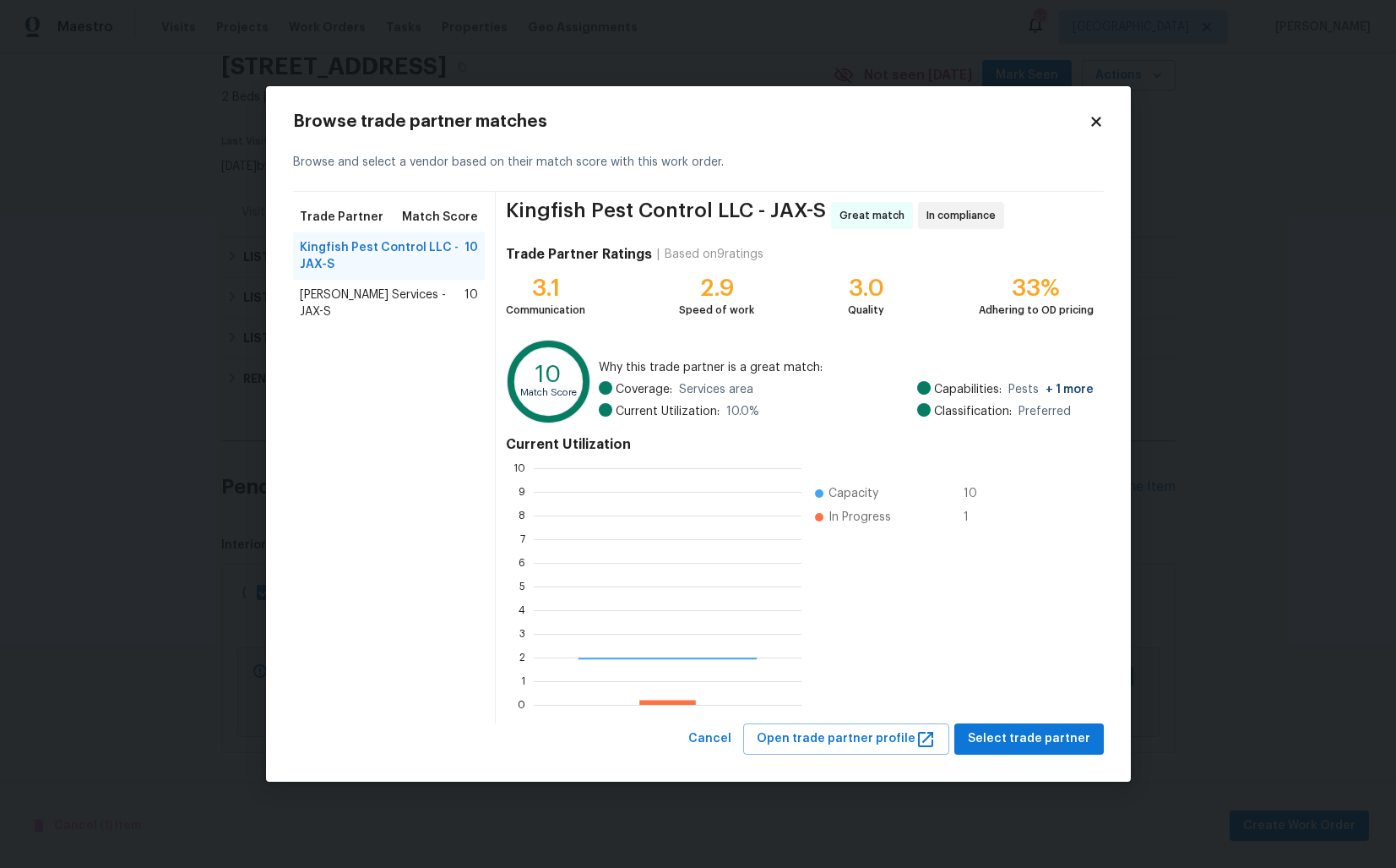
scroll to position [236, 268]
click at [1006, 736] on span "Select trade partner" at bounding box center [1029, 739] width 123 height 21
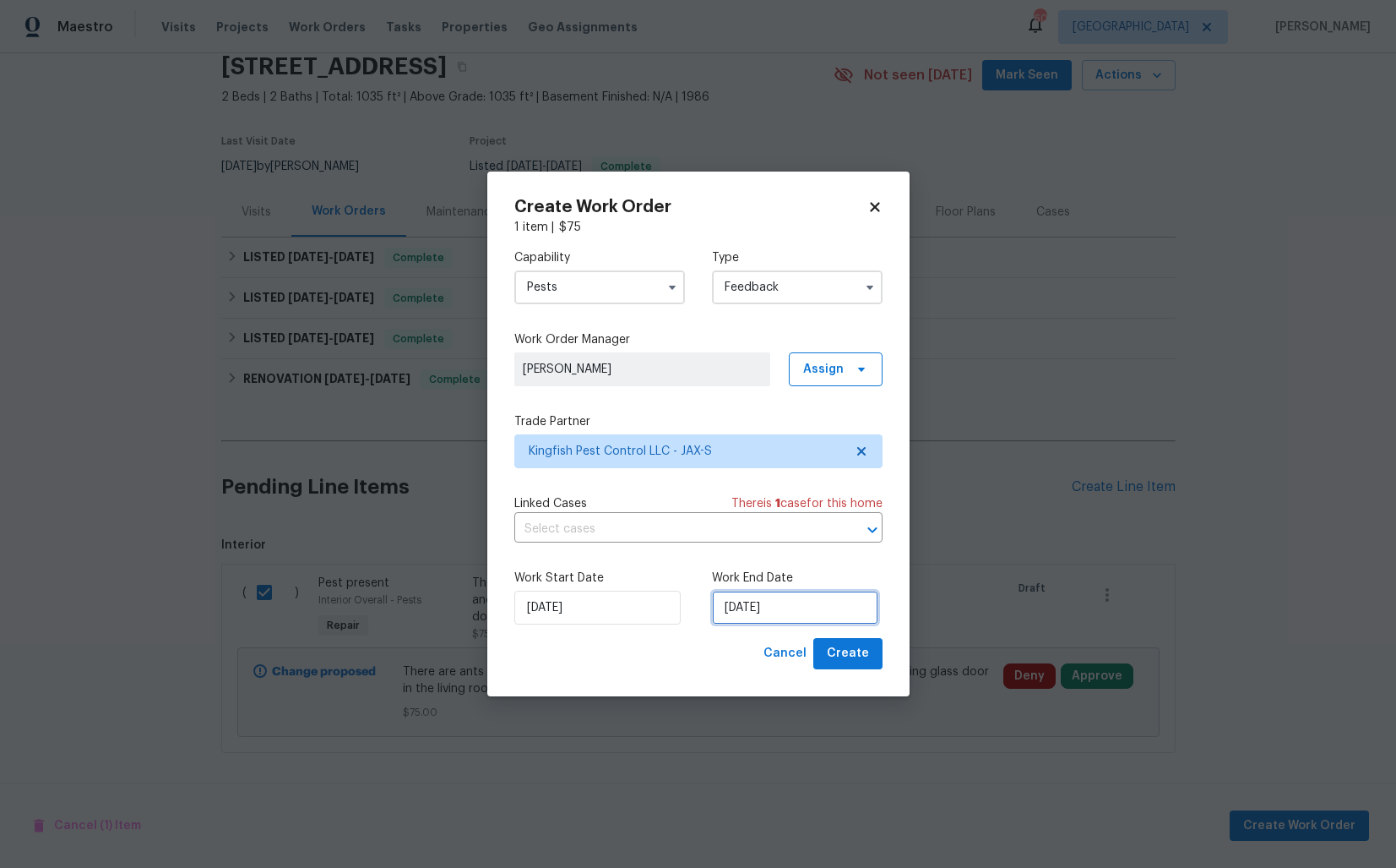
click at [729, 606] on input "08/09/2025" at bounding box center [795, 607] width 166 height 34
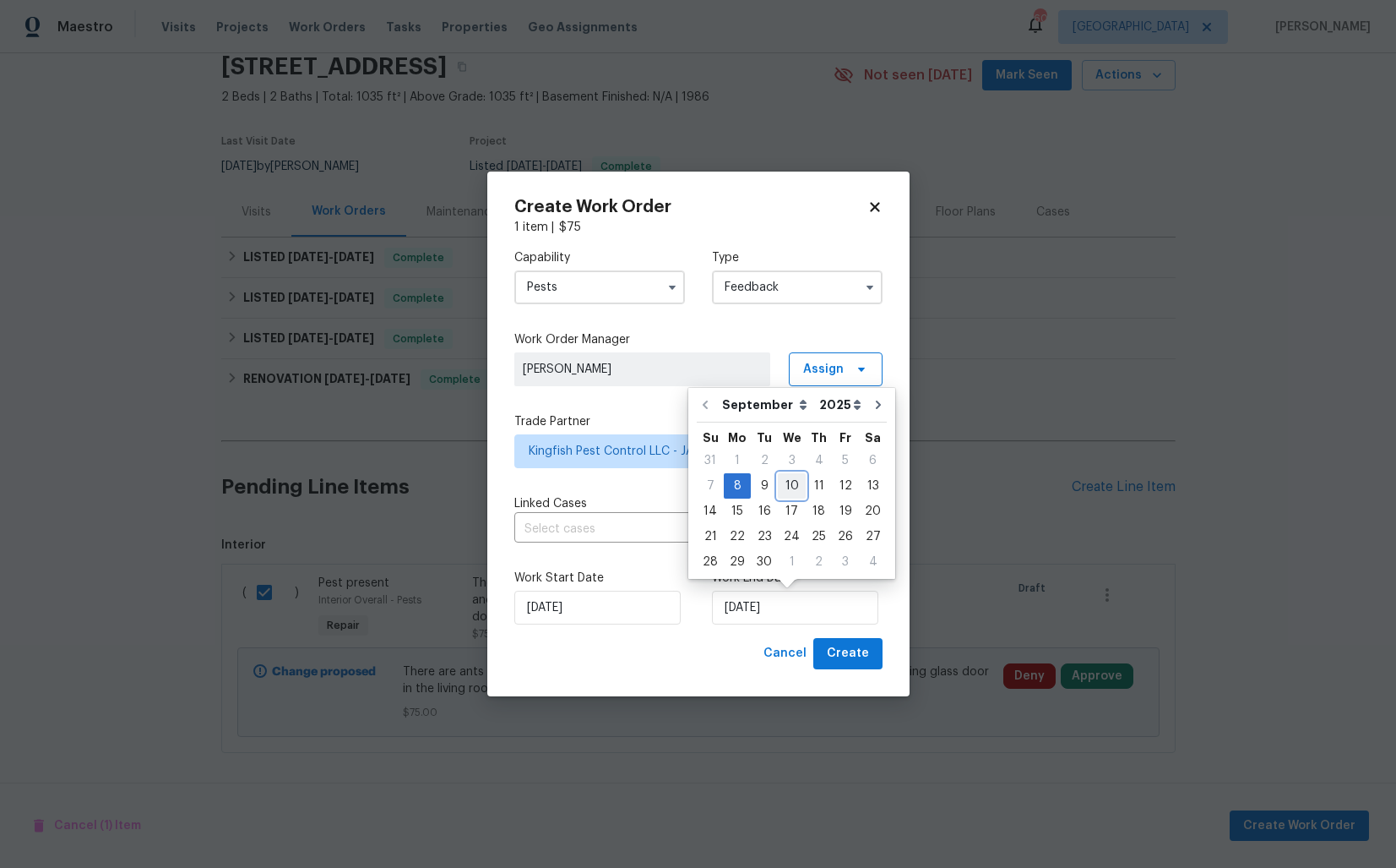
click at [791, 488] on div "10" at bounding box center [792, 486] width 28 height 24
type input "10/09/2025"
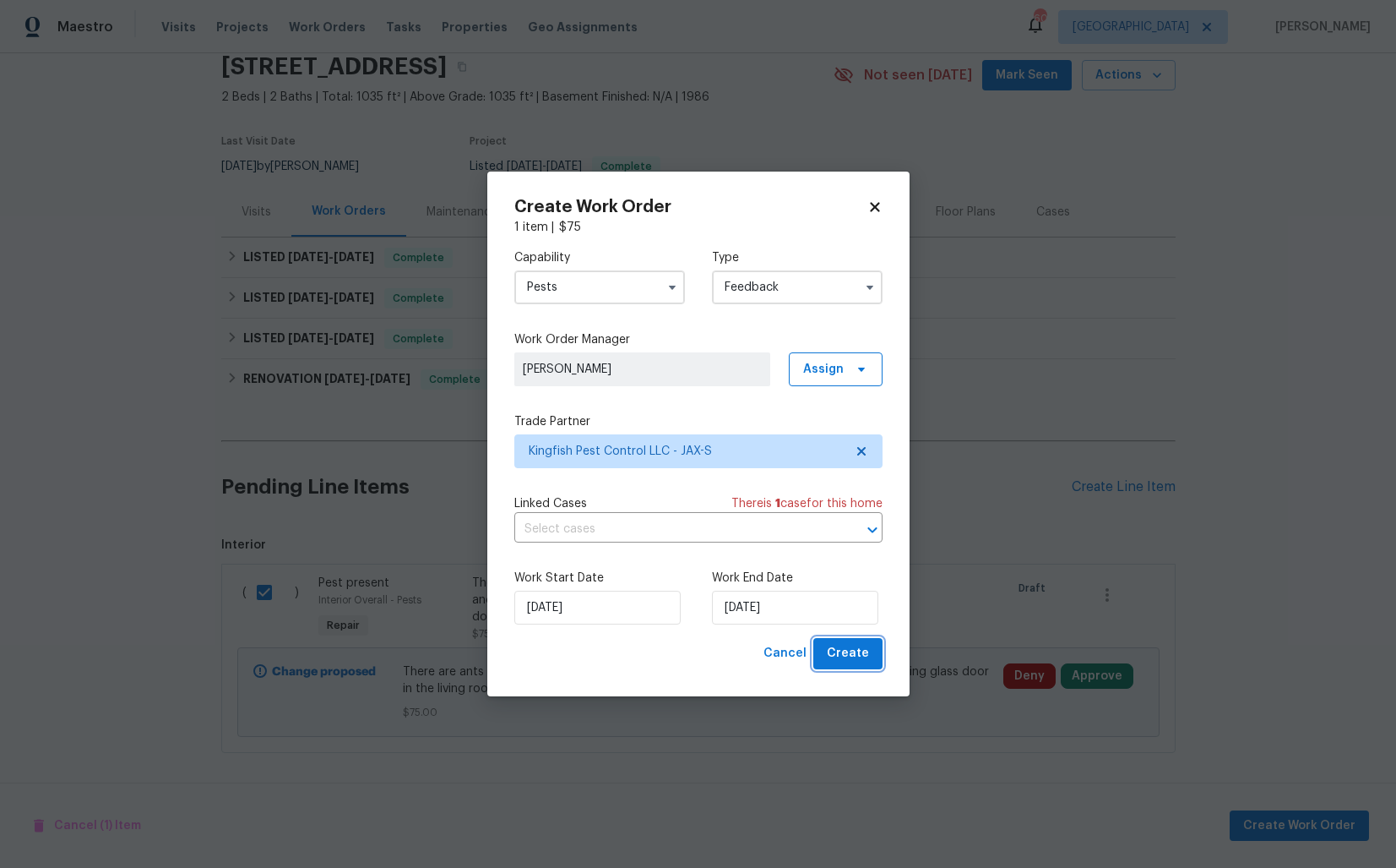
click at [838, 662] on span "Create" at bounding box center [848, 653] width 42 height 21
checkbox input "false"
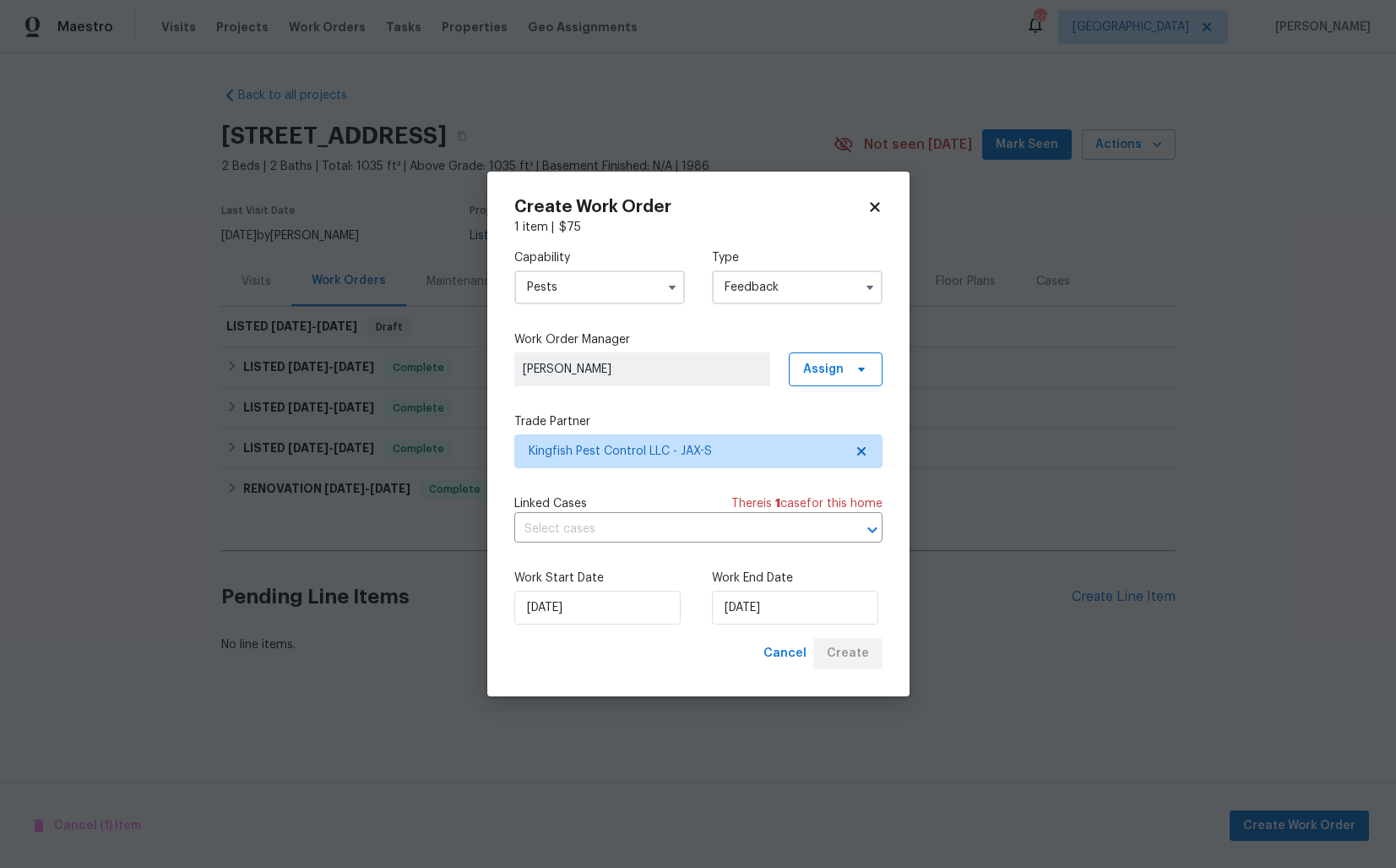
scroll to position [0, 0]
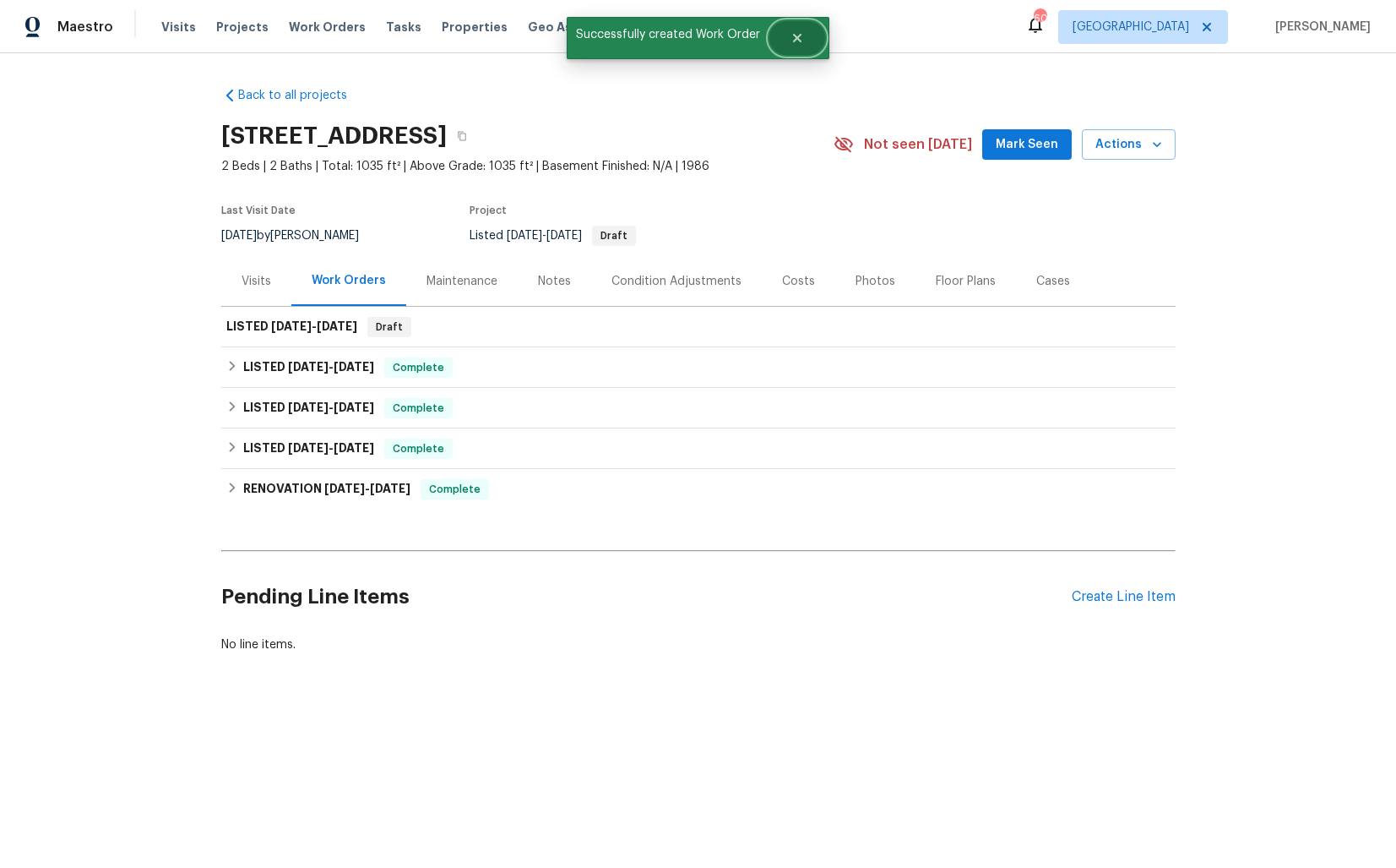
click at [800, 49] on button "Close" at bounding box center [797, 38] width 55 height 34
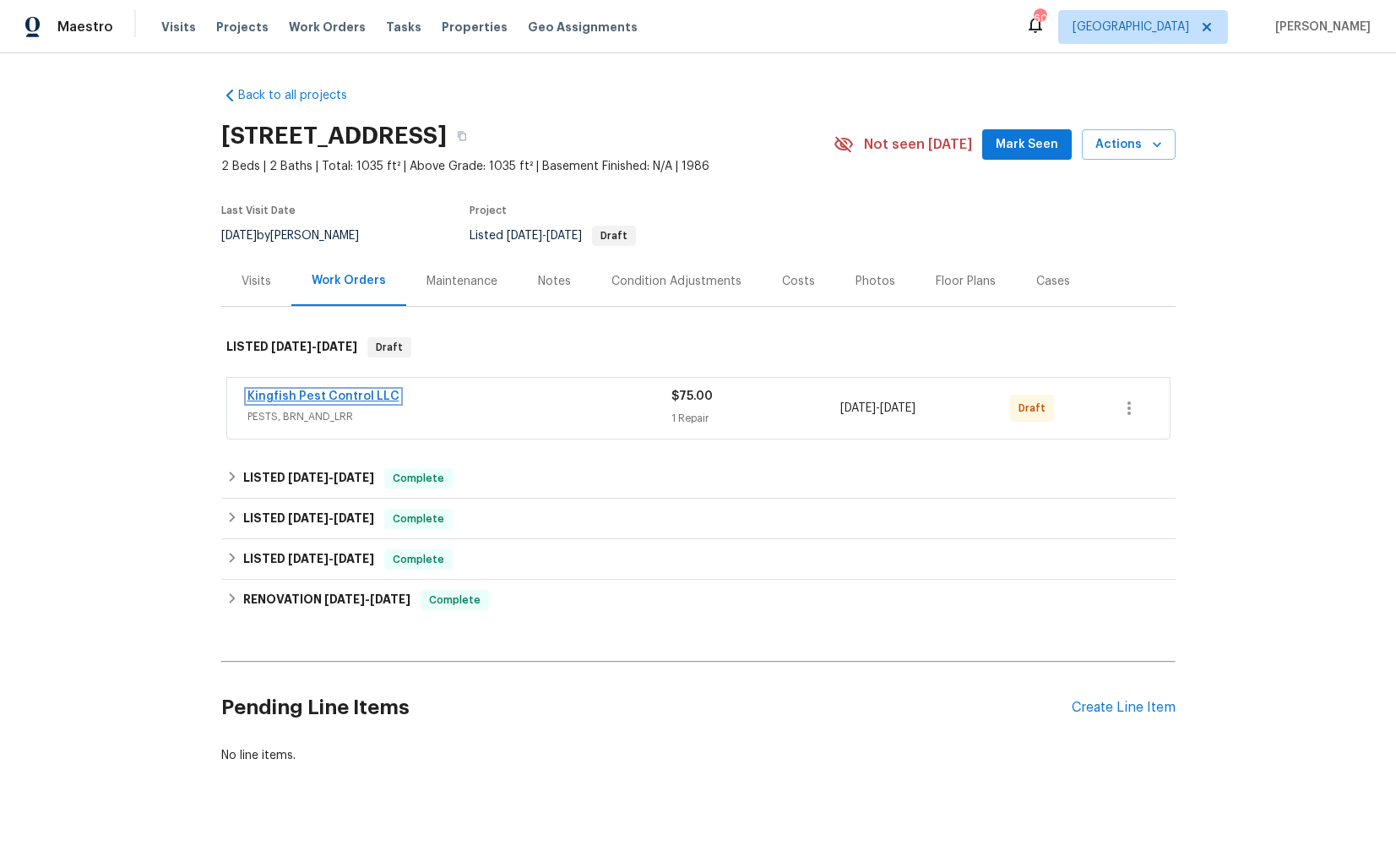
click at [291, 393] on link "Kingfish Pest Control LLC" at bounding box center [323, 396] width 152 height 12
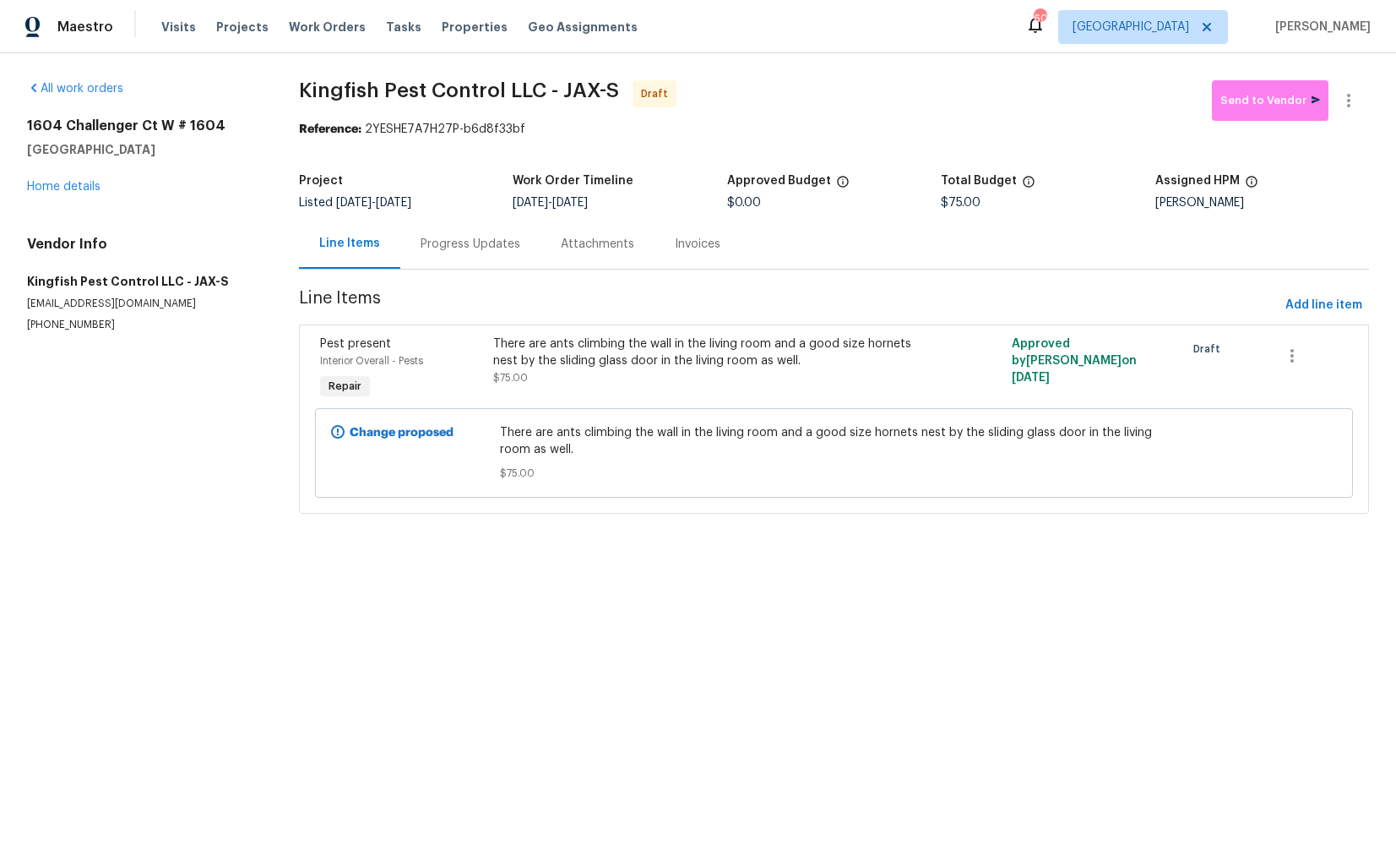
click at [452, 240] on div "Progress Updates" at bounding box center [471, 244] width 100 height 17
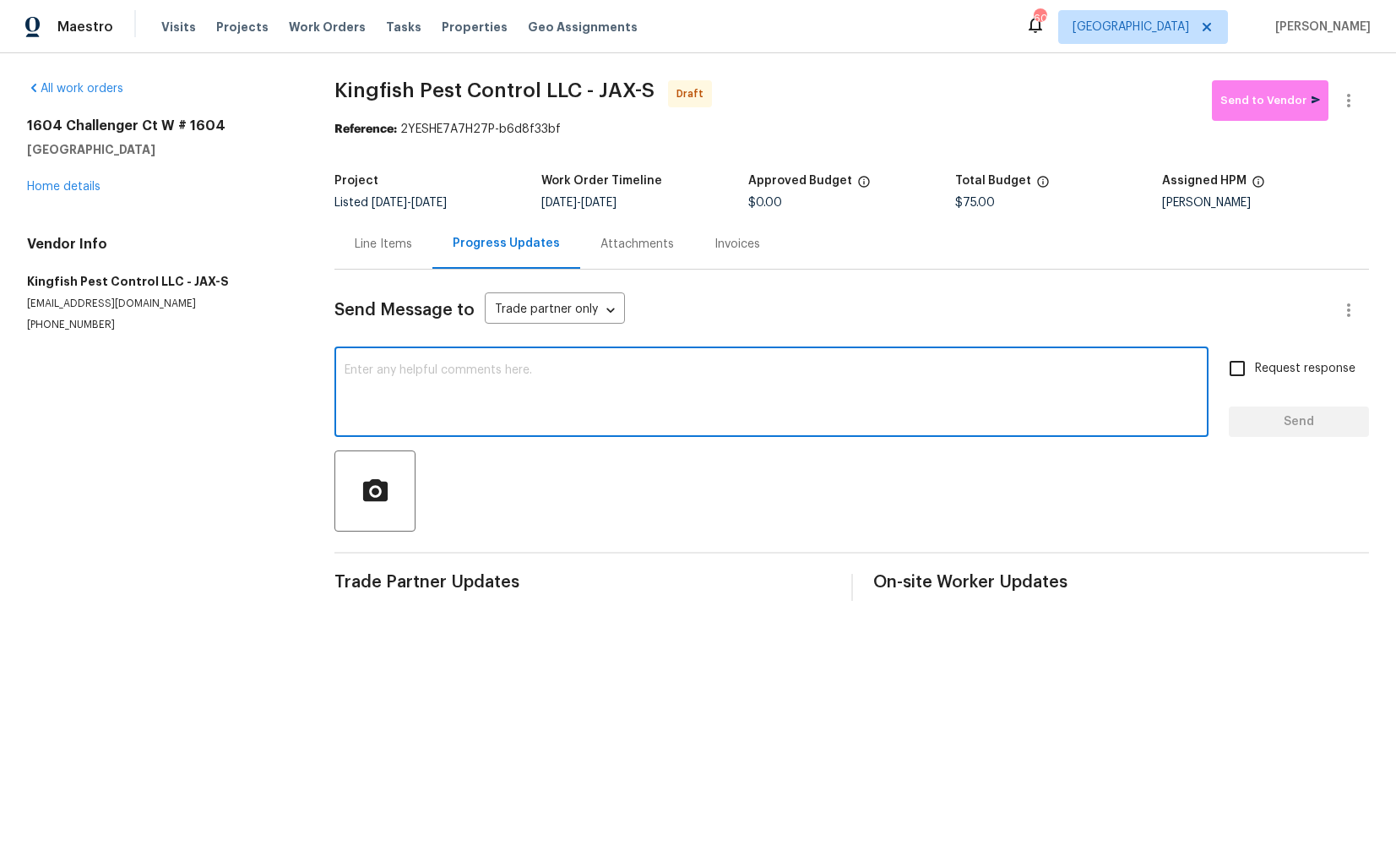
click at [523, 404] on textarea at bounding box center [771, 393] width 854 height 59
click at [606, 387] on textarea at bounding box center [771, 393] width 854 height 59
click at [584, 416] on textarea at bounding box center [771, 393] width 854 height 59
paste textarea "Hi this is [PERSON_NAME] with Opendoor. I’m confirming you received the WO for …"
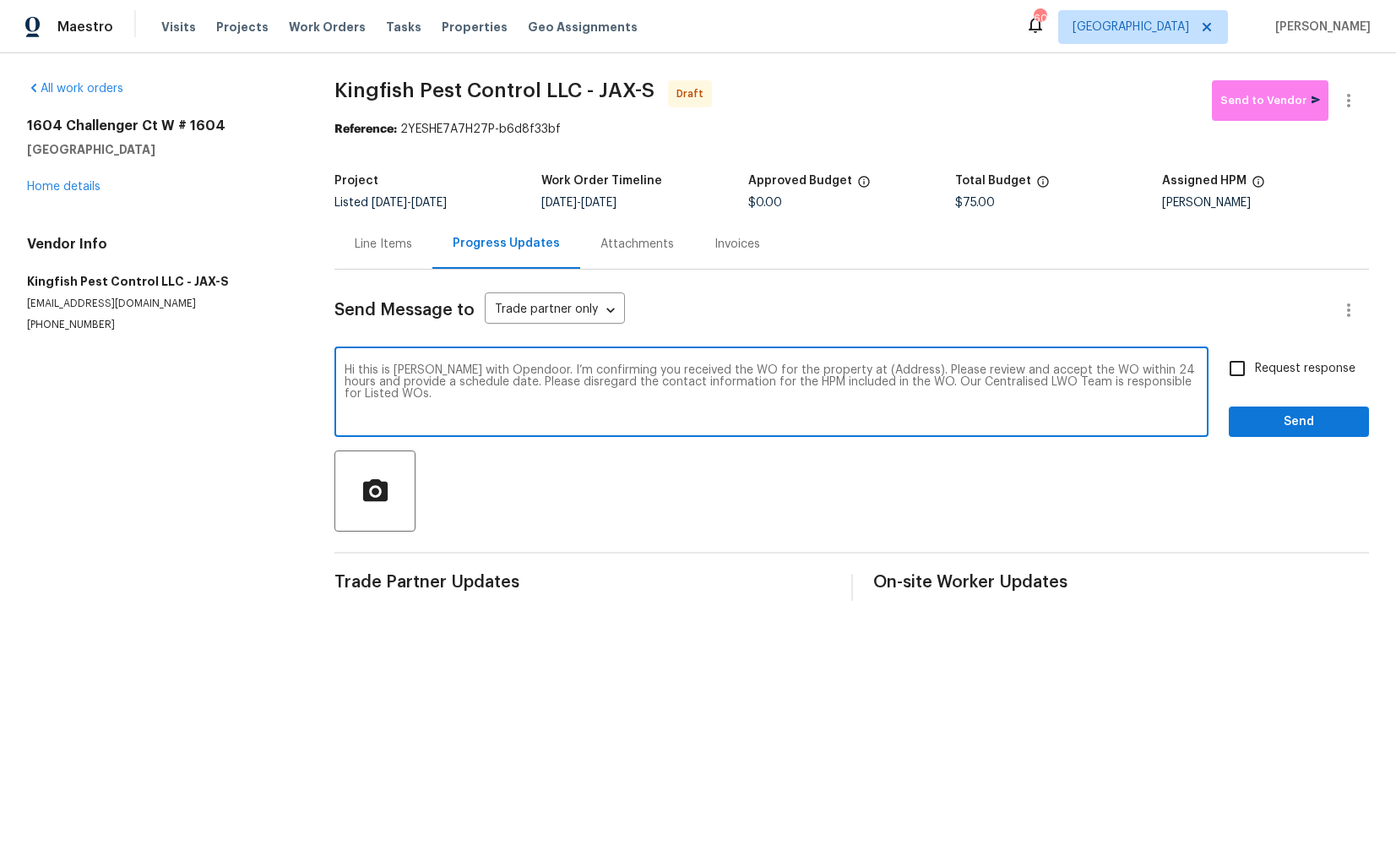
drag, startPoint x: 882, startPoint y: 372, endPoint x: 829, endPoint y: 373, distance: 53.0
click at [829, 373] on textarea "Hi this is [PERSON_NAME] with Opendoor. I’m confirming you received the WO for …" at bounding box center [771, 393] width 854 height 59
paste textarea "[STREET_ADDRESS]"
type textarea "Hi this is [PERSON_NAME] with Opendoor. I’m confirming you received the WO for …"
click at [1241, 371] on input "Request response" at bounding box center [1237, 368] width 35 height 35
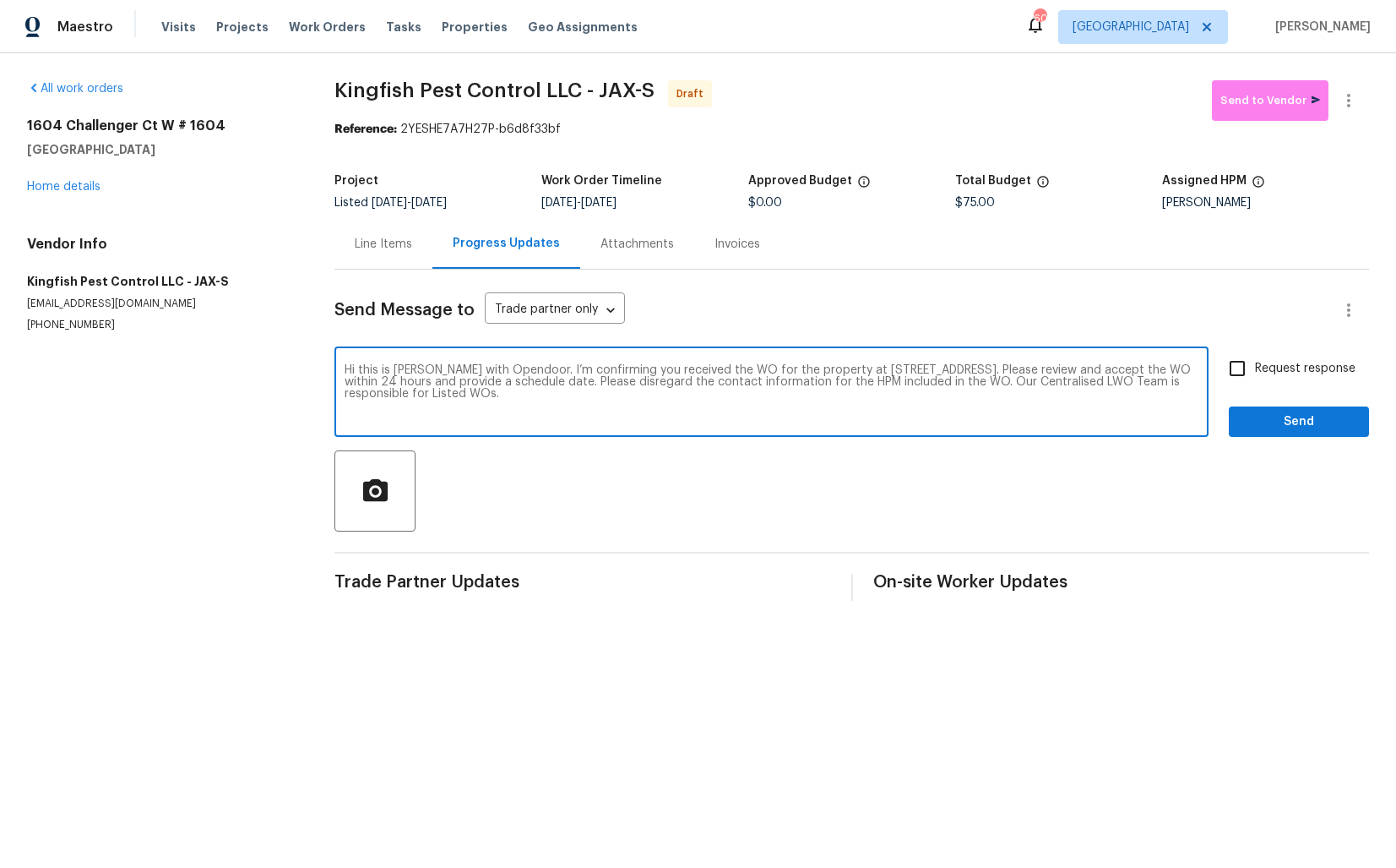
checkbox input "true"
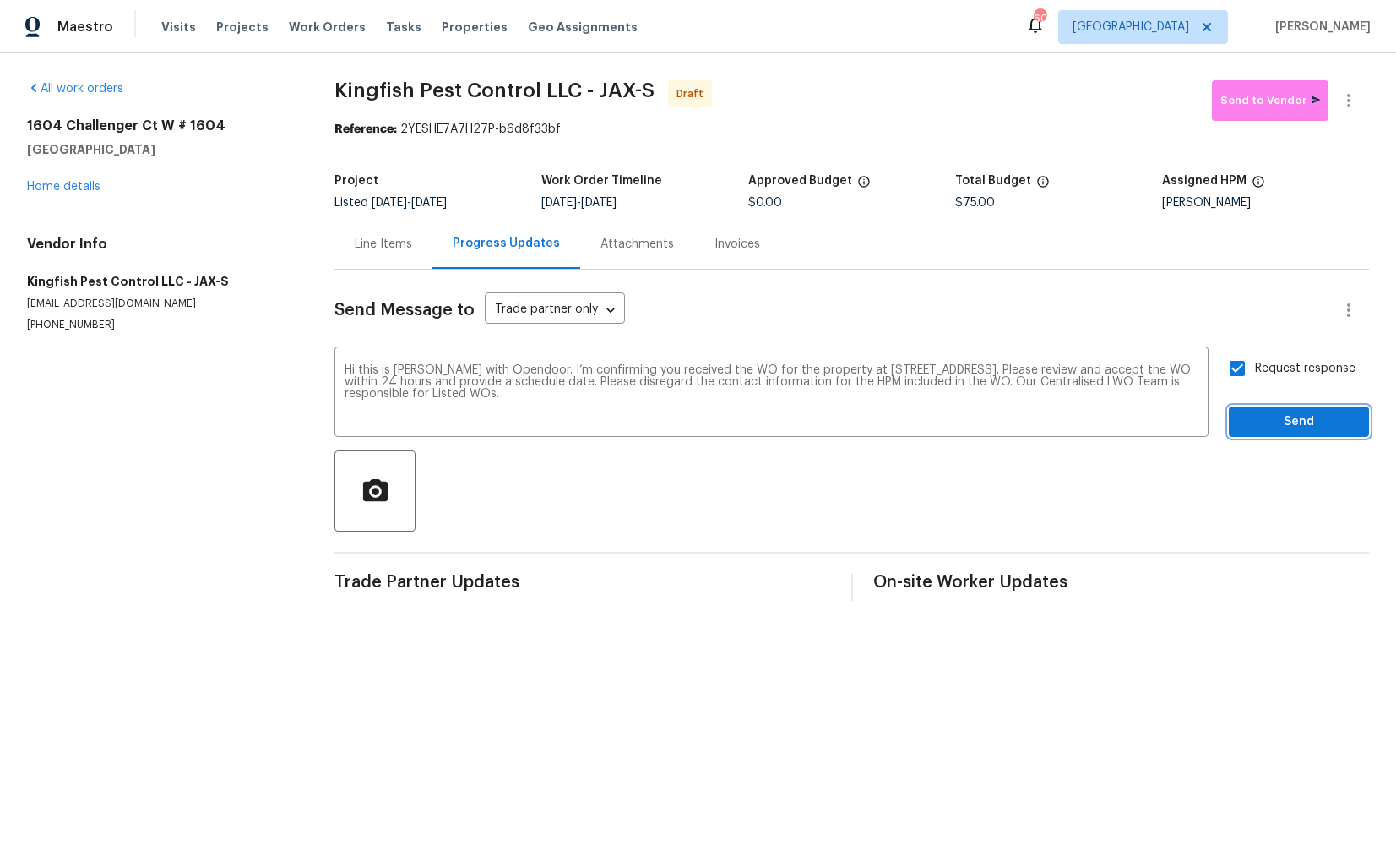
click at [1272, 424] on span "Send" at bounding box center [1299, 422] width 114 height 21
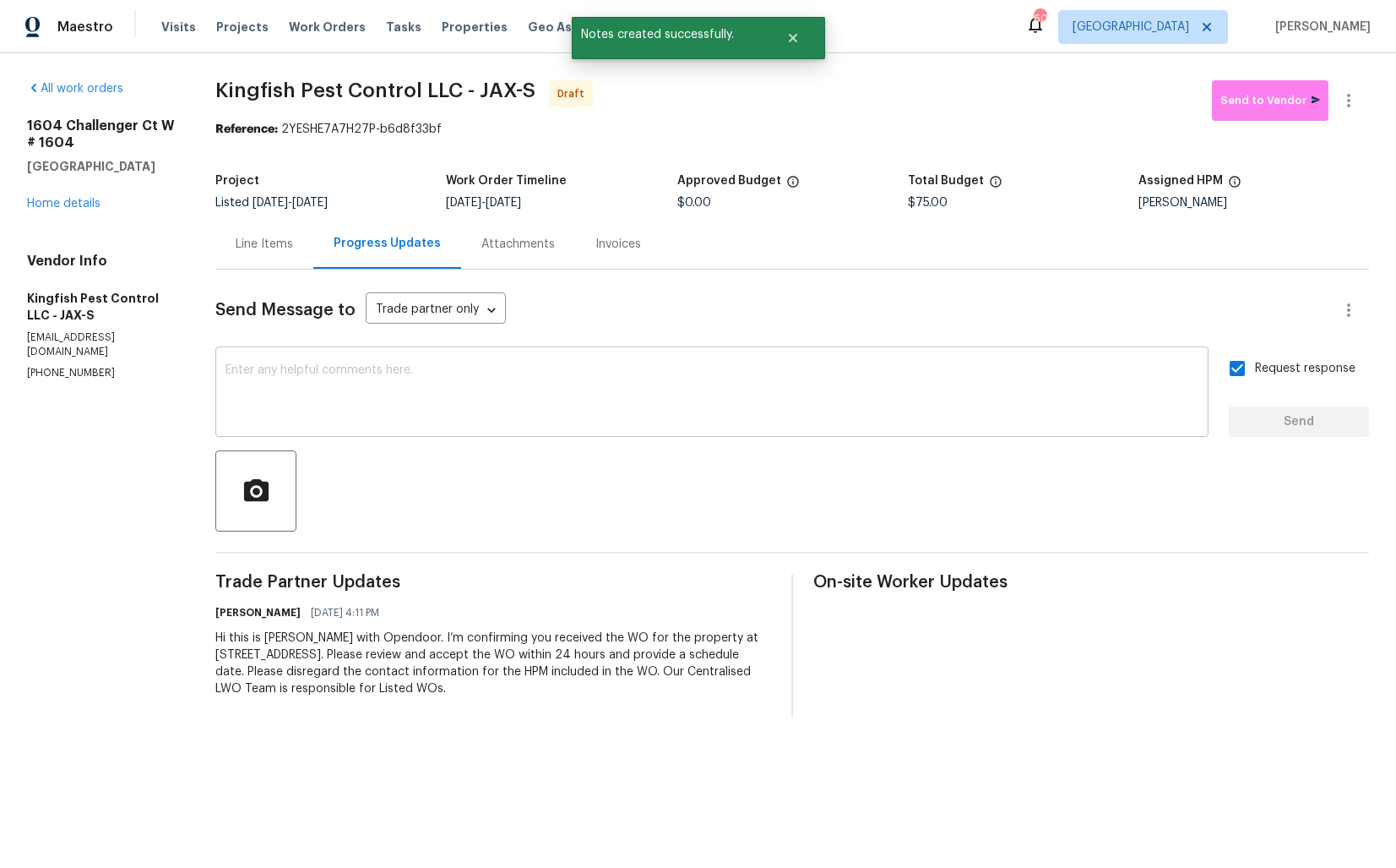
click at [665, 395] on textarea at bounding box center [712, 393] width 973 height 59
paste textarea "Attention All Work Orders must include before-photos (both close-up and wide-an…"
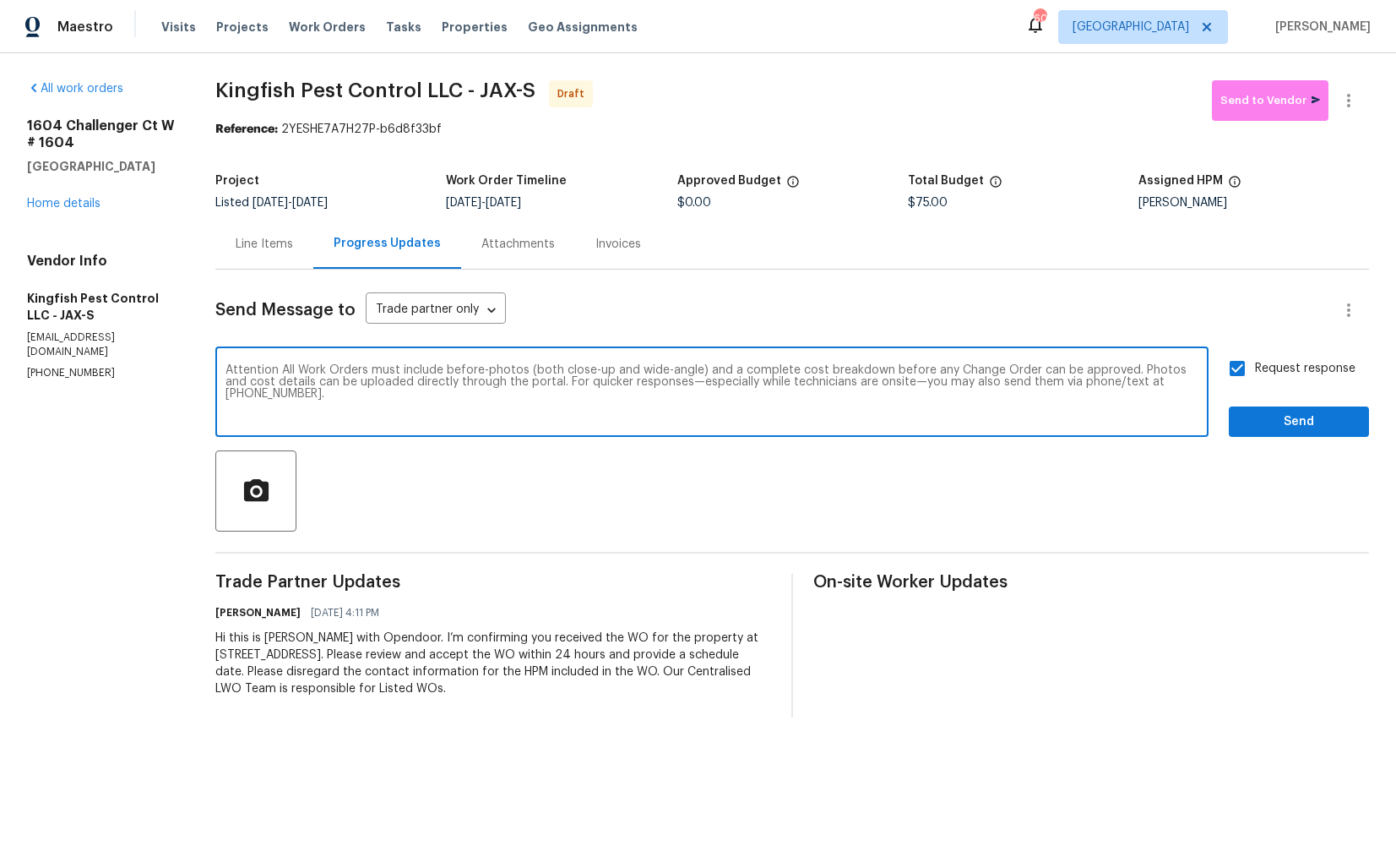
type textarea "Attention All Work Orders must include before-photos (both close-up and wide-an…"
click at [1255, 434] on button "Send" at bounding box center [1299, 422] width 140 height 31
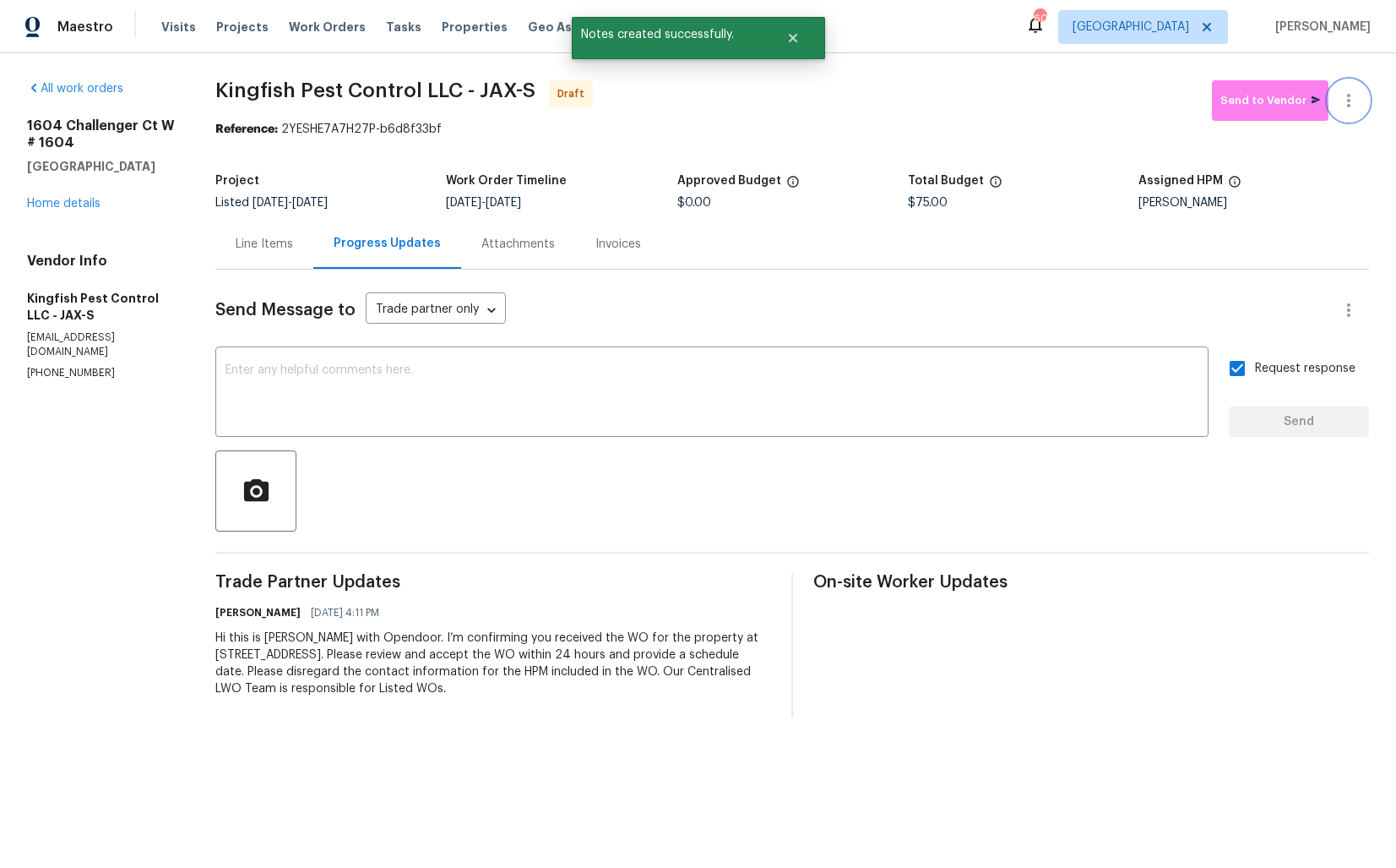
click at [1356, 94] on icon "button" at bounding box center [1349, 101] width 20 height 20
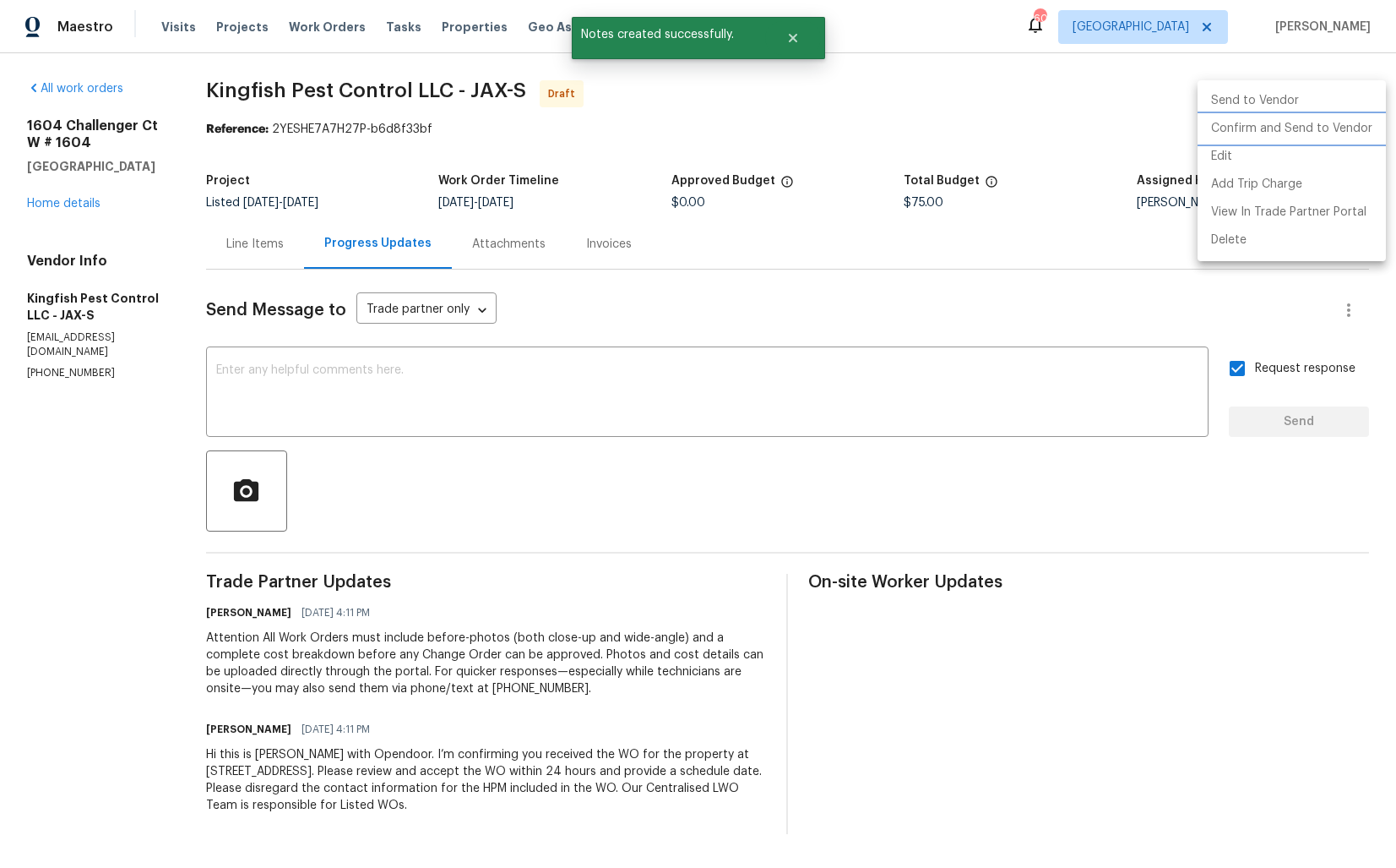
click at [1255, 131] on li "Confirm and Send to Vendor" at bounding box center [1292, 128] width 188 height 28
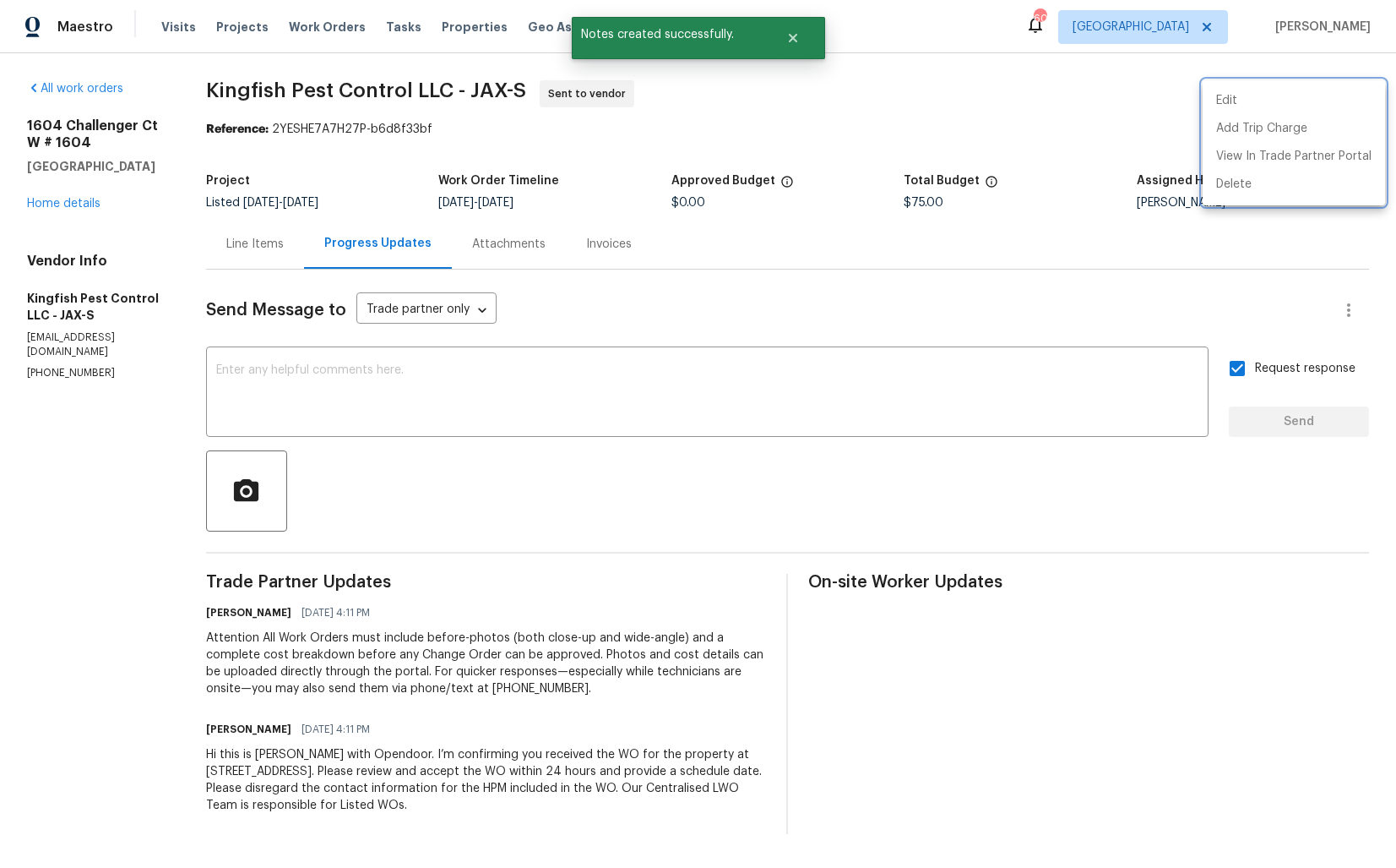
click at [771, 110] on div at bounding box center [698, 434] width 1396 height 868
click at [791, 44] on icon "Close" at bounding box center [793, 38] width 14 height 14
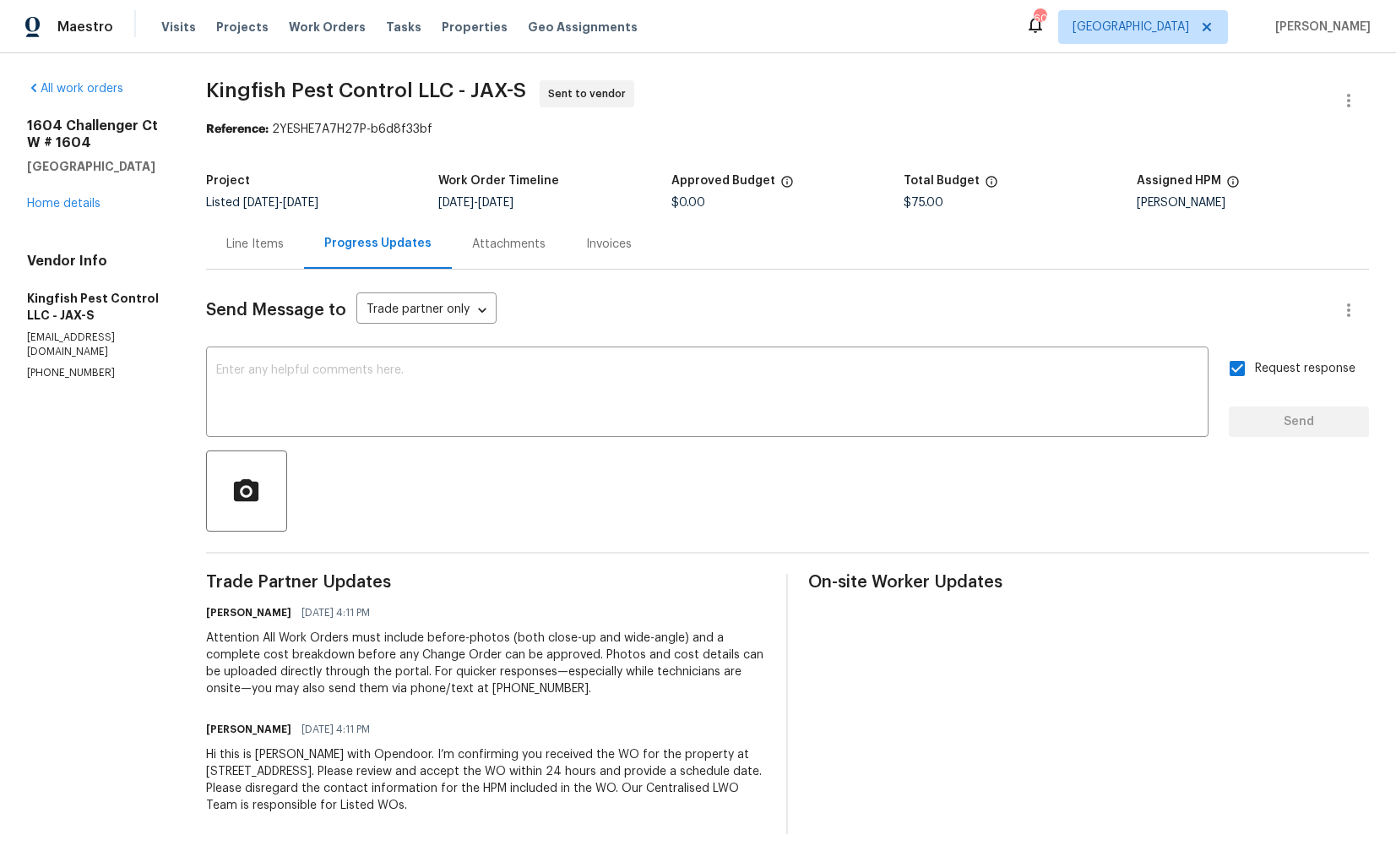
click at [267, 90] on span "Kingfish Pest Control LLC - JAX-S" at bounding box center [366, 90] width 320 height 20
copy span "Kingfish Pest Control LLC - JAX-S"
click at [750, 113] on span "Kingfish Pest Control LLC - JAX-S Sent to vendor" at bounding box center [767, 101] width 1123 height 41
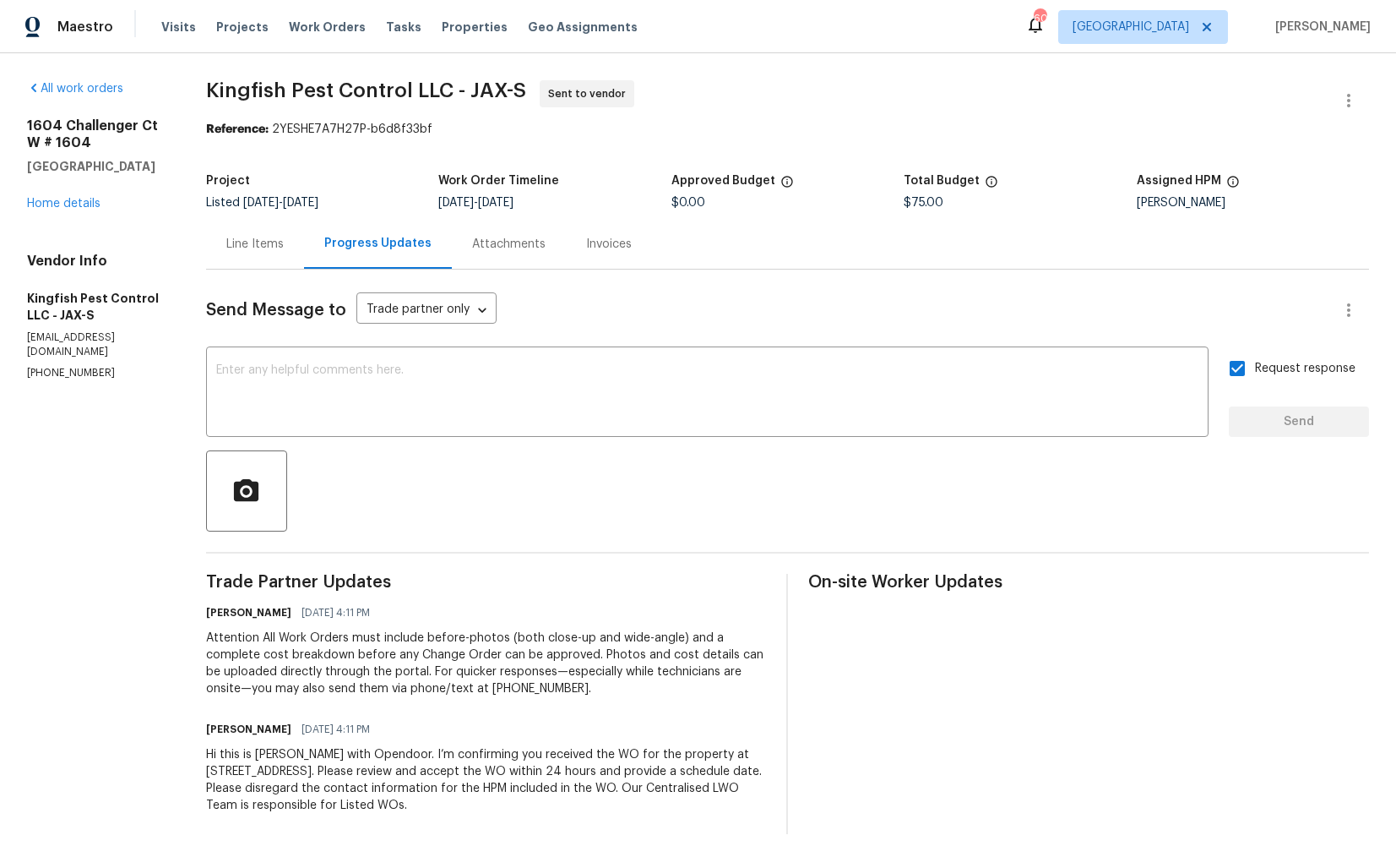
click at [125, 165] on h5 "[GEOGRAPHIC_DATA]" at bounding box center [96, 166] width 138 height 17
click at [494, 158] on section "Kingfish Pest Control LLC - JAX-S Sent to vendor Reference: 2YESHE7A7H27P-b6d8f…" at bounding box center [788, 457] width 1163 height 753
drag, startPoint x: 277, startPoint y: 127, endPoint x: 501, endPoint y: 135, distance: 224.1
click at [502, 136] on div "Reference: 2YESHE7A7H27P-b6d8f33bf" at bounding box center [788, 129] width 1163 height 17
copy div "2YESHE7A7H27P-b6d8f33bf"
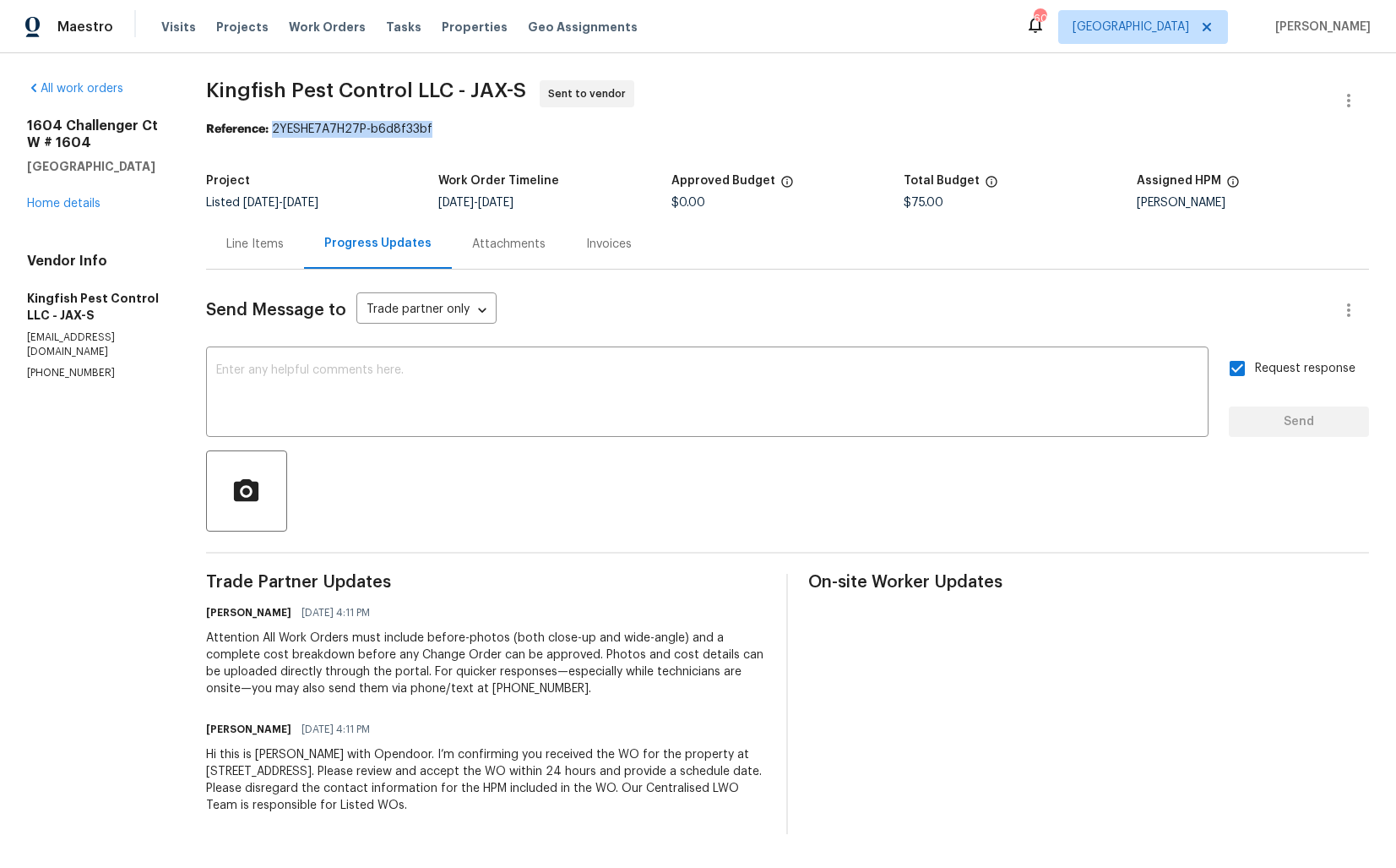
click at [607, 152] on section "Kingfish Pest Control LLC - JAX-S Sent to vendor Reference: 2YESHE7A7H27P-b6d8f…" at bounding box center [788, 457] width 1163 height 753
